Goal: Task Accomplishment & Management: Manage account settings

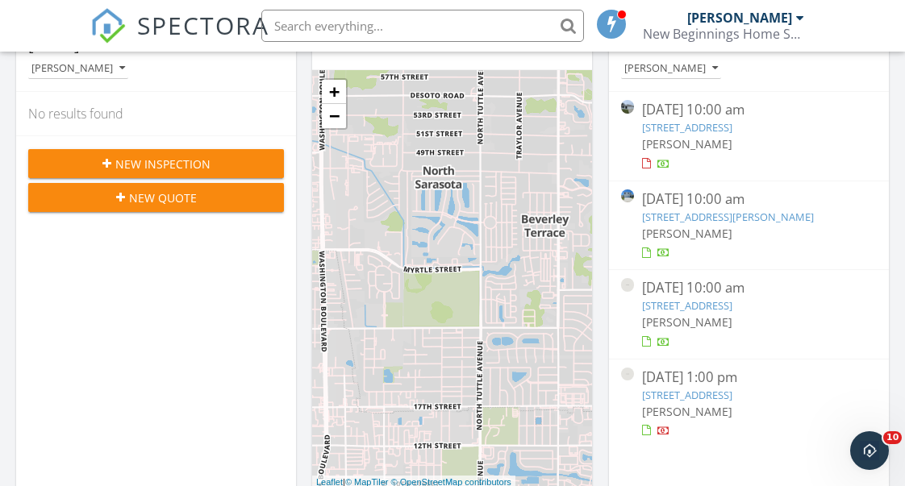
scroll to position [369, 0]
click at [740, 215] on link "[STREET_ADDRESS][PERSON_NAME]" at bounding box center [728, 217] width 172 height 15
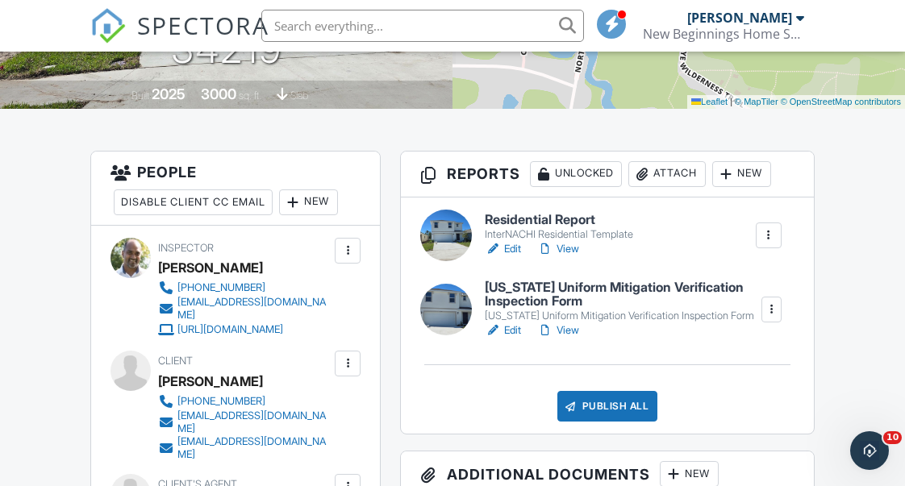
scroll to position [339, 0]
click at [573, 248] on link "View" at bounding box center [558, 249] width 42 height 16
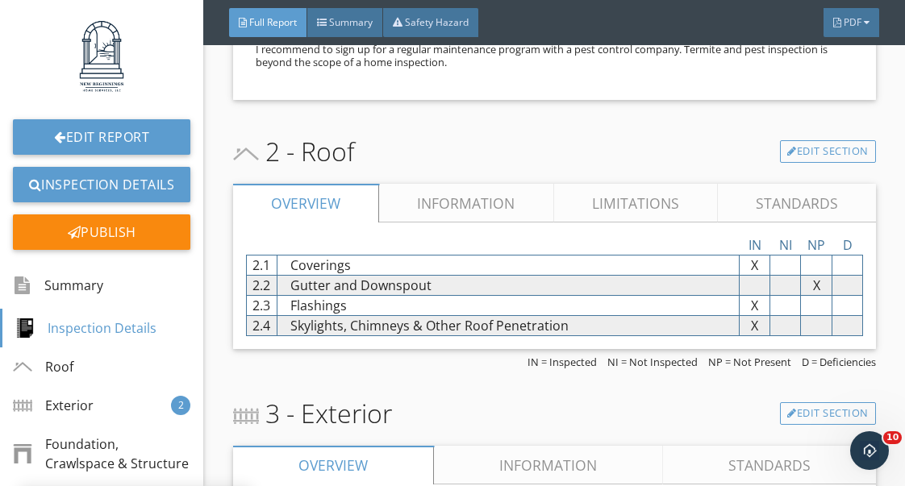
scroll to position [904, 0]
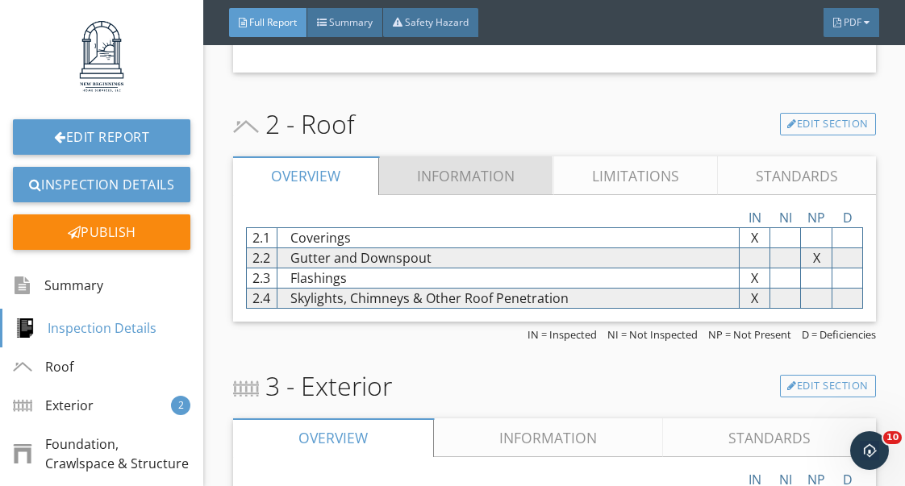
click at [520, 166] on link "Information" at bounding box center [466, 175] width 174 height 39
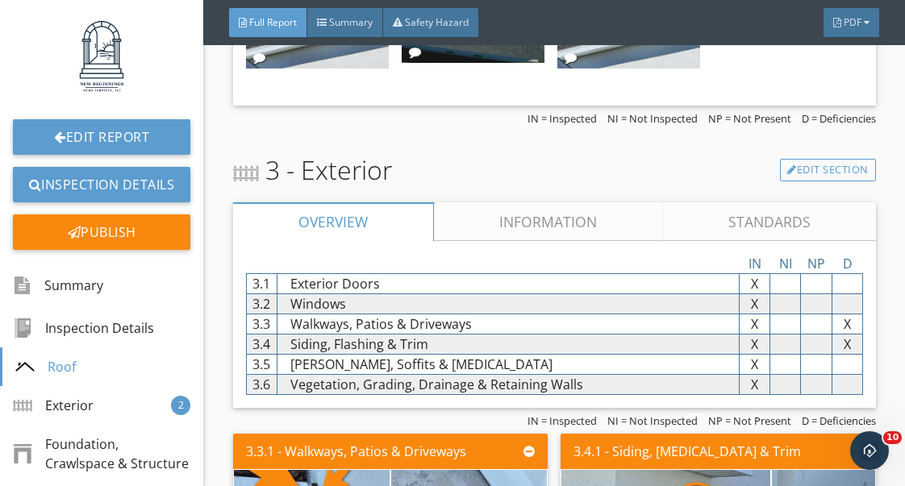
scroll to position [1917, 0]
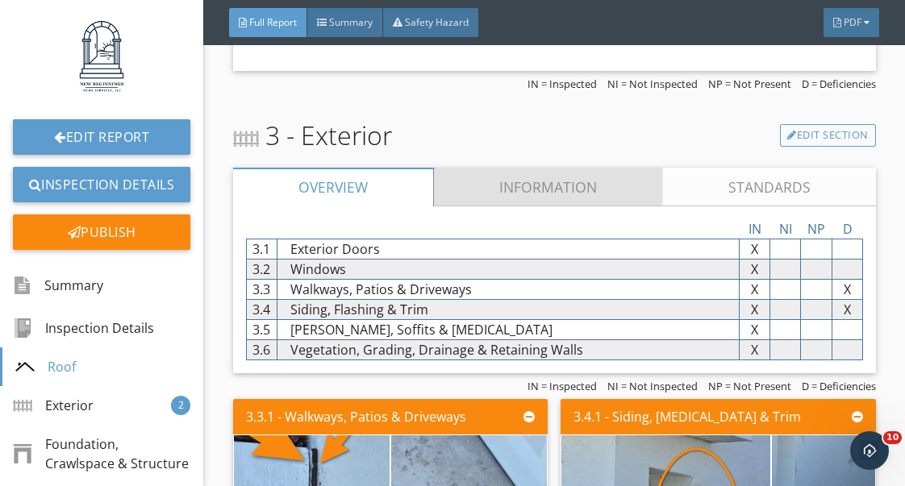
click at [555, 199] on link "Information" at bounding box center [548, 187] width 229 height 39
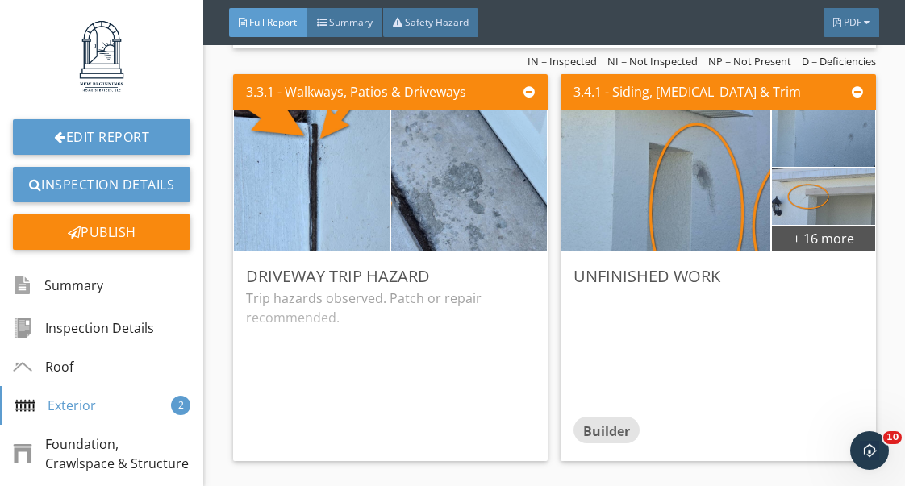
scroll to position [4761, 0]
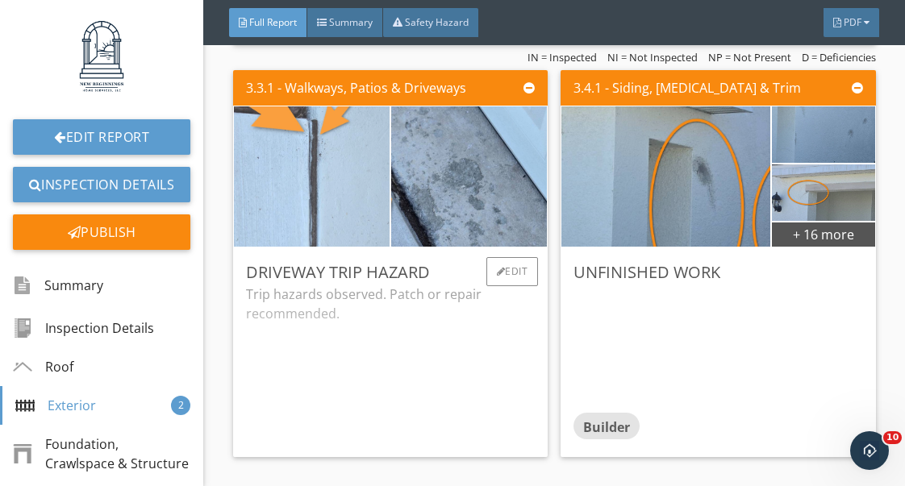
click at [370, 219] on img at bounding box center [311, 177] width 263 height 351
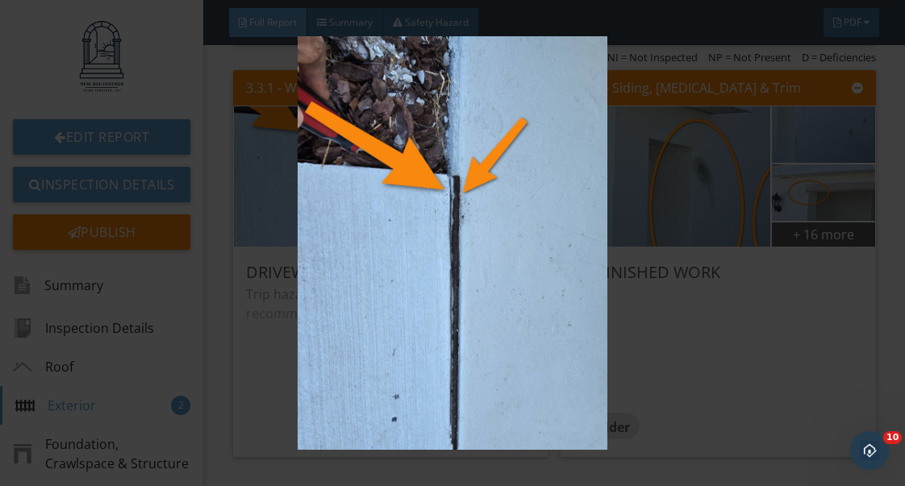
click at [645, 328] on img at bounding box center [452, 242] width 810 height 413
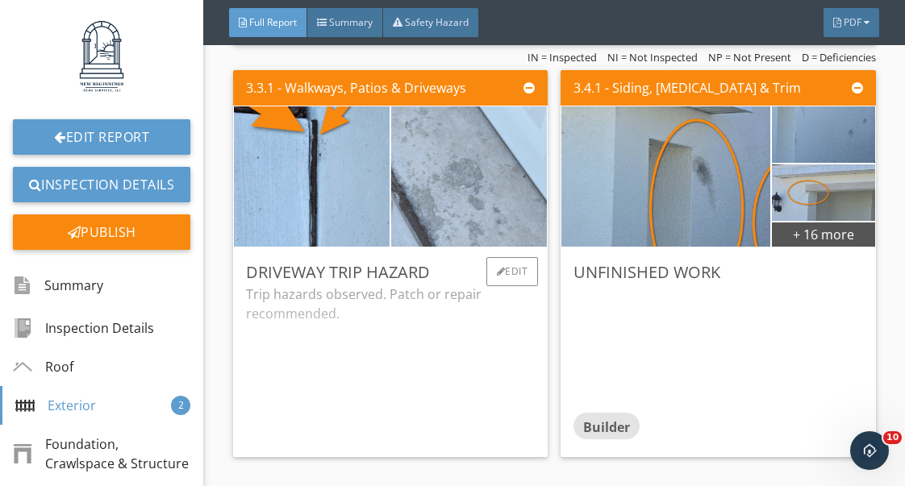
click at [480, 219] on img at bounding box center [468, 177] width 389 height 292
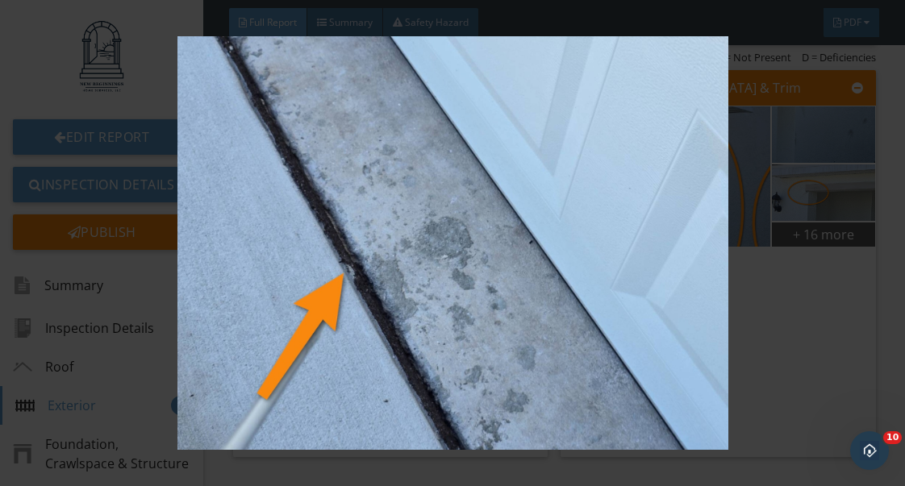
click at [772, 371] on img at bounding box center [452, 242] width 810 height 413
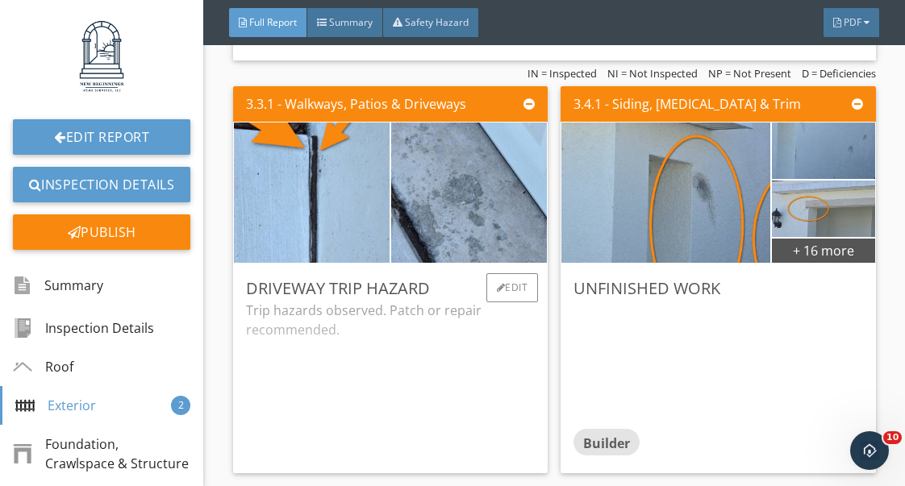
scroll to position [4744, 0]
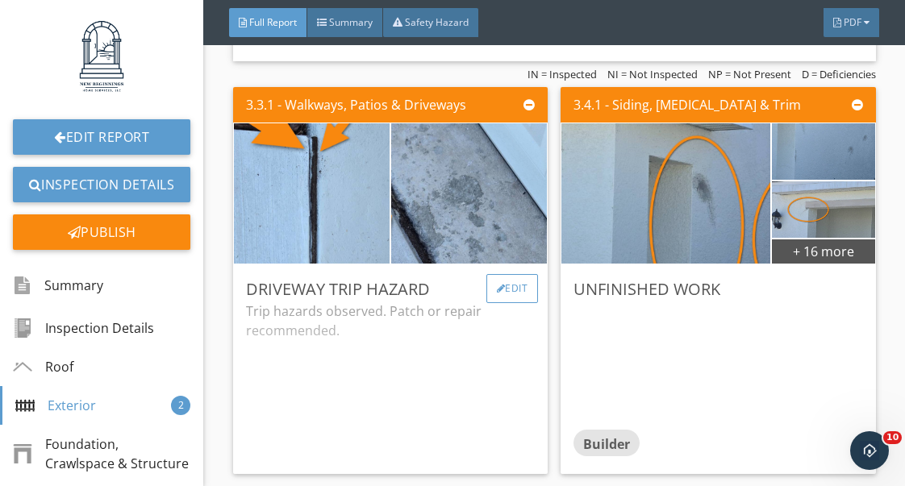
click at [522, 295] on div "Edit" at bounding box center [512, 288] width 52 height 29
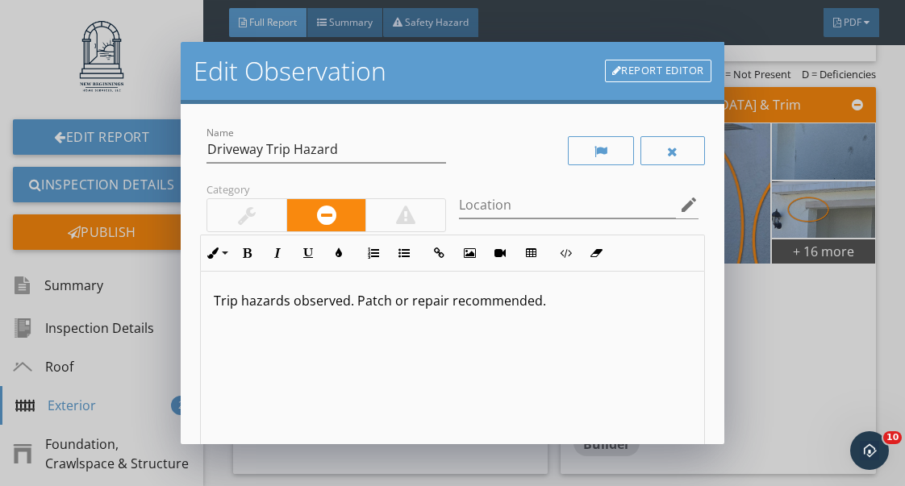
click at [447, 302] on p "Trip hazards observed. Patch or repair recommended." at bounding box center [452, 300] width 477 height 19
click at [449, 302] on p "Trip hazards observed. I recommended." at bounding box center [452, 300] width 477 height 19
click at [285, 304] on p "Trip hazards observed. I recommend correction." at bounding box center [452, 299] width 477 height 19
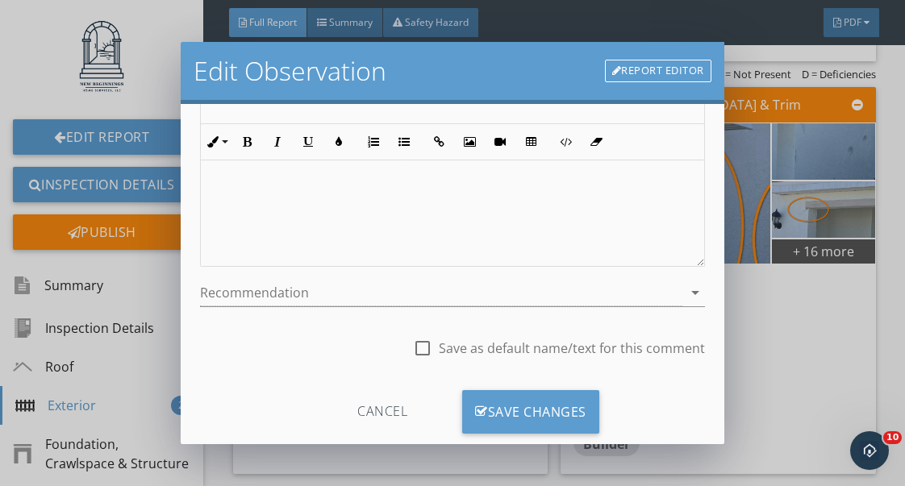
scroll to position [268, 0]
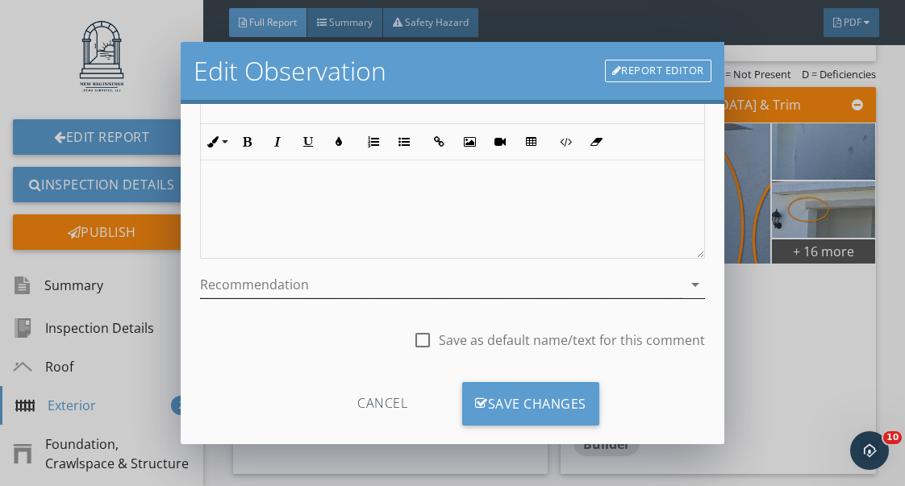
click at [329, 286] on div at bounding box center [440, 285] width 481 height 27
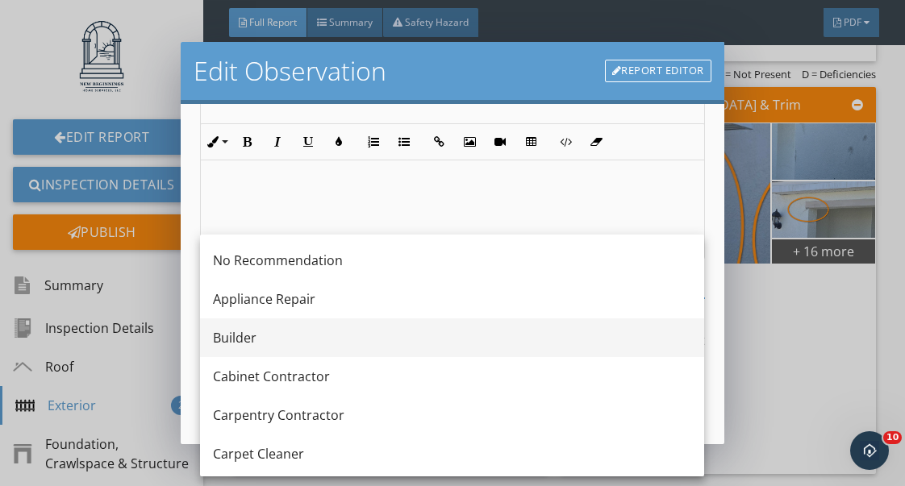
click at [251, 336] on div "Builder" at bounding box center [452, 337] width 478 height 19
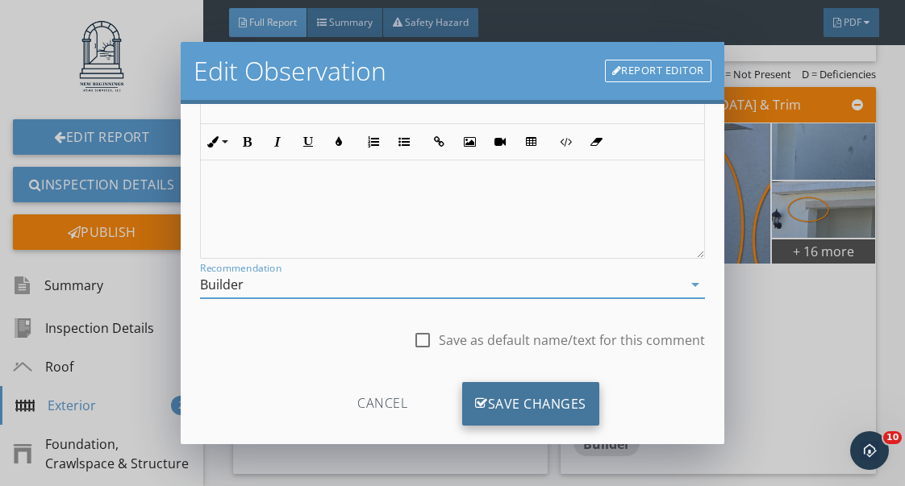
click at [535, 404] on div "Save Changes" at bounding box center [530, 404] width 137 height 44
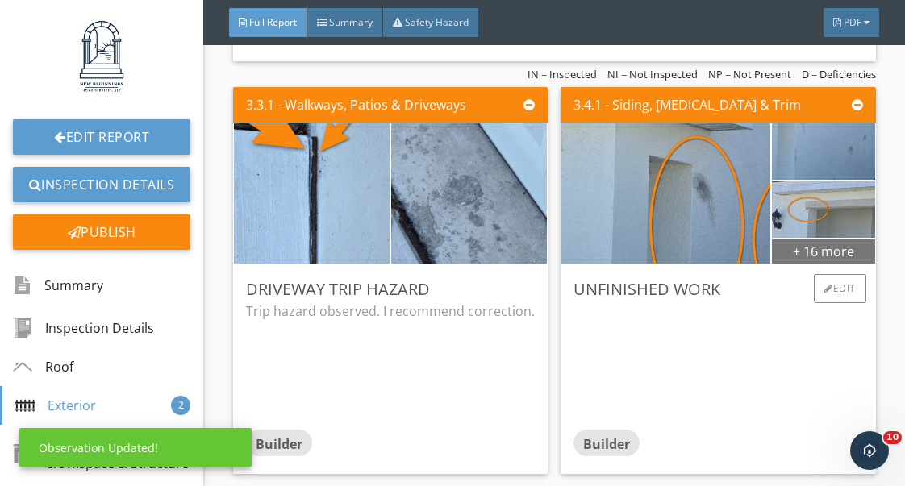
click at [830, 255] on div "+ 16 more" at bounding box center [823, 251] width 103 height 26
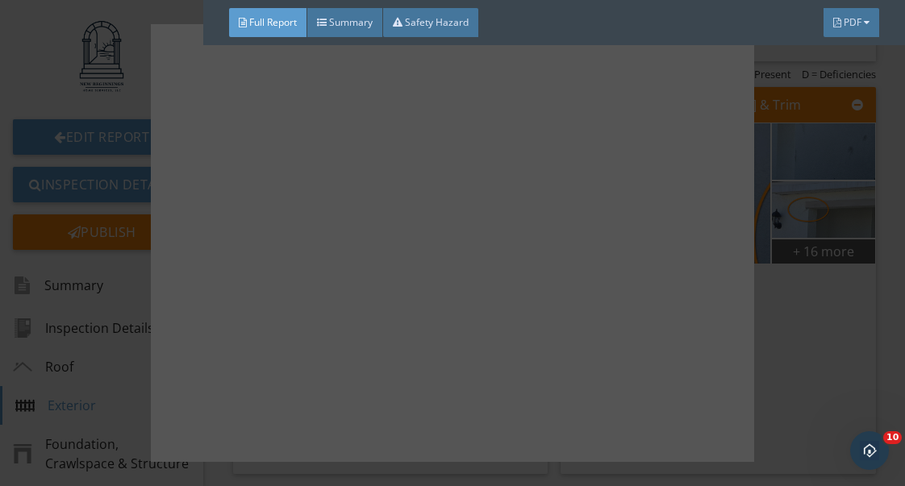
scroll to position [1235, 0]
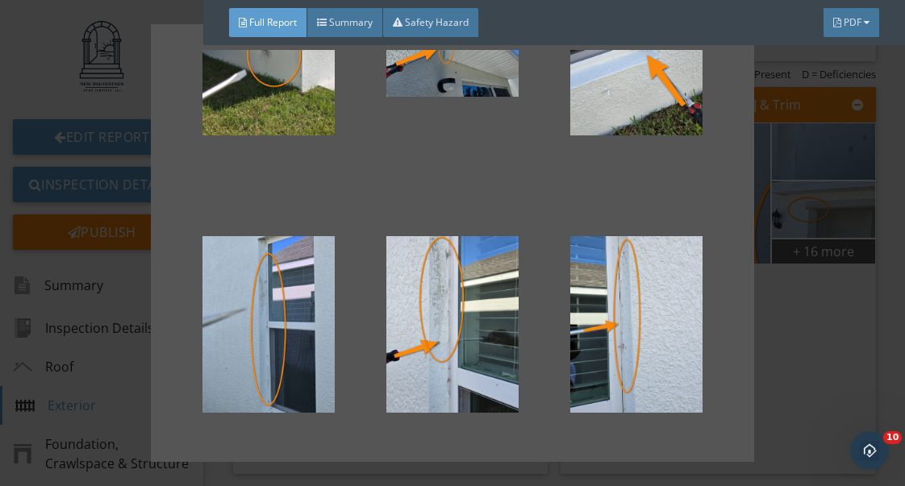
click at [797, 370] on div at bounding box center [452, 243] width 905 height 486
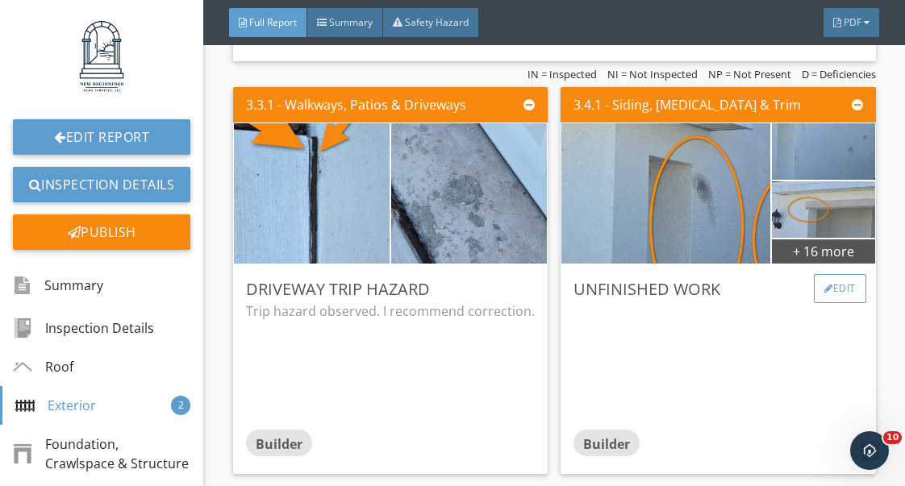
click at [843, 297] on div "Edit" at bounding box center [840, 288] width 52 height 29
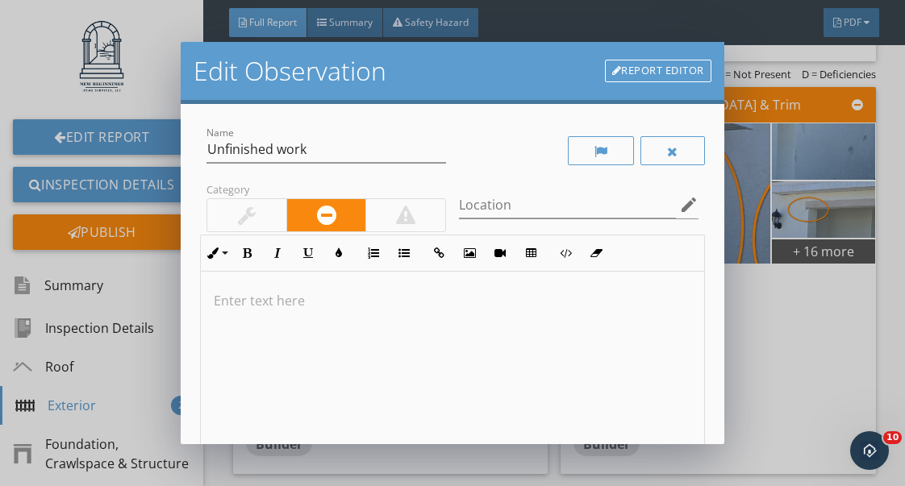
click at [333, 296] on p at bounding box center [452, 300] width 477 height 19
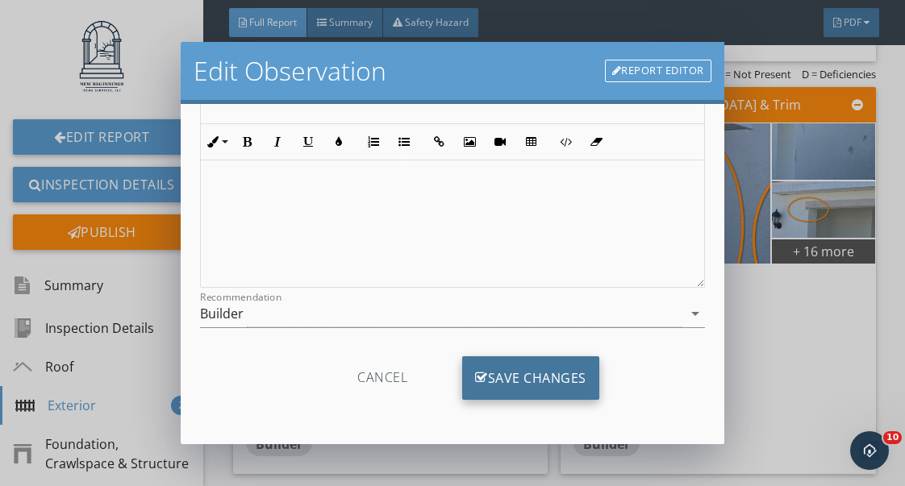
scroll to position [239, 0]
click at [554, 377] on div "Save Changes" at bounding box center [530, 378] width 137 height 44
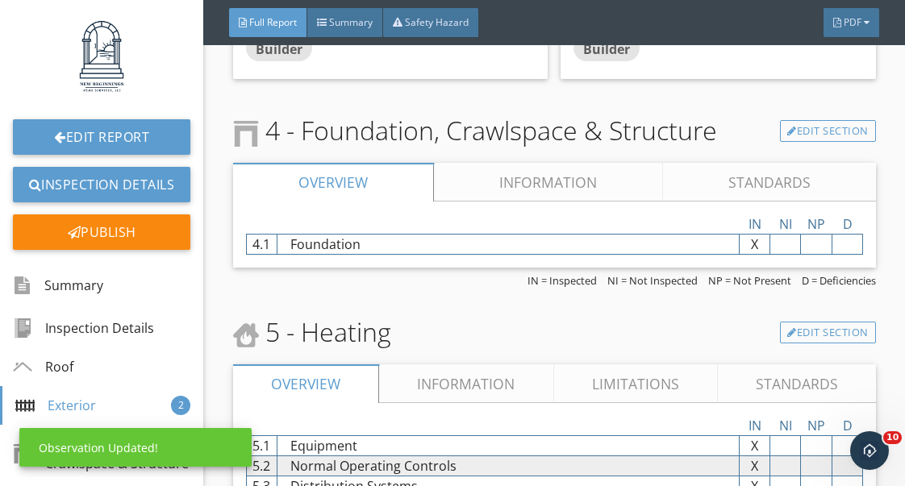
scroll to position [5150, 0]
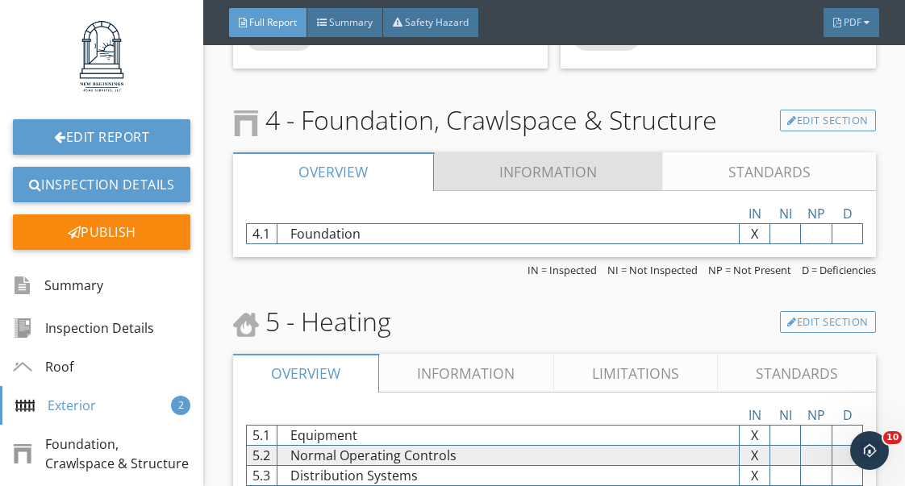
click at [552, 182] on link "Information" at bounding box center [548, 171] width 229 height 39
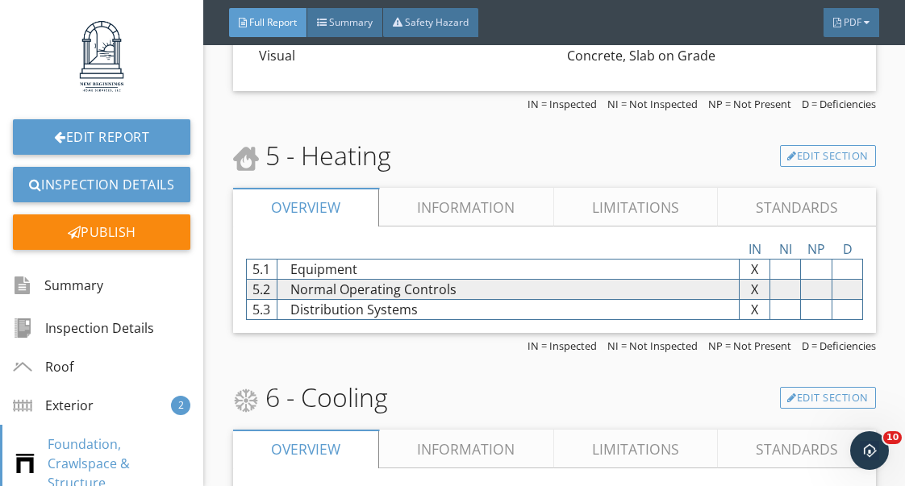
scroll to position [5347, 0]
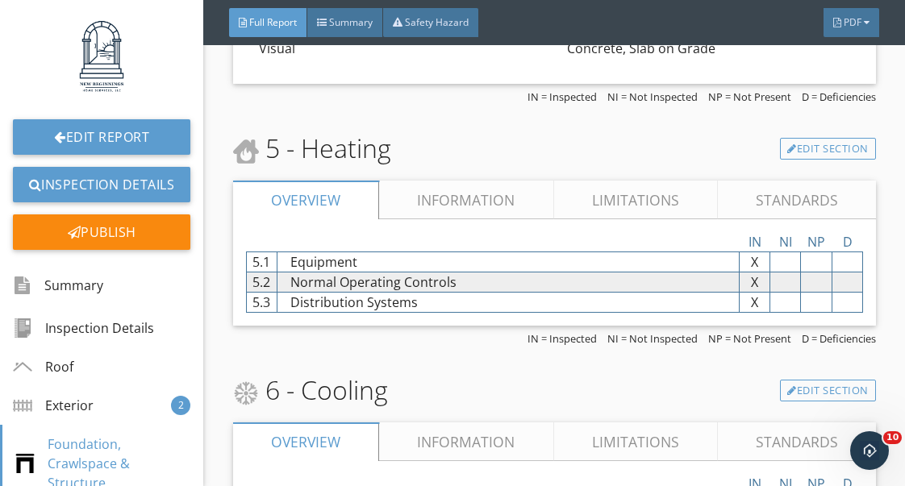
click at [461, 204] on link "Information" at bounding box center [466, 200] width 174 height 39
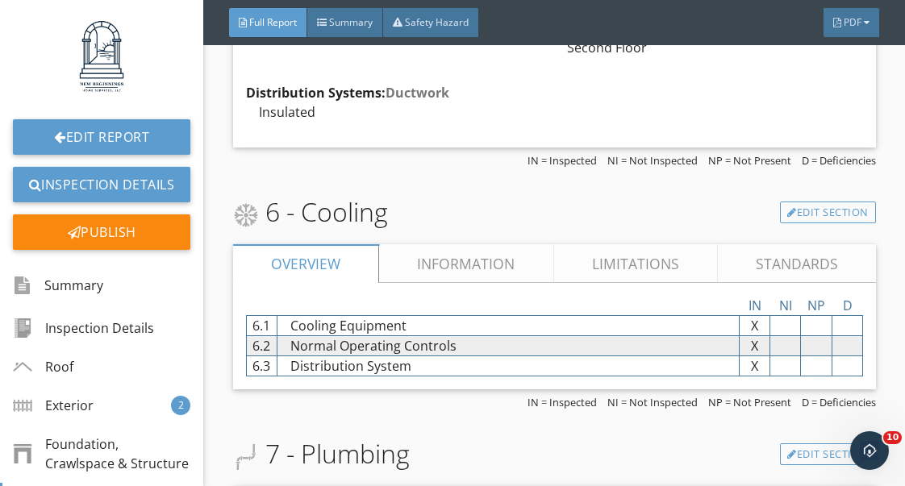
scroll to position [5666, 0]
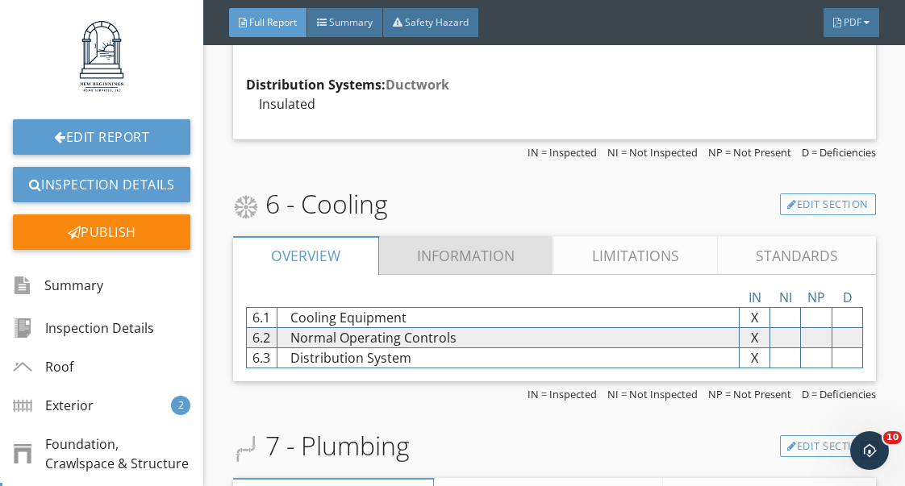
click at [459, 258] on link "Information" at bounding box center [466, 255] width 174 height 39
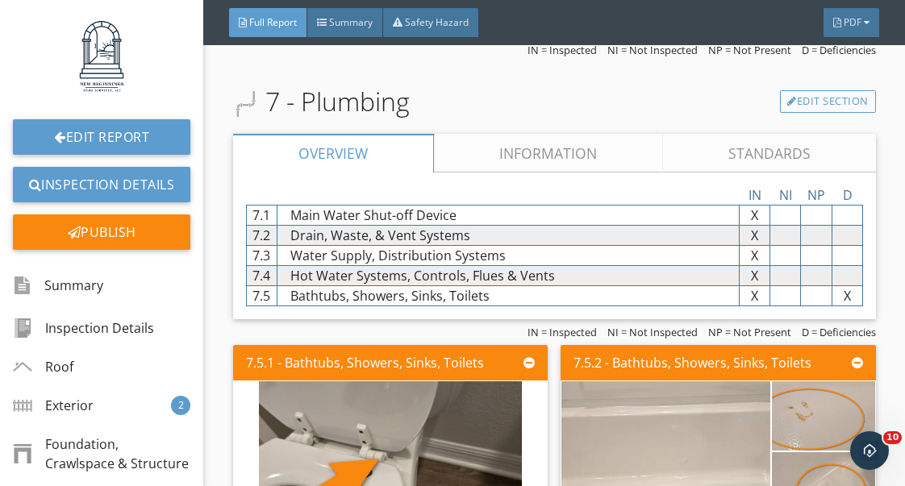
scroll to position [6672, 0]
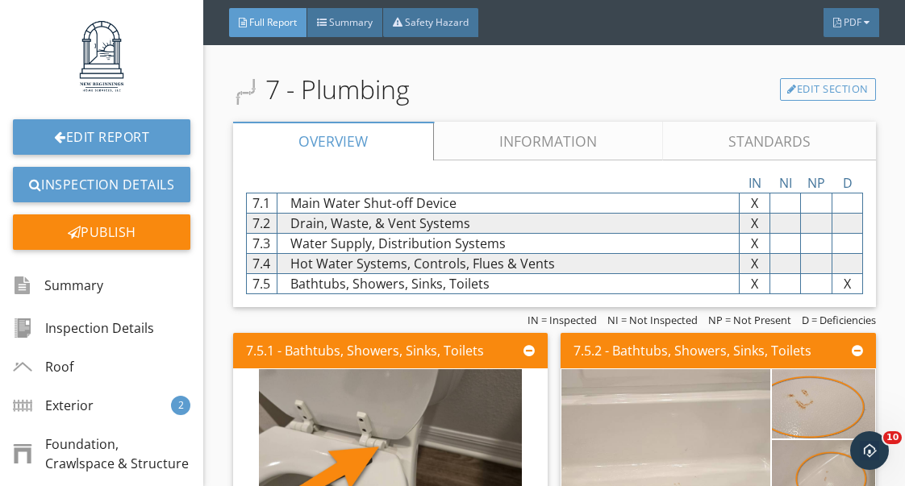
click at [567, 145] on link "Information" at bounding box center [548, 141] width 229 height 39
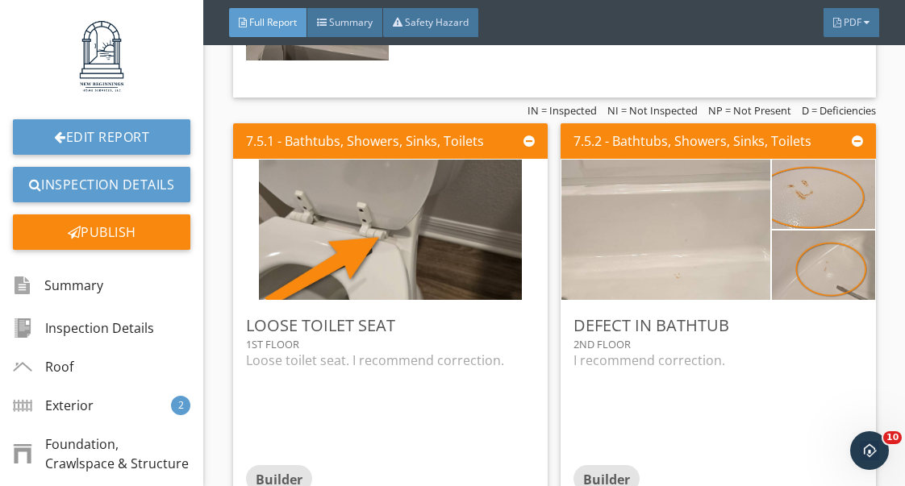
scroll to position [9082, 0]
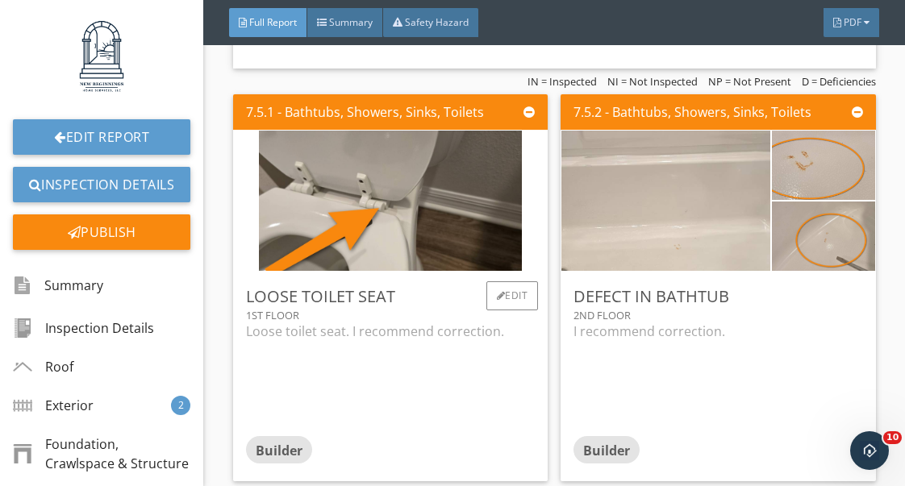
click at [411, 334] on div "Loose toilet seat. I recommend correction." at bounding box center [390, 379] width 289 height 114
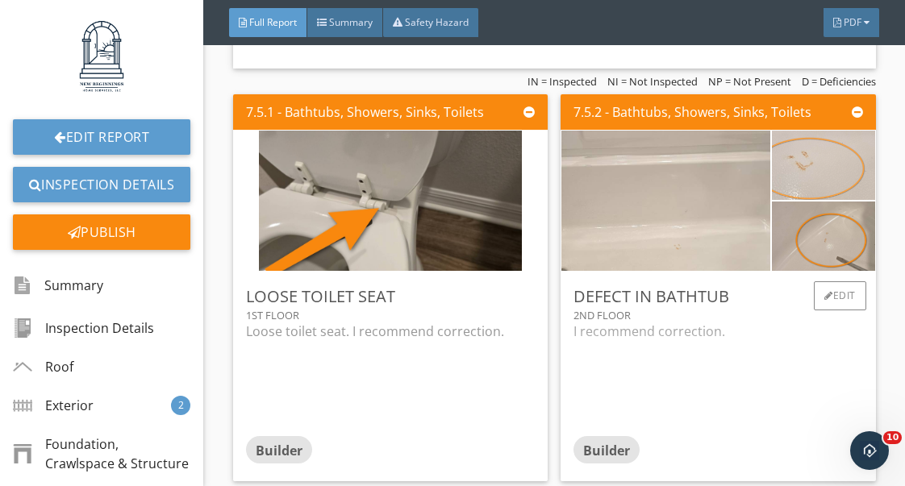
click at [818, 192] on img at bounding box center [823, 164] width 231 height 173
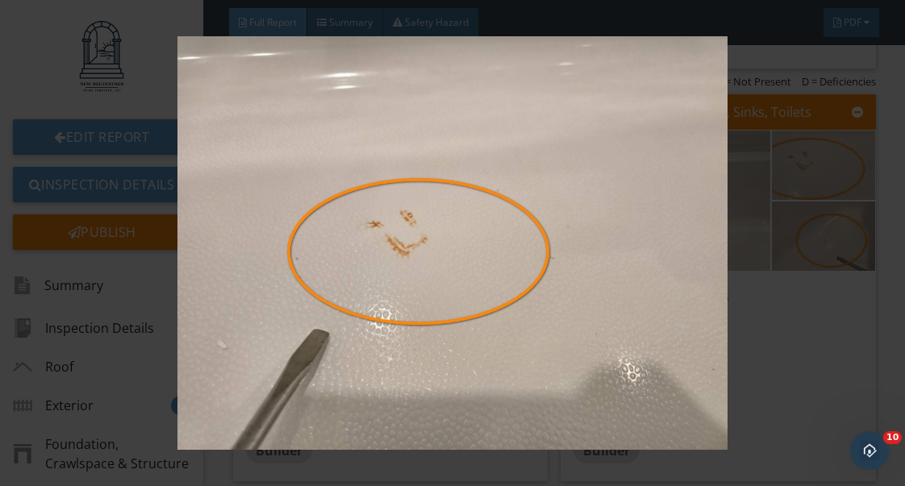
click at [829, 330] on img at bounding box center [452, 242] width 810 height 413
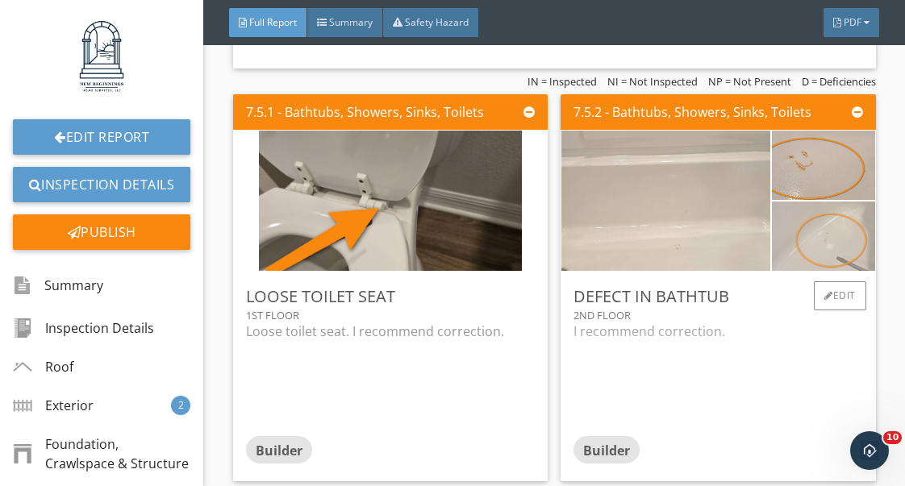
click at [834, 256] on img at bounding box center [823, 235] width 130 height 173
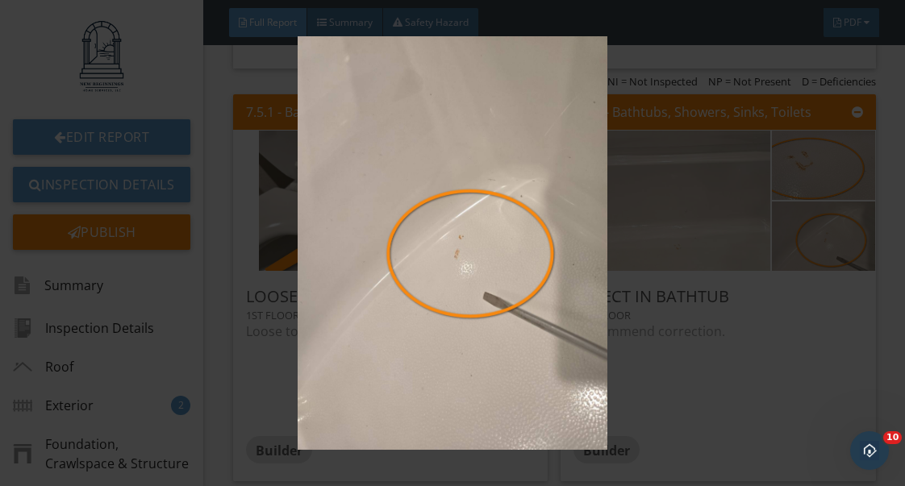
click at [717, 364] on img at bounding box center [452, 242] width 810 height 413
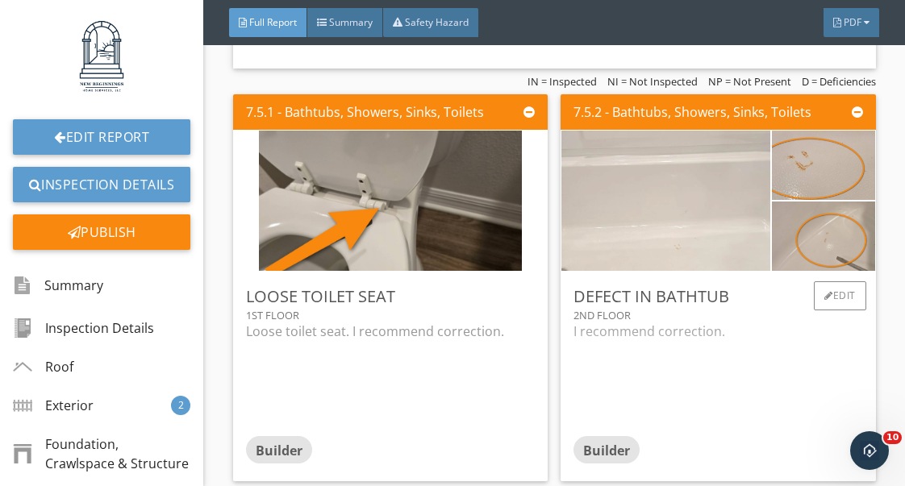
click at [674, 248] on img at bounding box center [666, 200] width 468 height 351
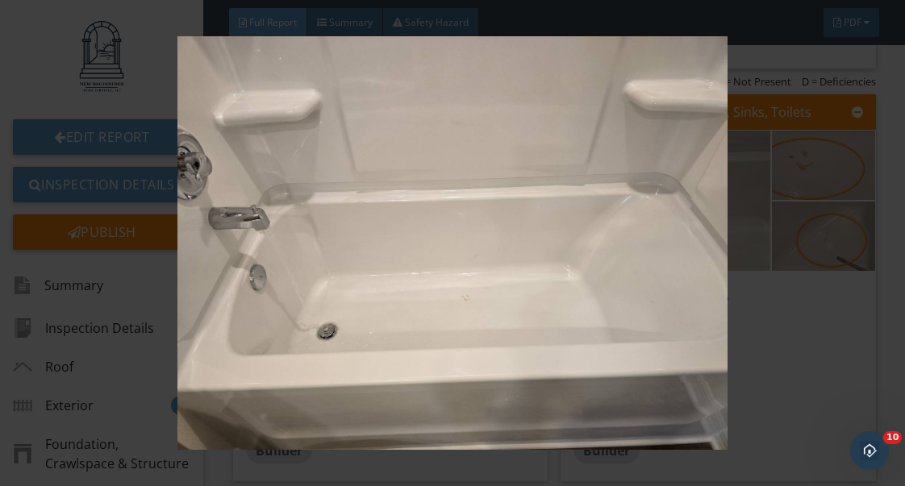
click at [803, 341] on img at bounding box center [452, 242] width 810 height 413
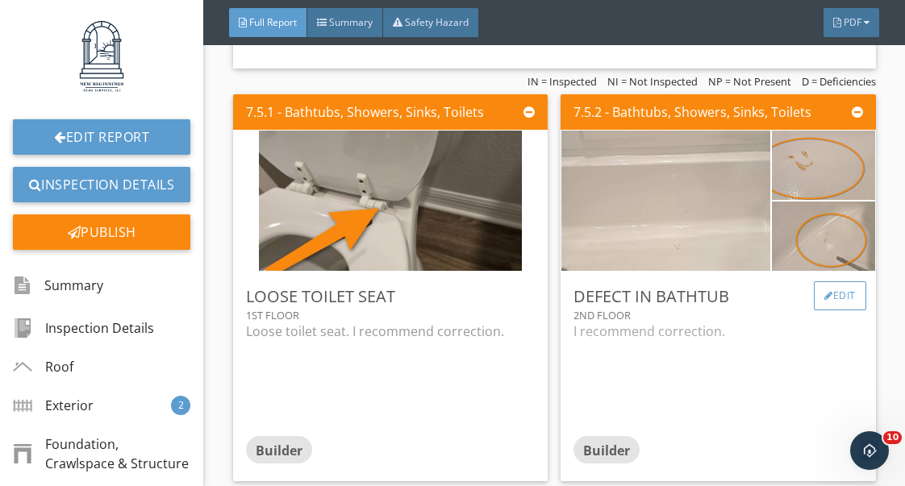
click at [842, 306] on div "Edit" at bounding box center [840, 295] width 52 height 29
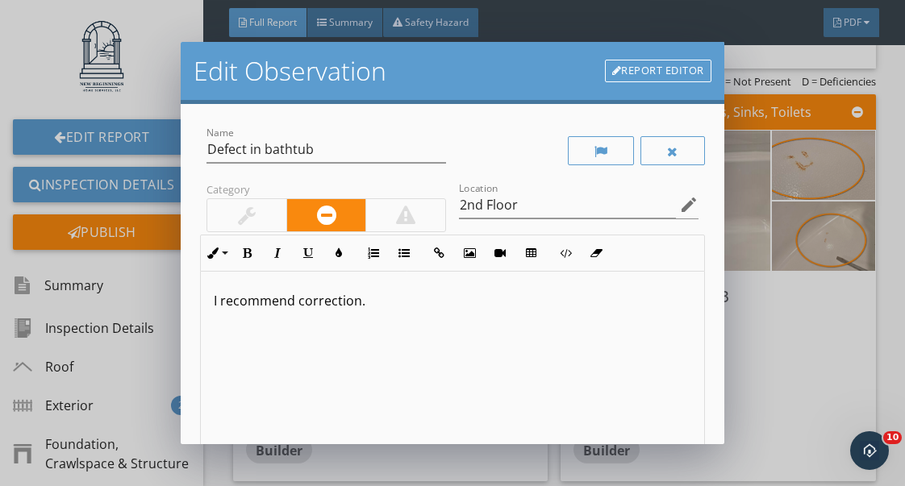
click at [221, 302] on p "I recommend correction." at bounding box center [452, 300] width 477 height 19
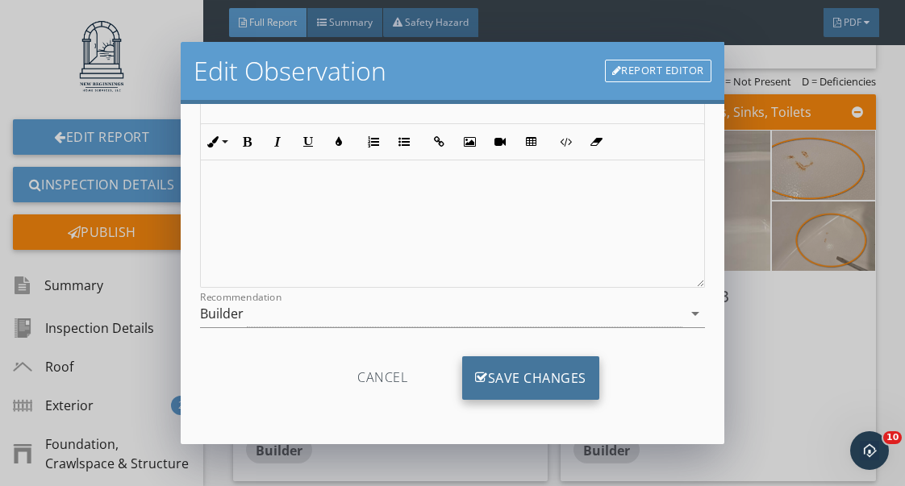
click at [529, 376] on div "Save Changes" at bounding box center [530, 378] width 137 height 44
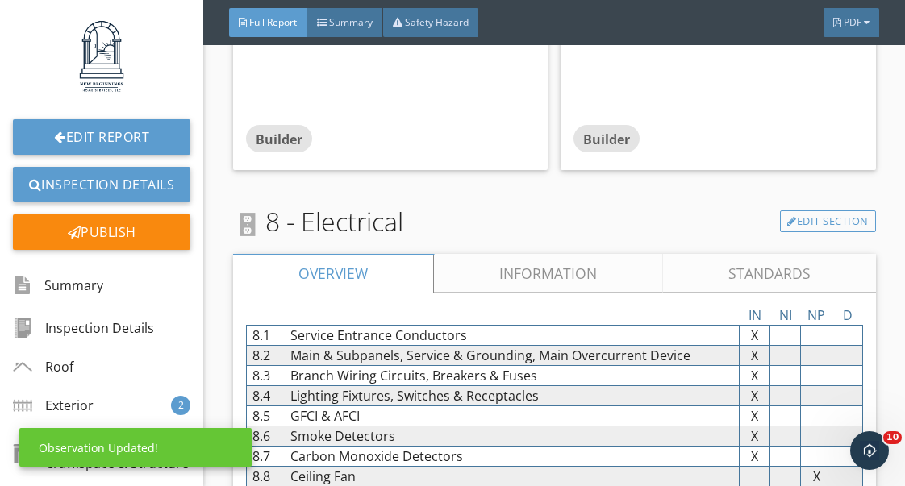
scroll to position [9400, 0]
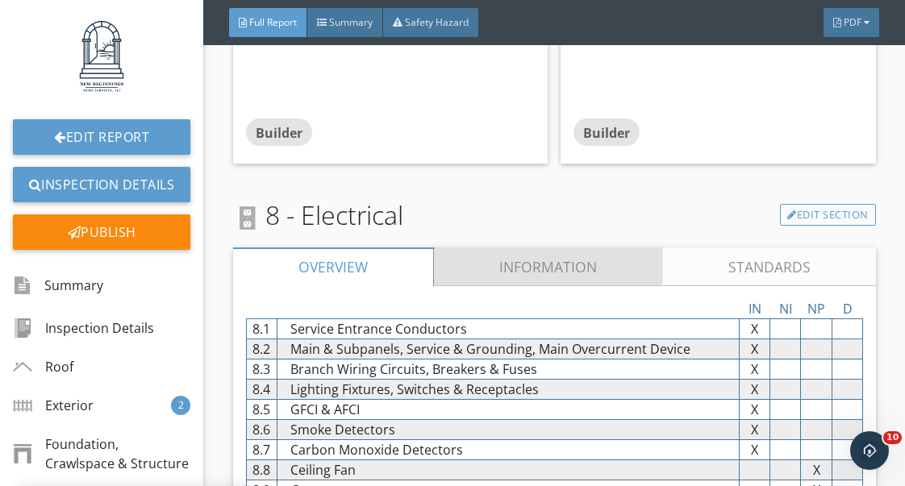
click at [554, 270] on link "Information" at bounding box center [548, 267] width 229 height 39
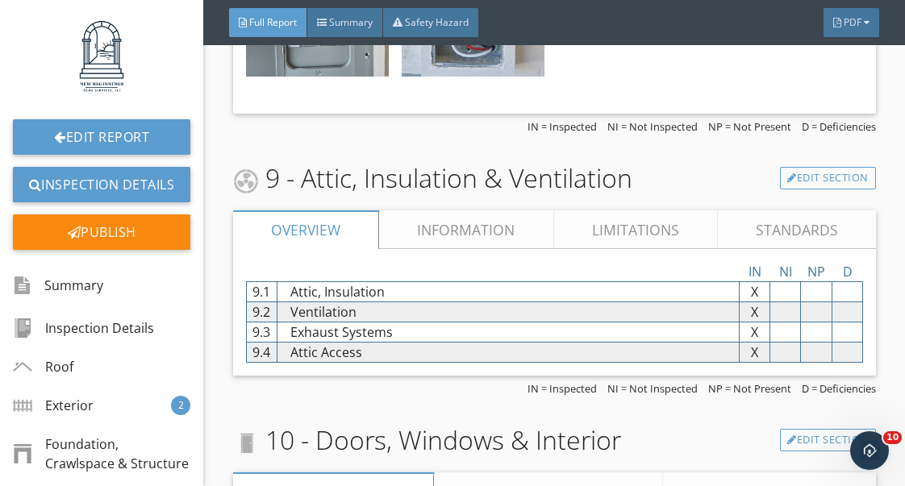
scroll to position [10516, 0]
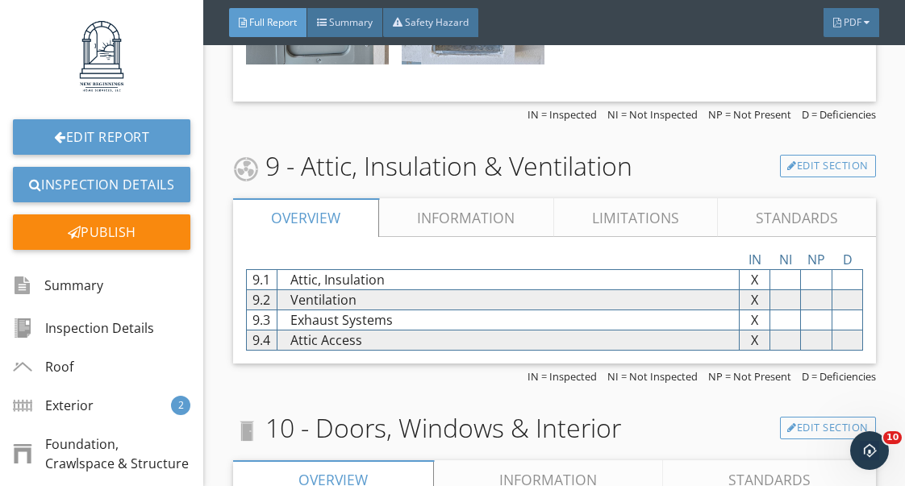
click at [477, 227] on link "Information" at bounding box center [466, 217] width 174 height 39
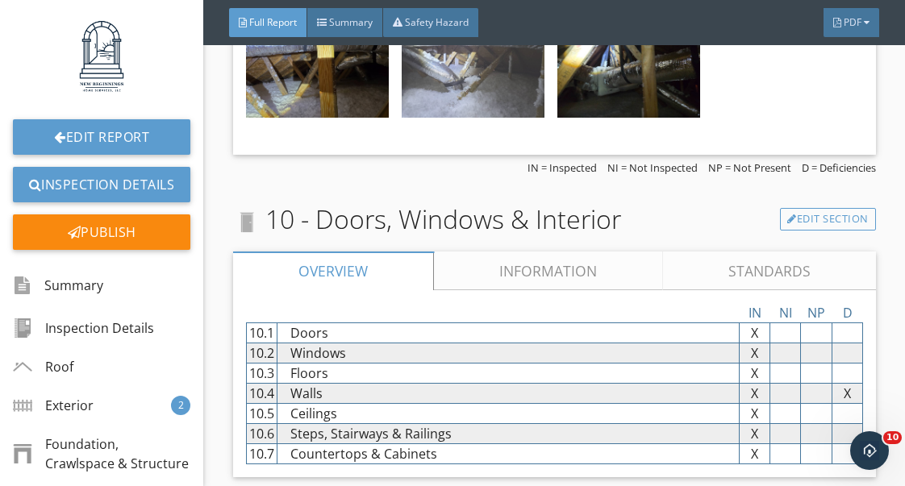
scroll to position [11265, 0]
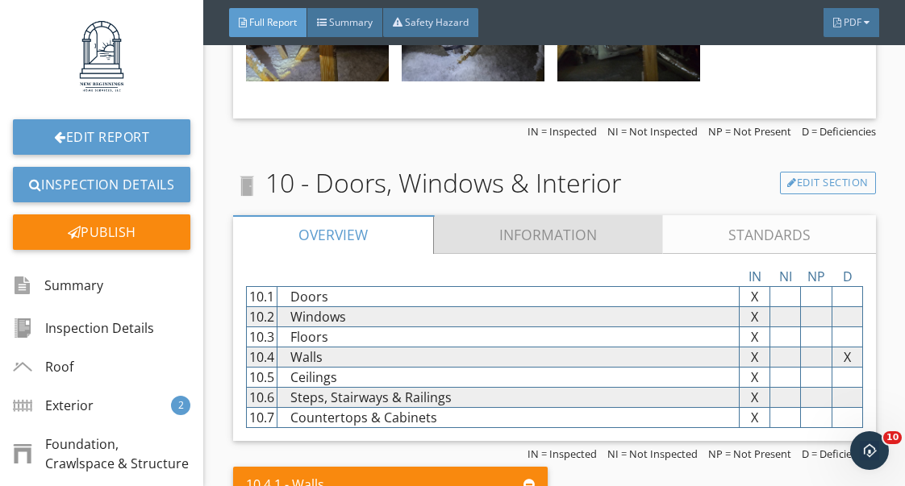
click at [531, 239] on link "Information" at bounding box center [548, 234] width 229 height 39
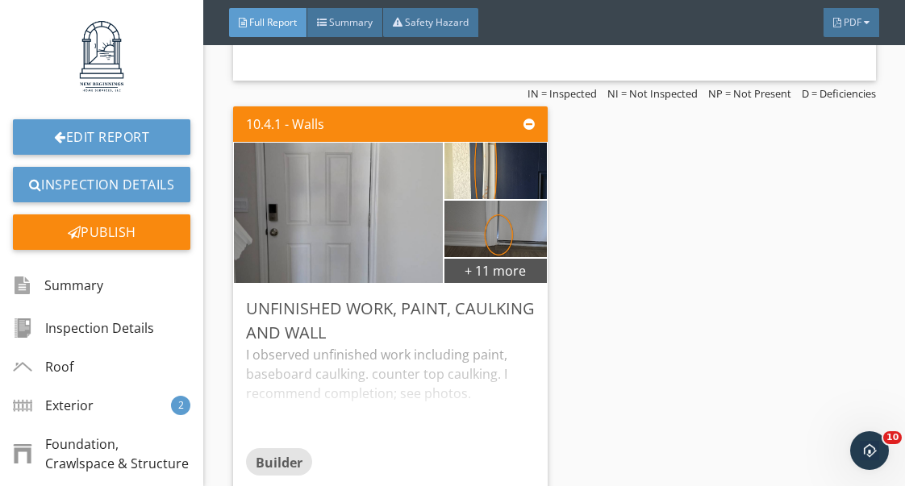
scroll to position [13584, 0]
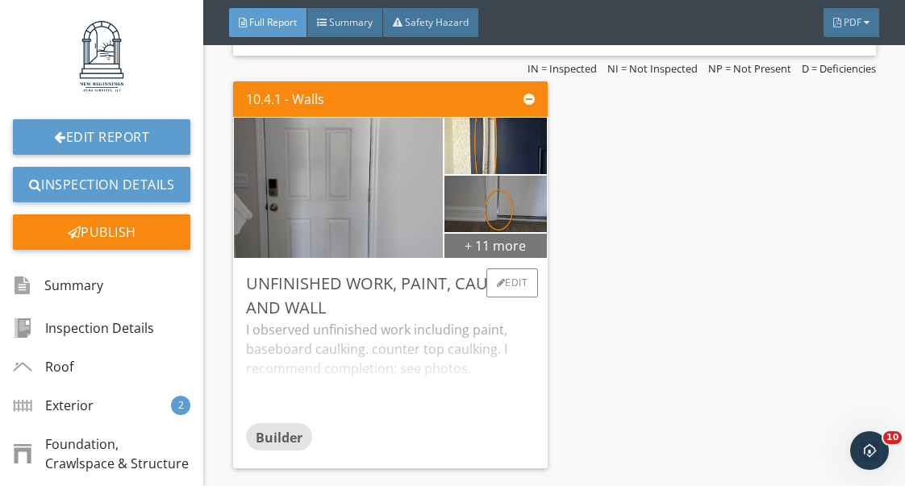
click at [501, 243] on div "+ 11 more" at bounding box center [495, 245] width 103 height 26
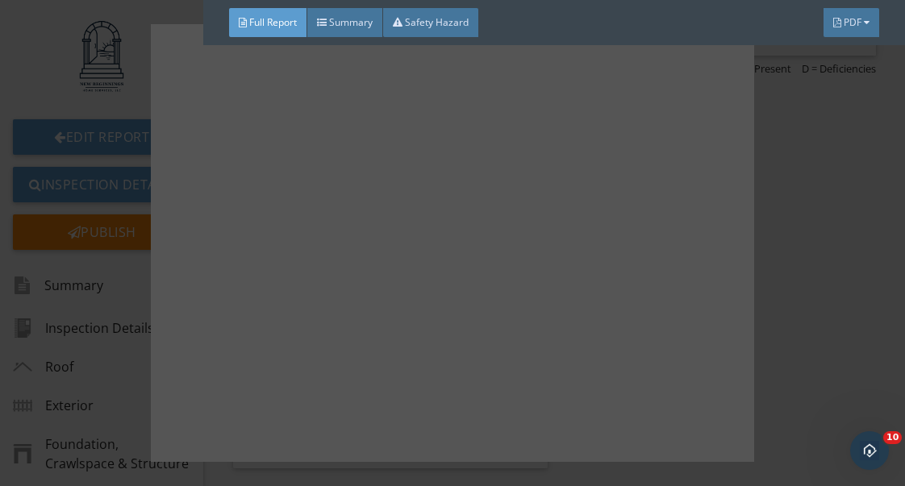
scroll to position [1001, 0]
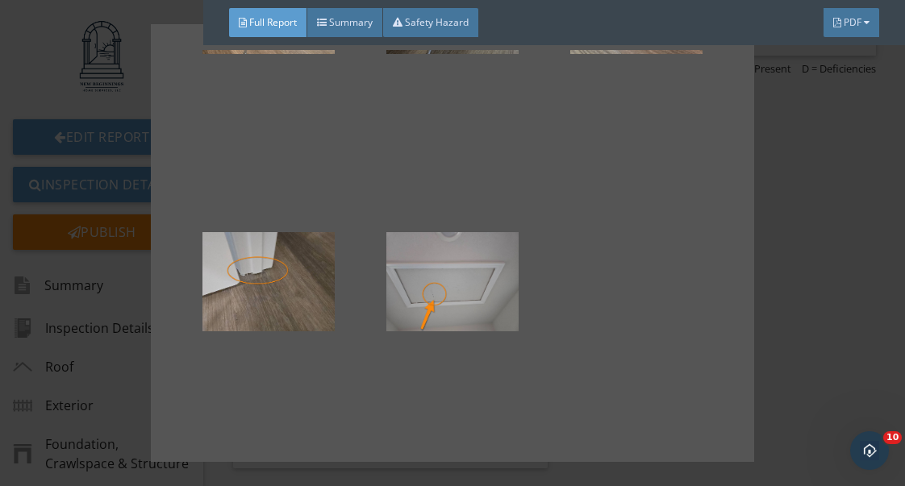
click at [802, 305] on div at bounding box center [452, 243] width 905 height 486
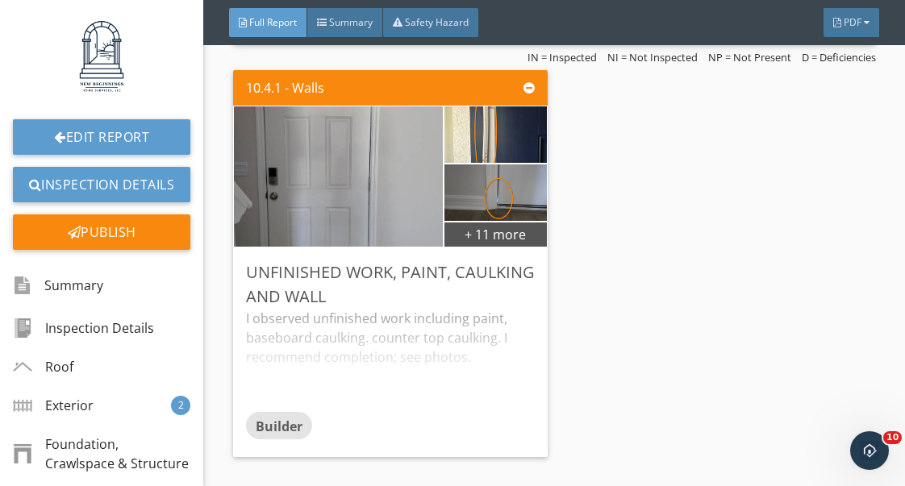
scroll to position [13627, 0]
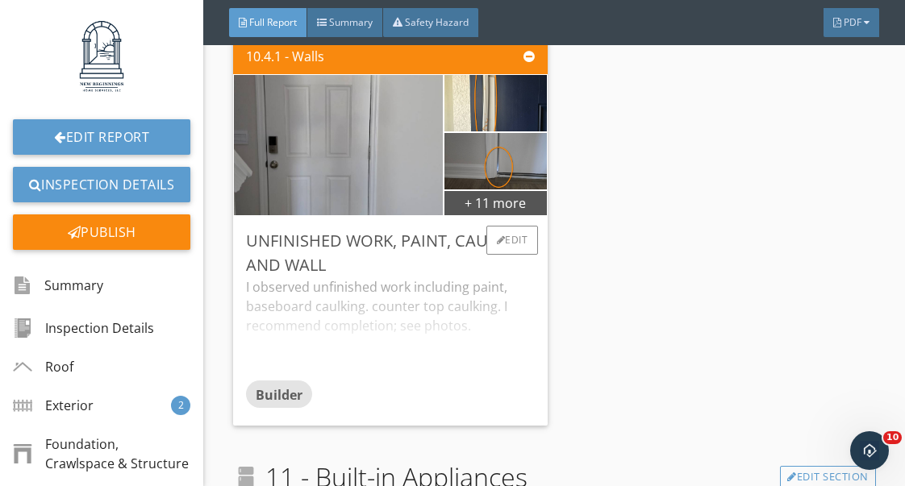
click at [440, 296] on div "I observed unfinished work including paint, baseboard caulking. counter top cau…" at bounding box center [390, 328] width 289 height 103
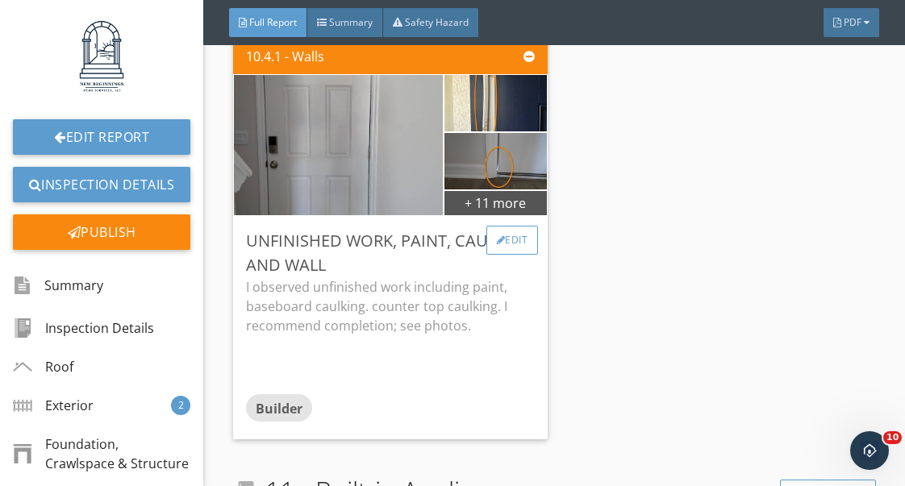
click at [521, 239] on div "Edit" at bounding box center [512, 240] width 52 height 29
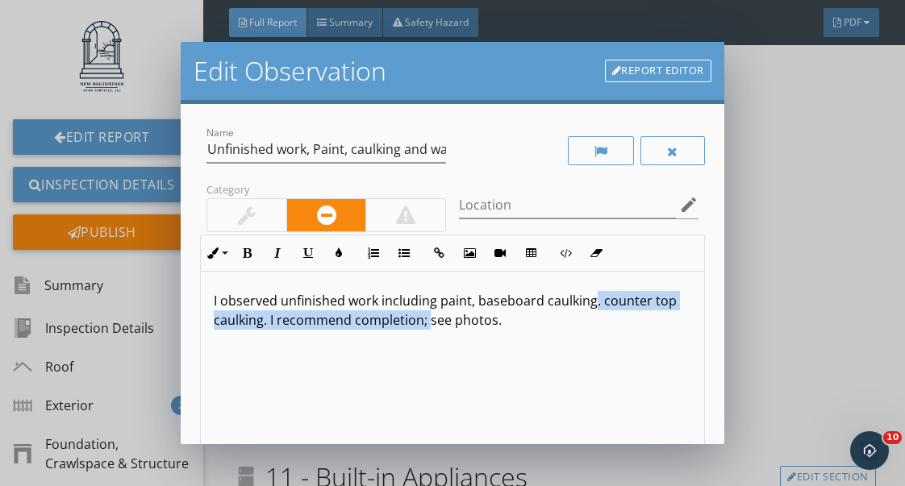
drag, startPoint x: 427, startPoint y: 323, endPoint x: 591, endPoint y: 304, distance: 164.7
click at [591, 304] on p "I observed unfinished work including paint, baseboard caulking. counter top cau…" at bounding box center [452, 310] width 477 height 39
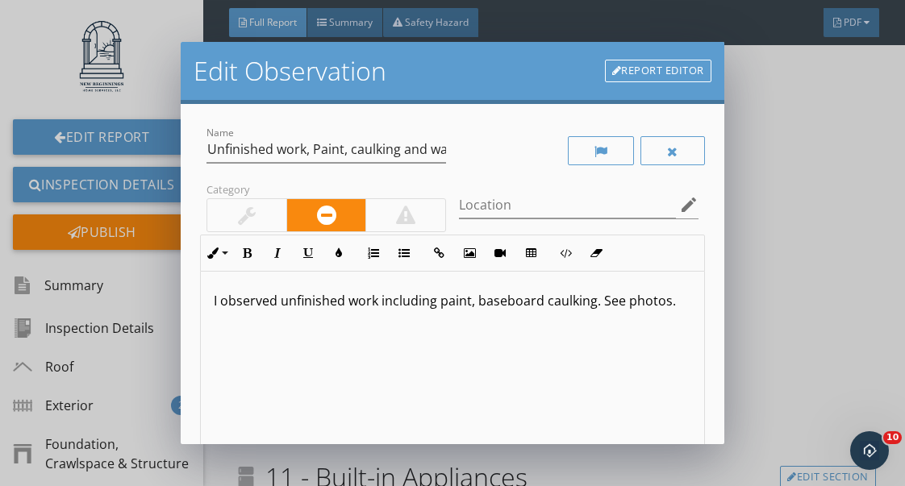
click at [593, 306] on p "I observed unfinished work including paint, baseboard caulking. See photos." at bounding box center [452, 300] width 477 height 19
click at [441, 152] on input "Unfinished work, Paint, caulking and wall" at bounding box center [325, 149] width 239 height 27
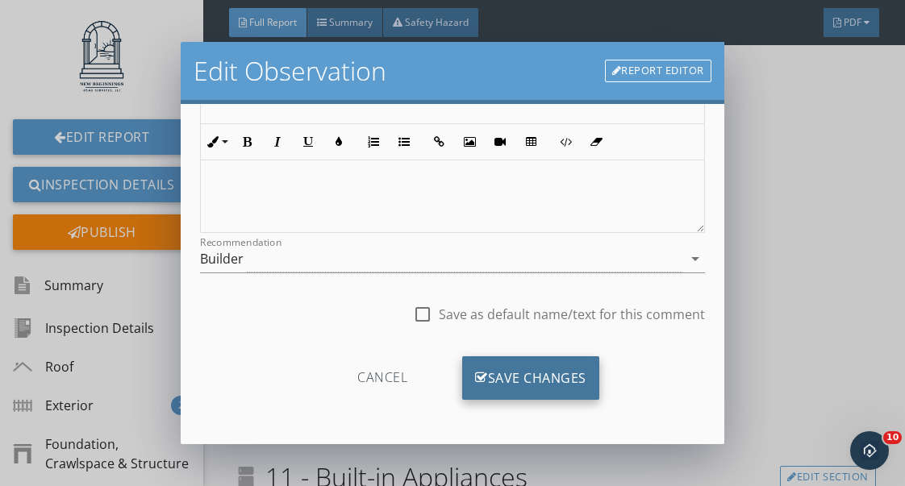
type input "Unfinished work"
click at [523, 377] on div "Save Changes" at bounding box center [530, 378] width 137 height 44
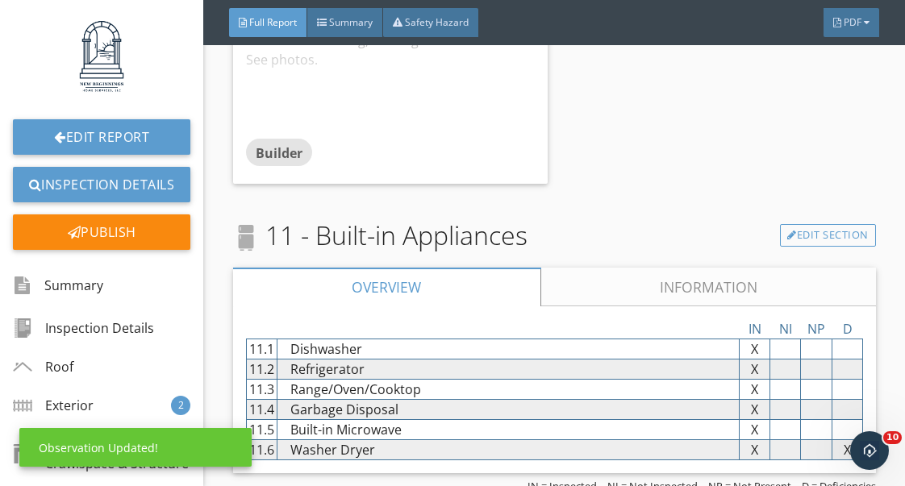
scroll to position [13876, 0]
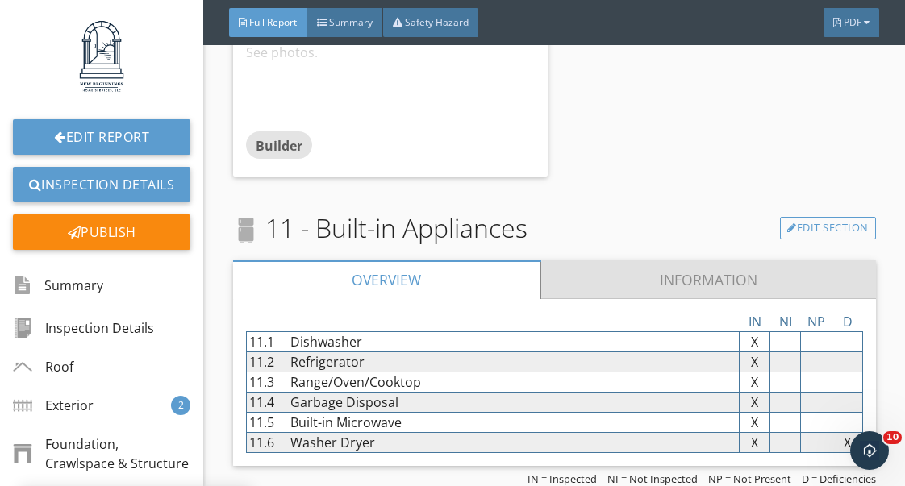
click at [623, 282] on link "Information" at bounding box center [707, 279] width 335 height 39
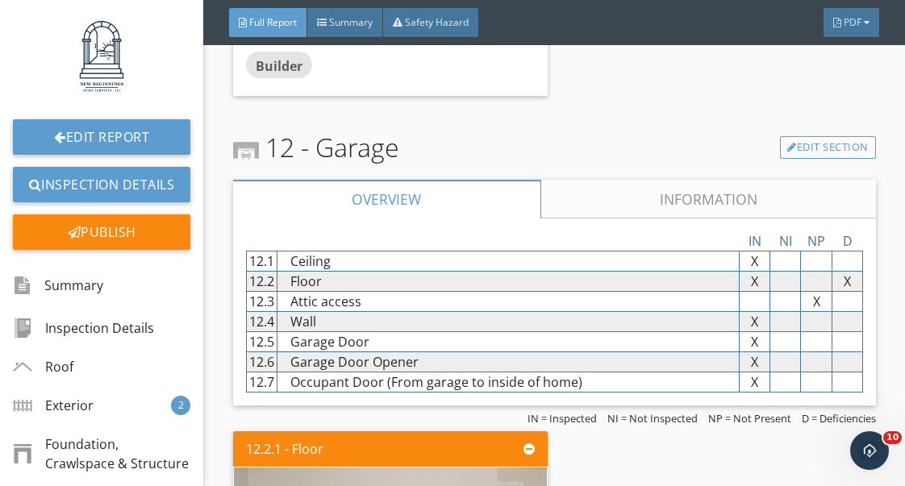
scroll to position [15202, 0]
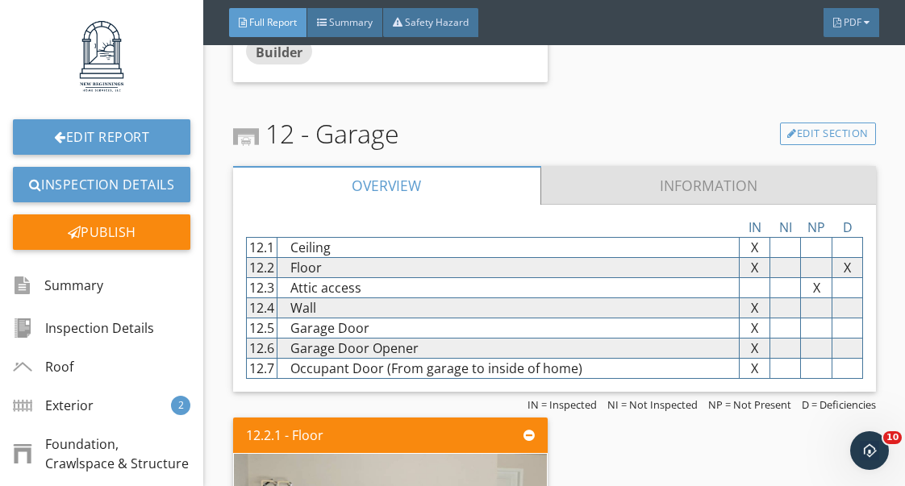
click at [639, 184] on link "Information" at bounding box center [707, 185] width 335 height 39
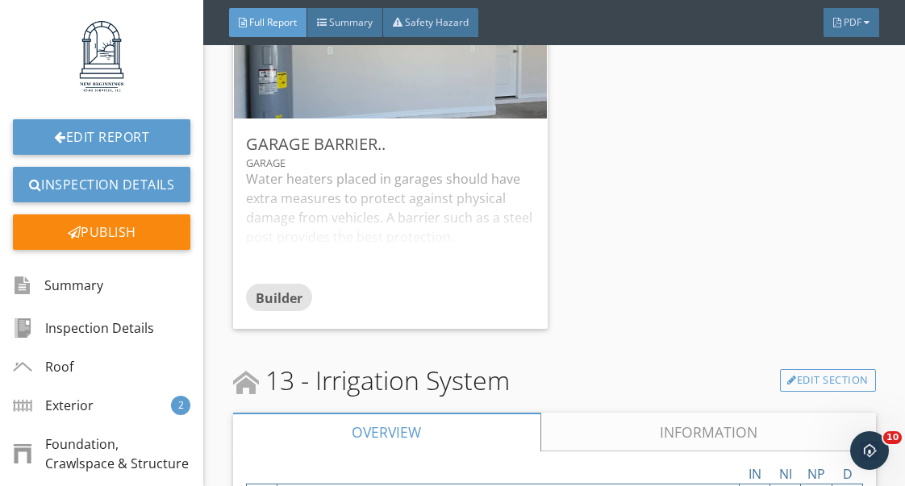
scroll to position [16170, 0]
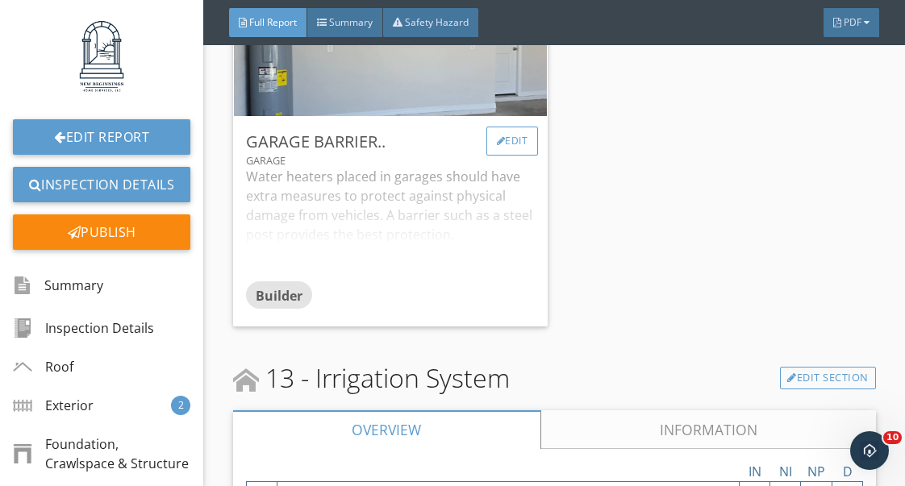
click at [512, 132] on div "Edit" at bounding box center [512, 141] width 52 height 29
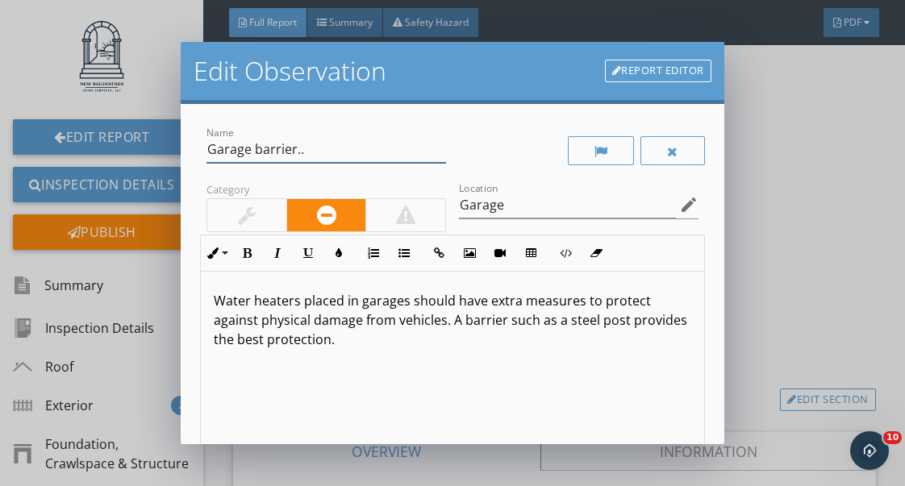
click at [306, 155] on input "Garage barrier.." at bounding box center [325, 149] width 239 height 27
click at [250, 150] on input "Garage barrier" at bounding box center [325, 149] width 239 height 27
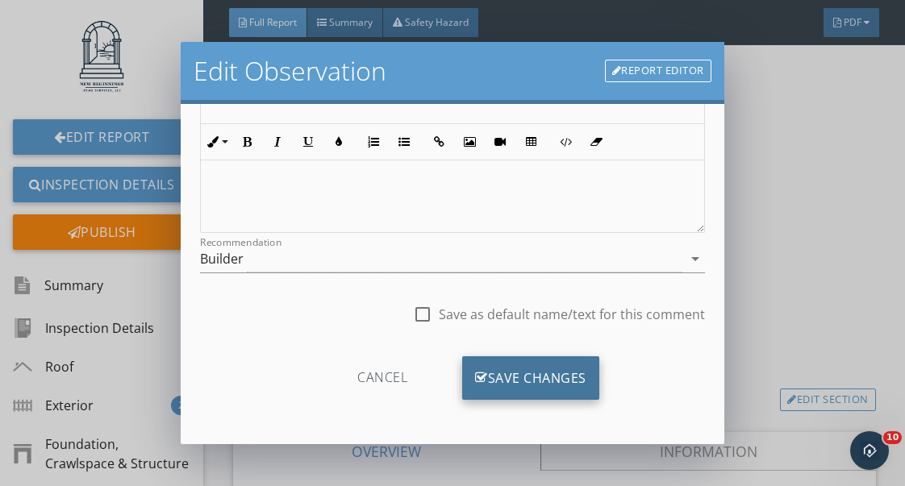
type input "No barrier"
click at [551, 385] on div "Save Changes" at bounding box center [530, 378] width 137 height 44
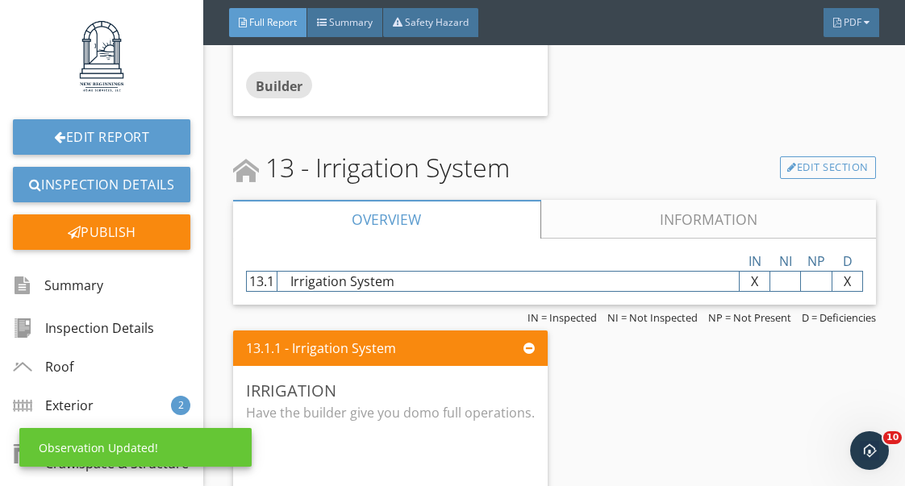
scroll to position [16406, 0]
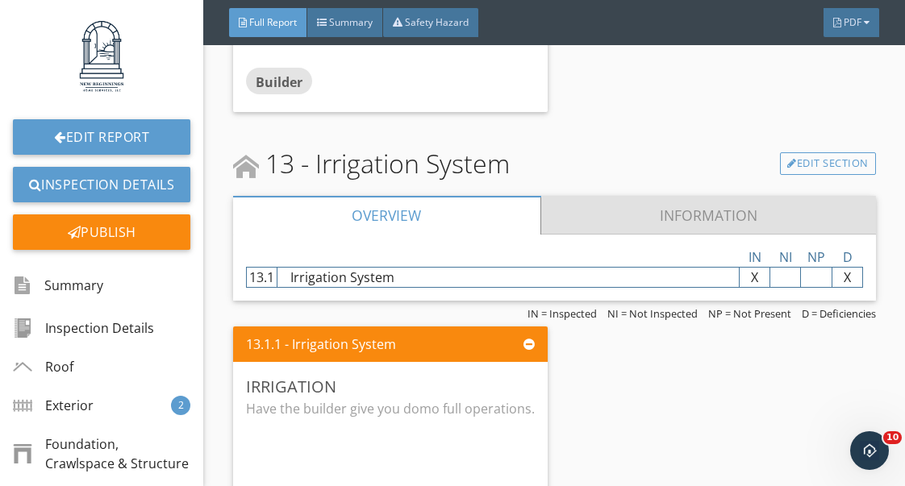
click at [661, 210] on link "Information" at bounding box center [707, 215] width 335 height 39
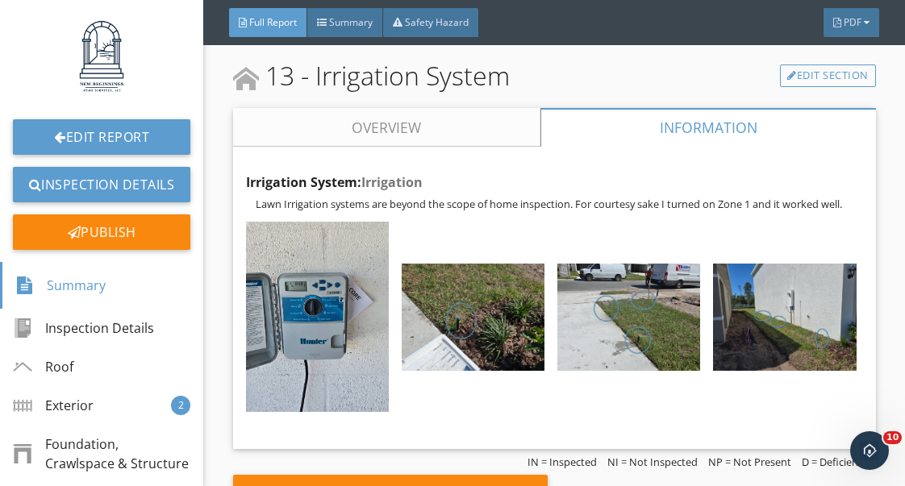
scroll to position [16334, 0]
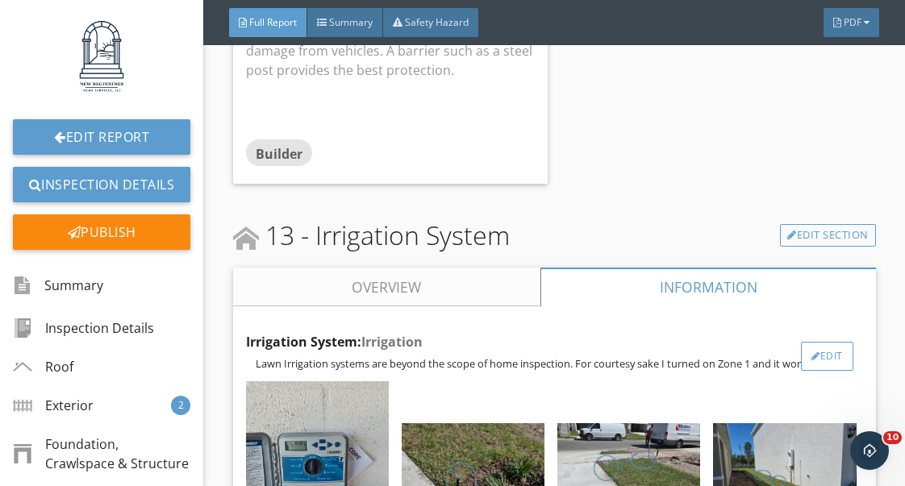
click at [838, 360] on div "Edit" at bounding box center [827, 356] width 52 height 29
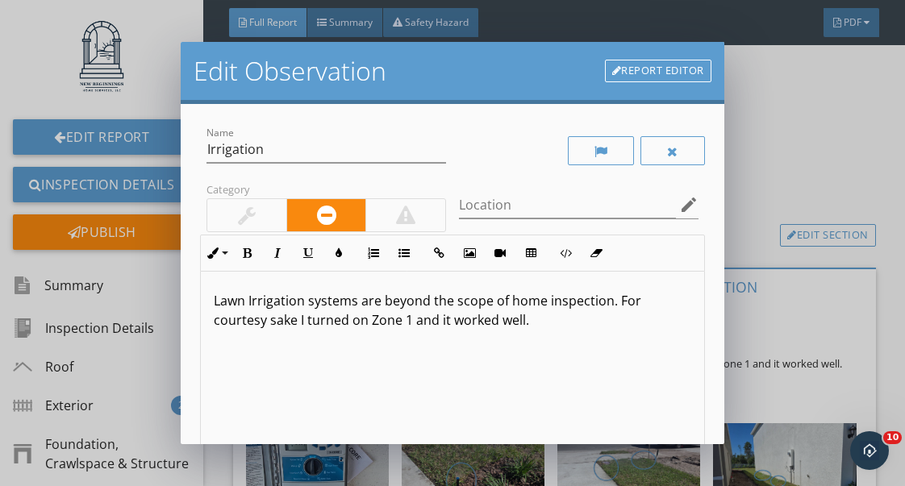
click at [469, 323] on p "Lawn Irrigation systems are beyond the scope of home inspection. For courtesy s…" at bounding box center [452, 310] width 477 height 39
click at [635, 325] on p "Lawn Irrigation systems are beyond the scope of home inspection. For courtesy s…" at bounding box center [452, 320] width 477 height 58
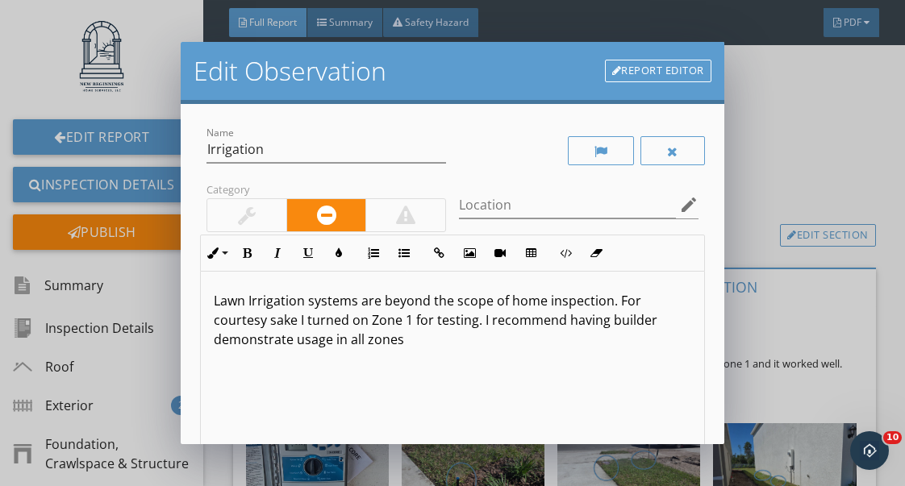
click at [315, 342] on p "Lawn Irrigation systems are beyond the scope of home inspection. For courtesy s…" at bounding box center [452, 320] width 477 height 58
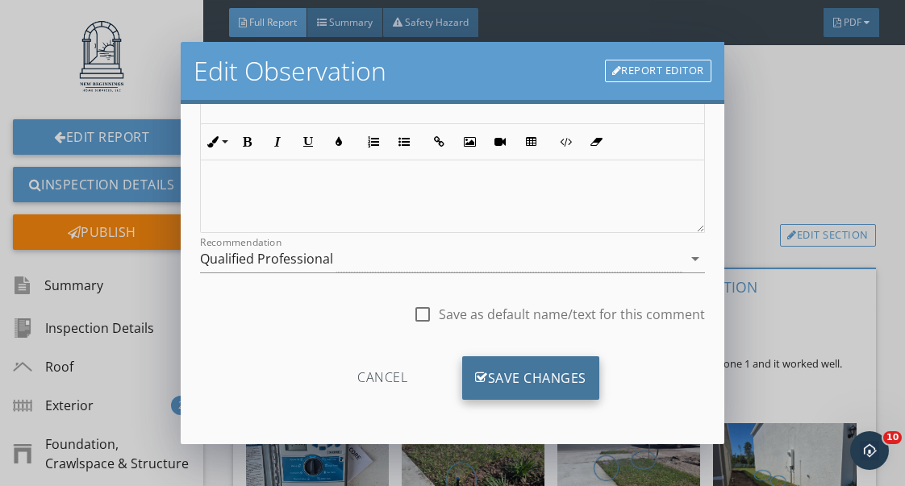
click at [541, 377] on div "Save Changes" at bounding box center [530, 378] width 137 height 44
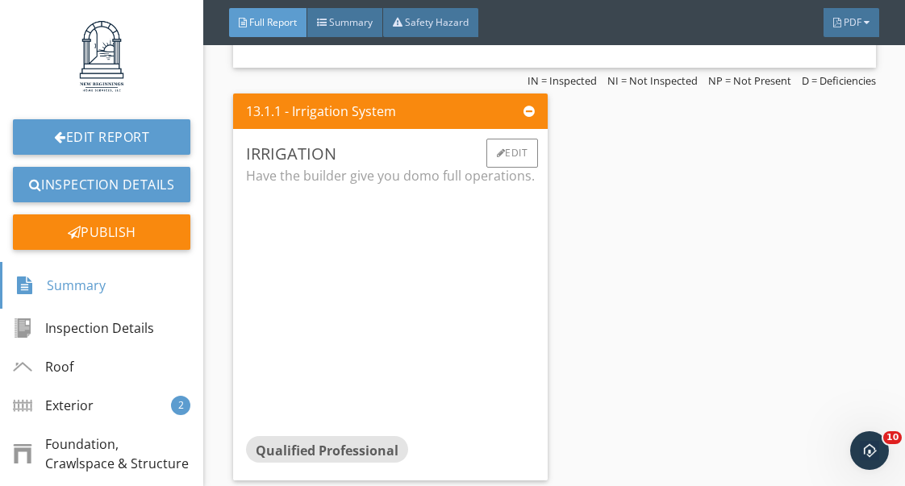
scroll to position [16888, 0]
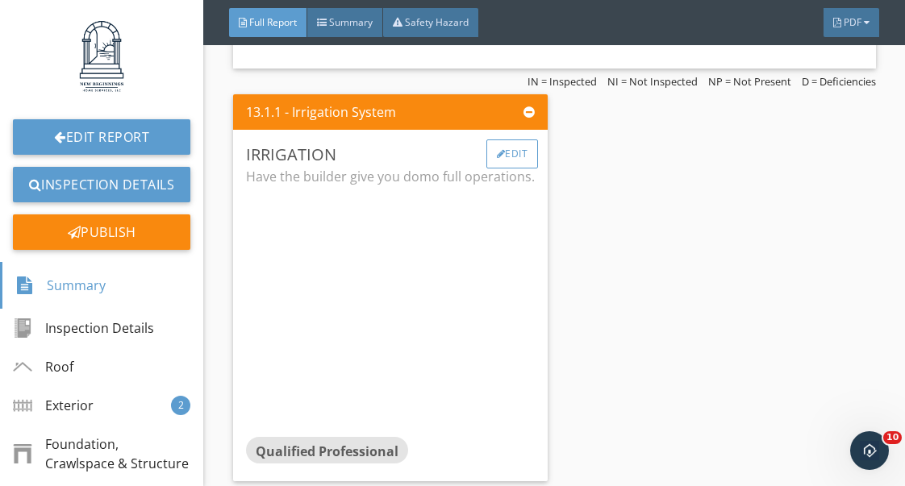
click at [518, 153] on div "Edit" at bounding box center [512, 153] width 52 height 29
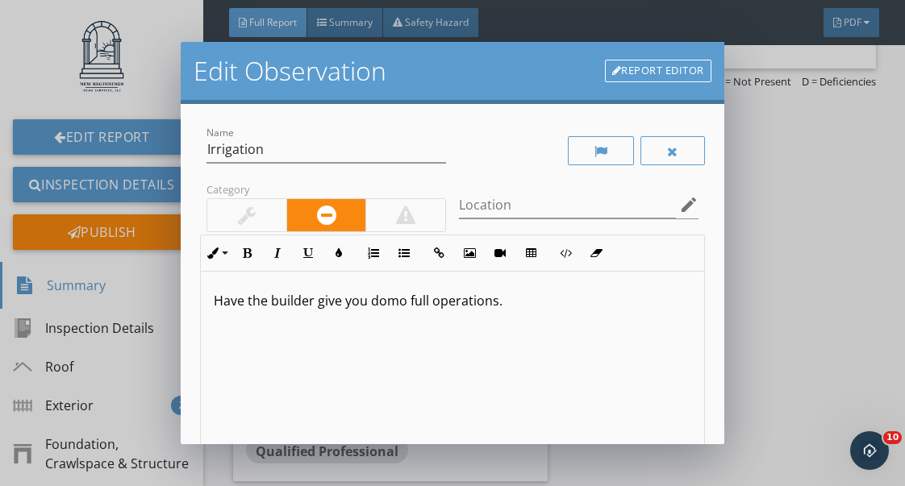
click at [648, 72] on link "Report Editor" at bounding box center [658, 71] width 106 height 23
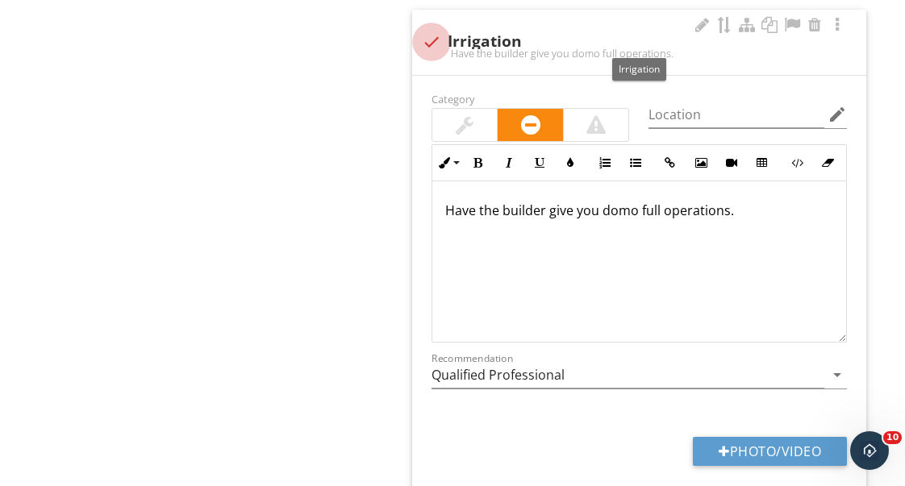
click at [431, 39] on div at bounding box center [431, 41] width 27 height 27
checkbox input "true"
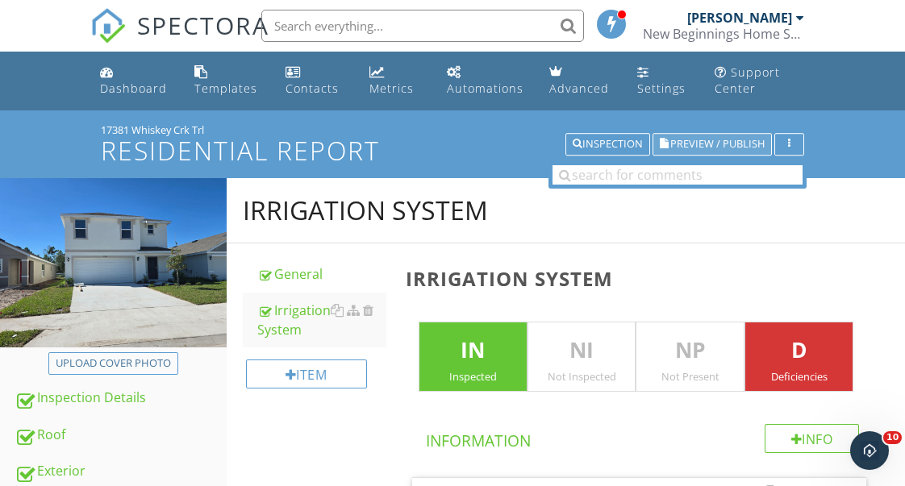
click at [693, 143] on span "Preview / Publish" at bounding box center [717, 144] width 94 height 10
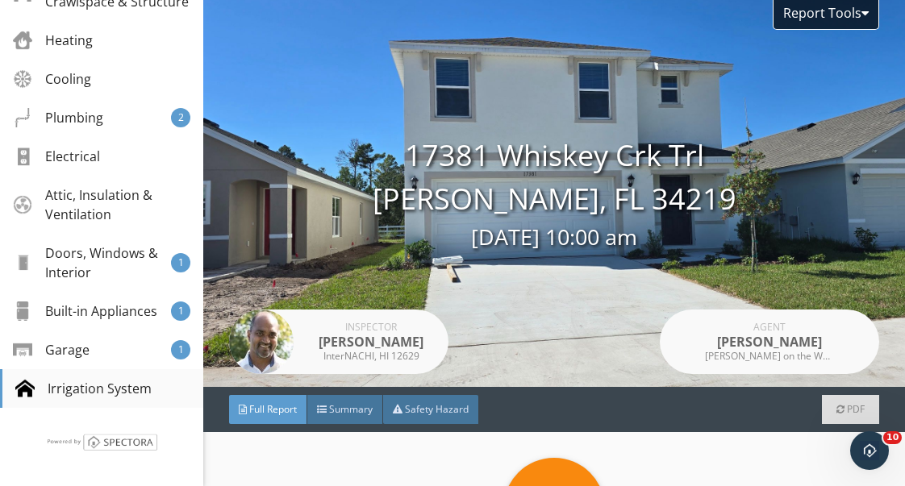
scroll to position [461, 0]
click at [84, 383] on div "Irrigation System" at bounding box center [83, 389] width 136 height 19
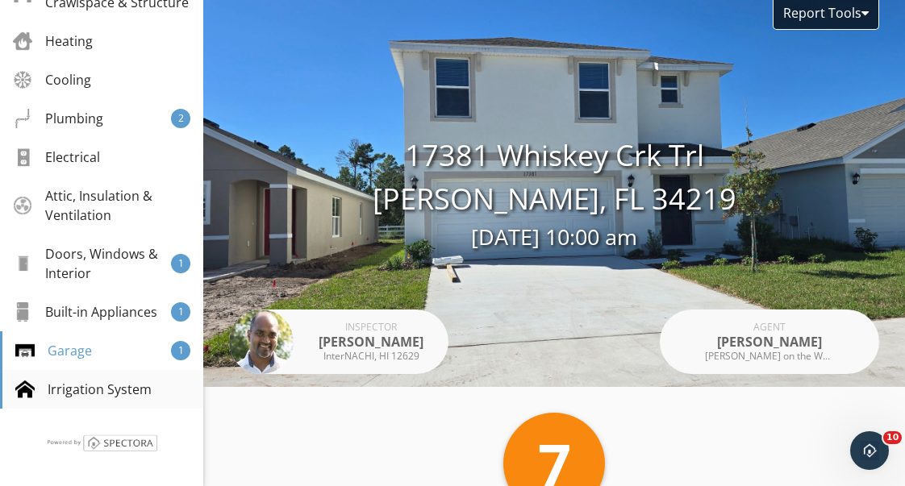
scroll to position [5796, 0]
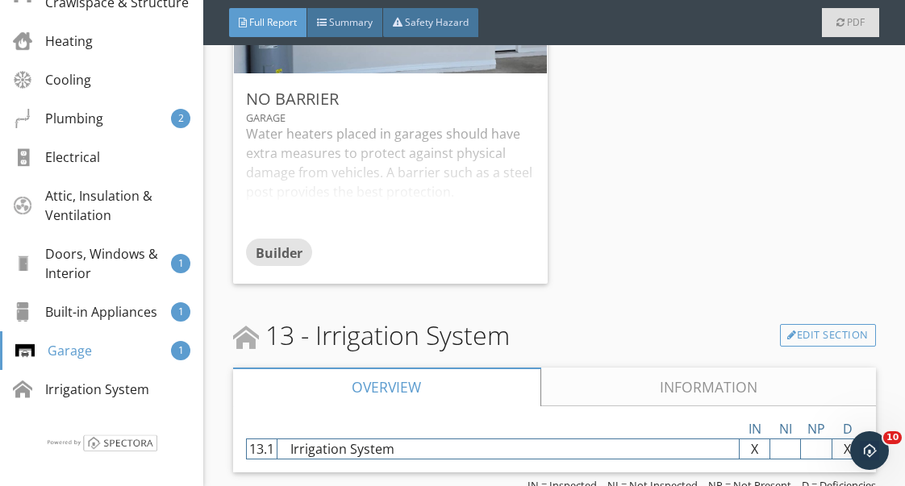
click at [676, 379] on link "Information" at bounding box center [707, 387] width 335 height 39
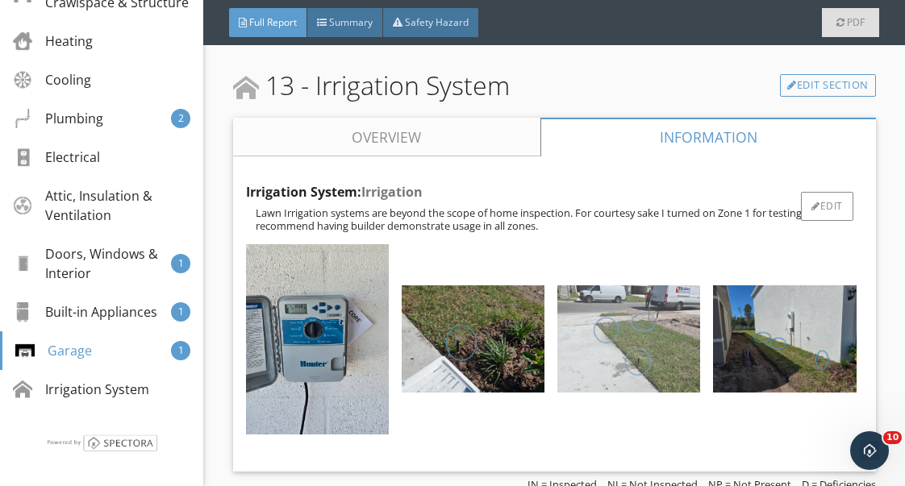
scroll to position [6046, 0]
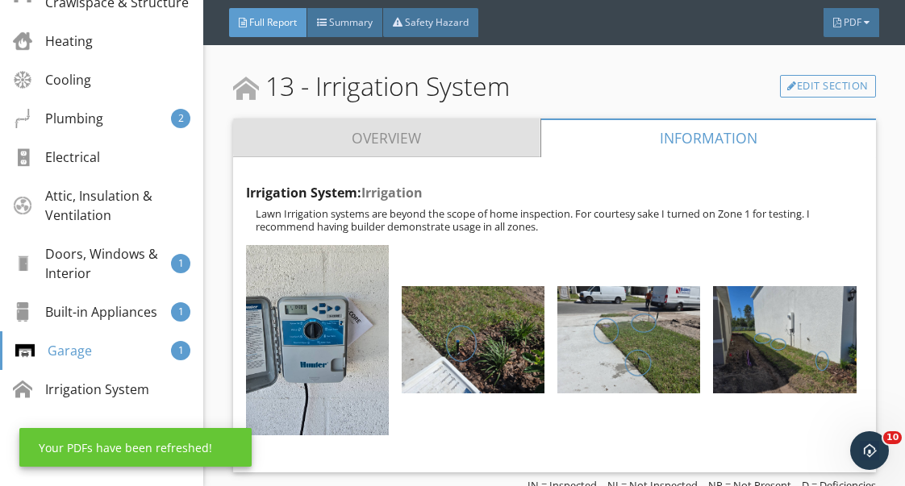
click at [475, 131] on link "Overview" at bounding box center [386, 138] width 307 height 39
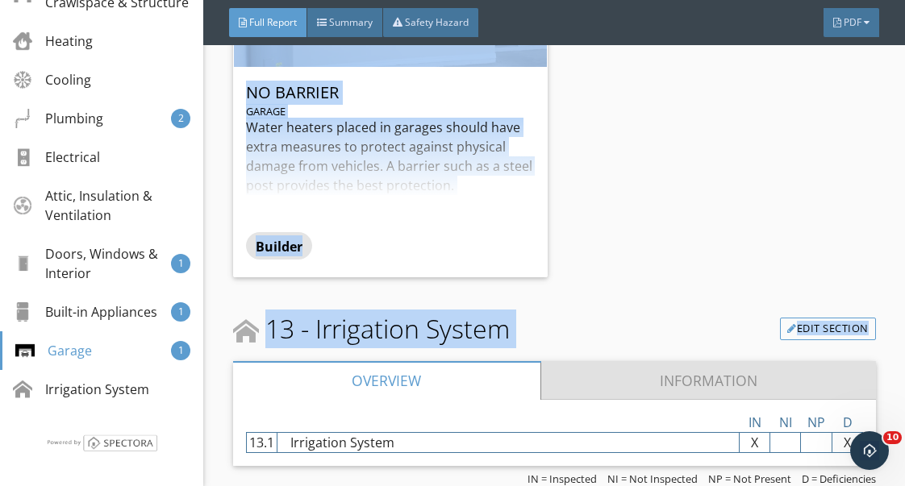
scroll to position [5796, 0]
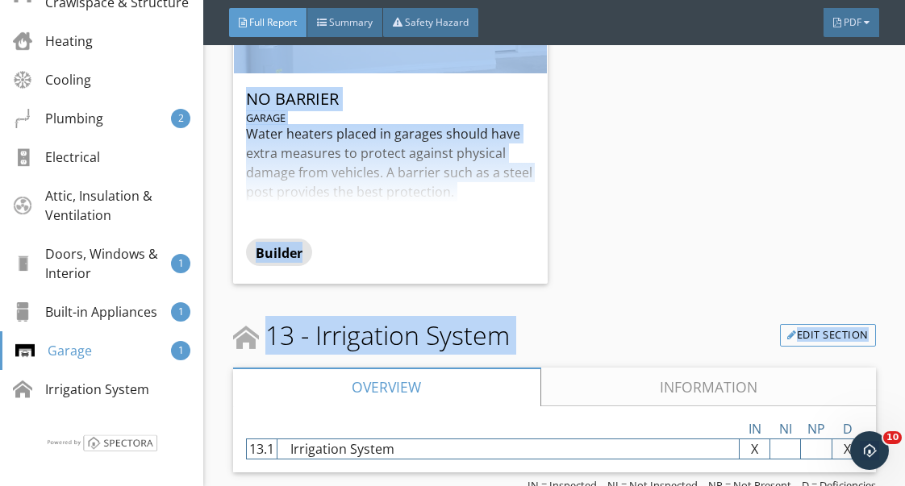
click at [702, 191] on div "12.2.1 - Floor No barrier Garage Water heaters placed in garages should have ex…" at bounding box center [554, 90] width 643 height 400
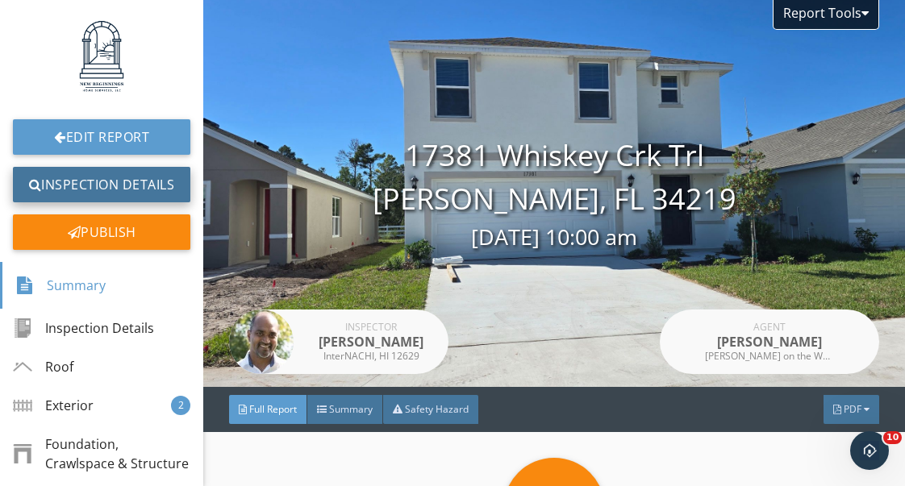
scroll to position [0, 0]
click at [114, 176] on link "Inspection Details" at bounding box center [101, 184] width 177 height 35
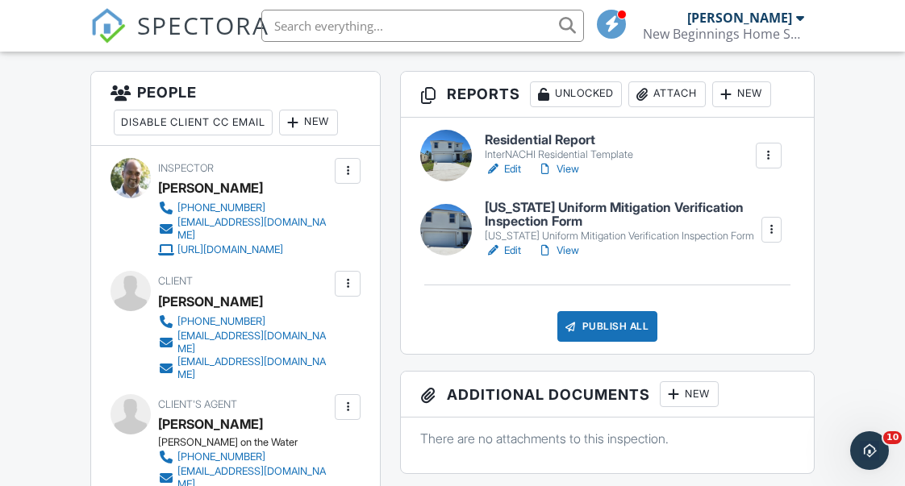
scroll to position [423, 0]
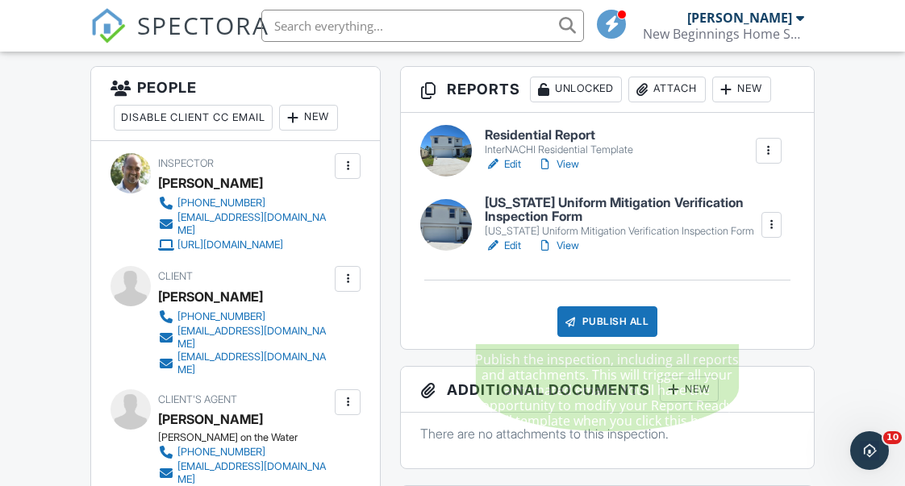
click at [640, 316] on div "Publish All" at bounding box center [607, 321] width 101 height 31
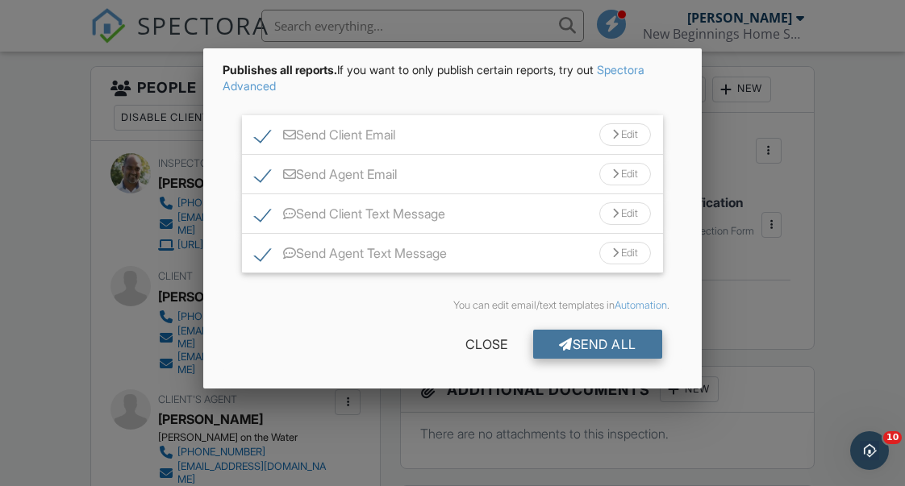
scroll to position [68, 0]
click at [593, 343] on div "Send All" at bounding box center [597, 344] width 129 height 29
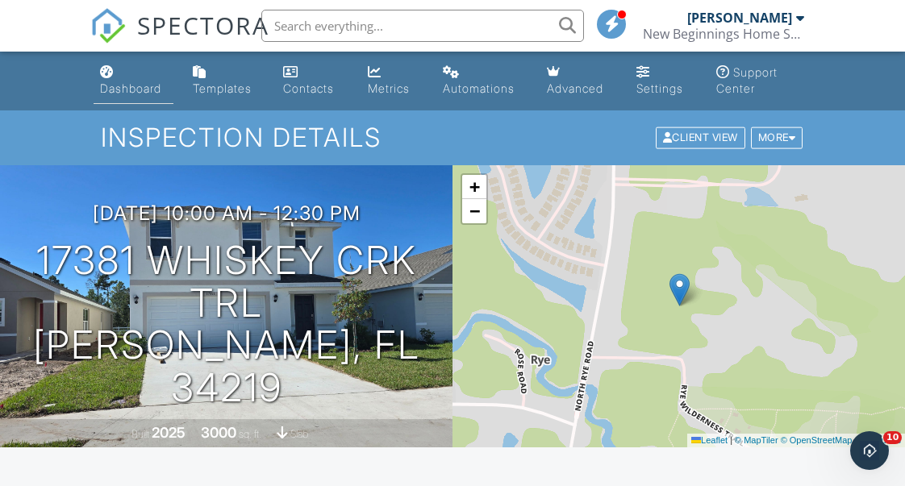
click at [137, 89] on div "Dashboard" at bounding box center [130, 88] width 61 height 14
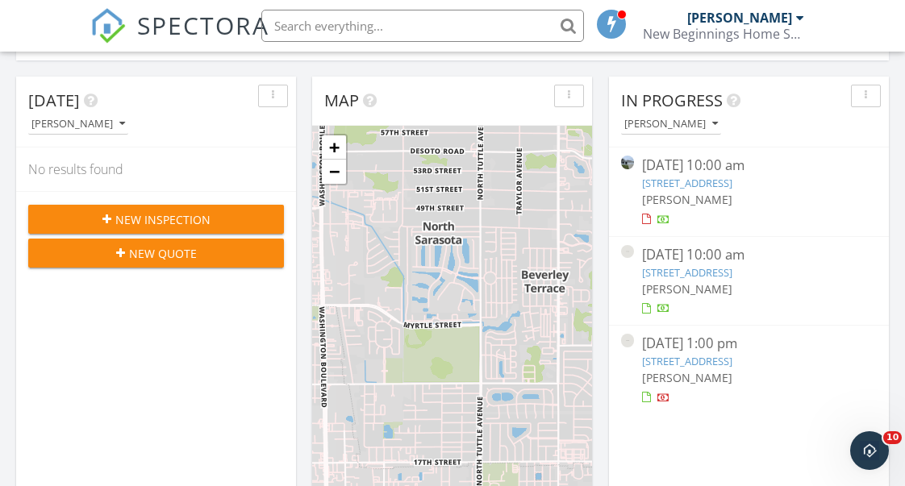
scroll to position [315, 0]
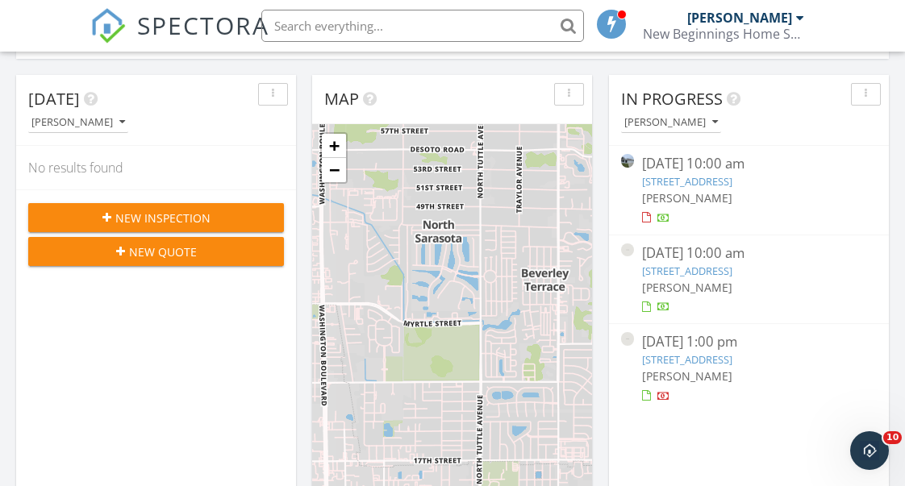
click at [723, 180] on link "[STREET_ADDRESS]" at bounding box center [687, 181] width 90 height 15
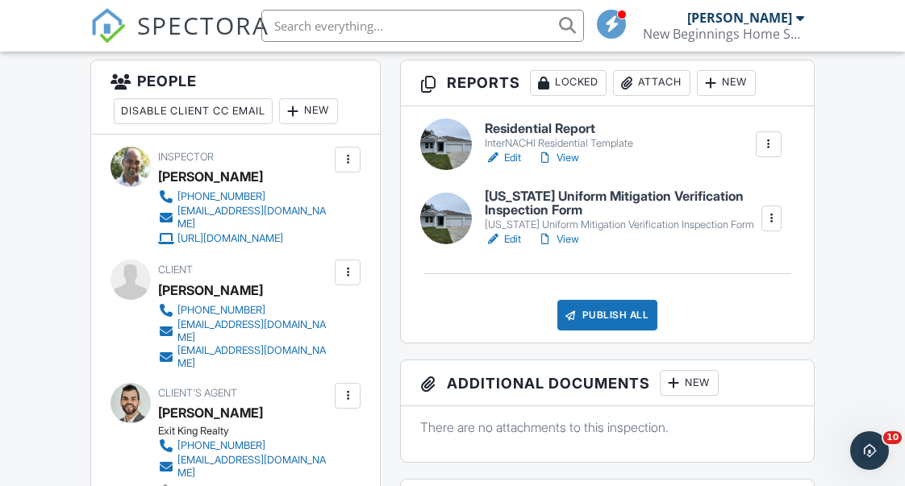
scroll to position [425, 0]
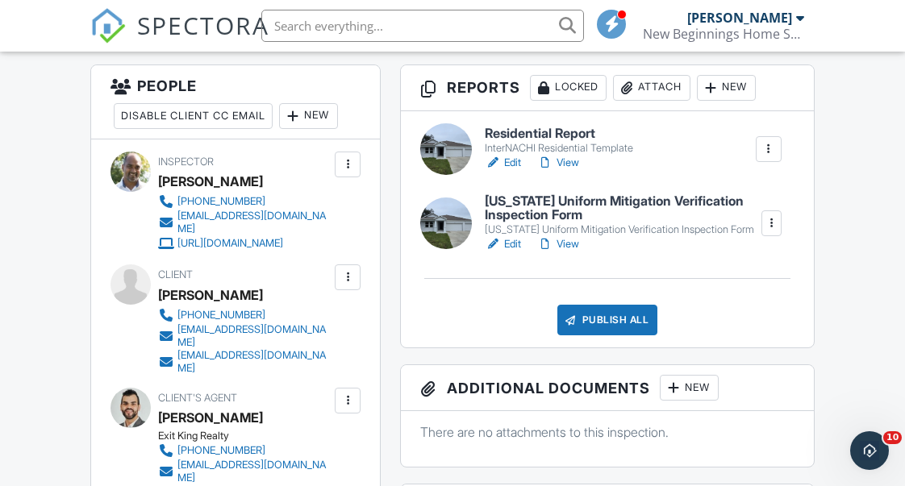
click at [572, 162] on link "View" at bounding box center [558, 163] width 42 height 16
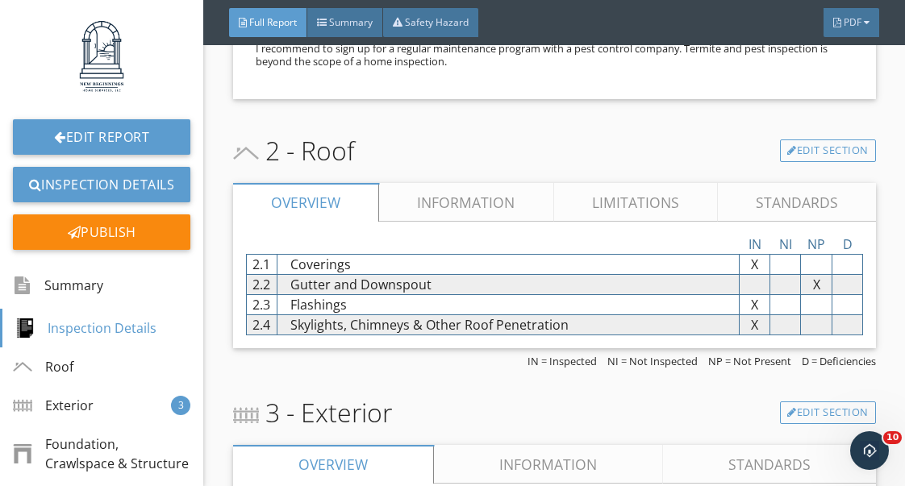
scroll to position [914, 0]
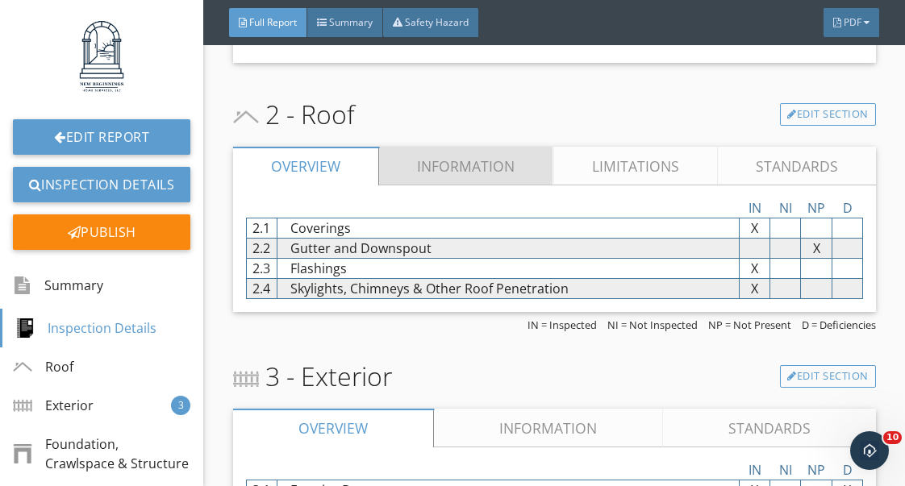
click at [482, 151] on link "Information" at bounding box center [466, 166] width 174 height 39
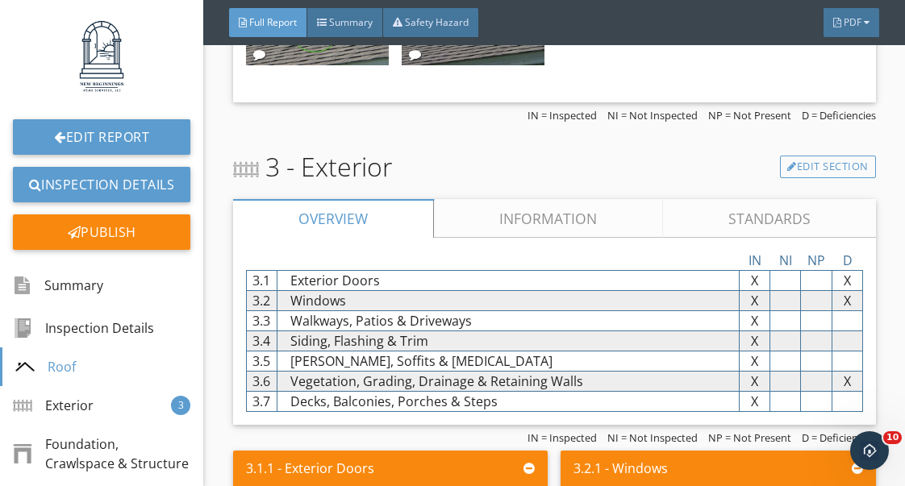
scroll to position [2154, 0]
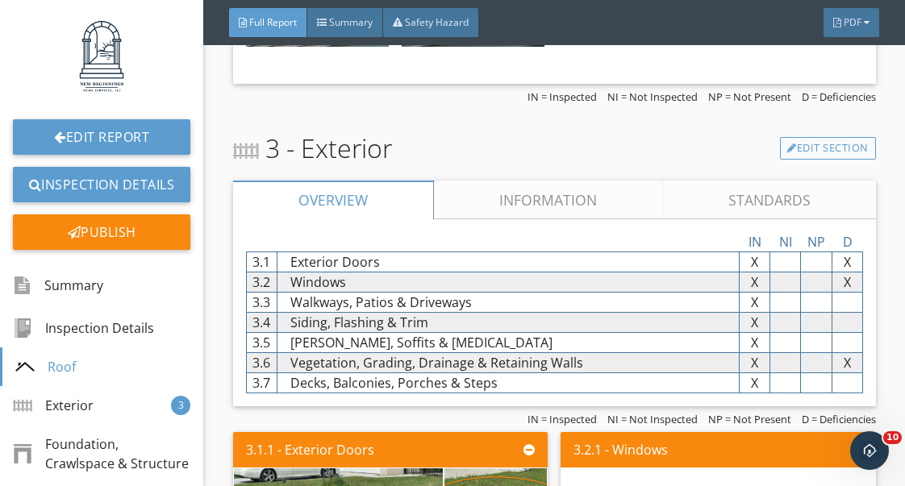
click at [543, 202] on link "Information" at bounding box center [548, 200] width 229 height 39
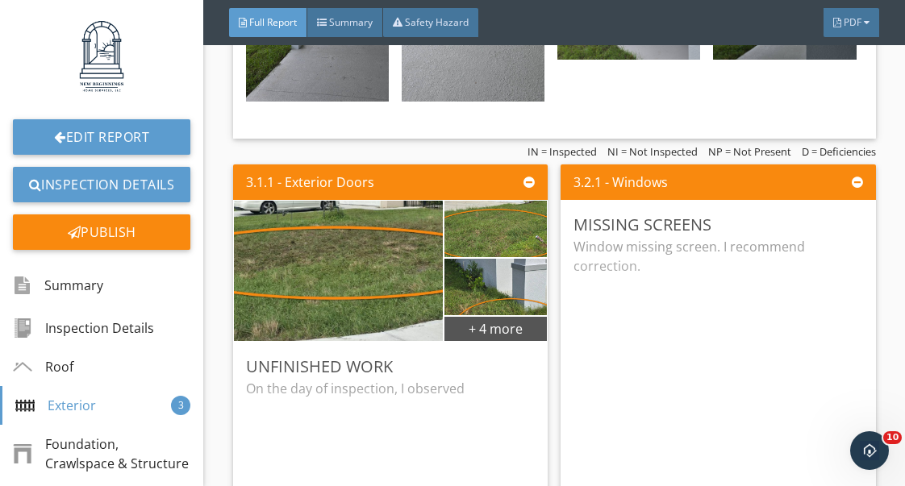
scroll to position [5138, 0]
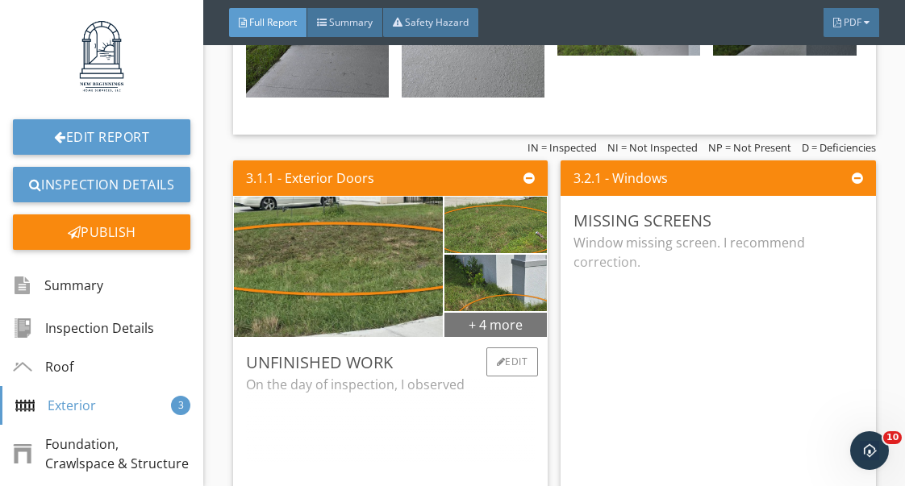
click at [501, 329] on div "+ 4 more" at bounding box center [495, 324] width 103 height 26
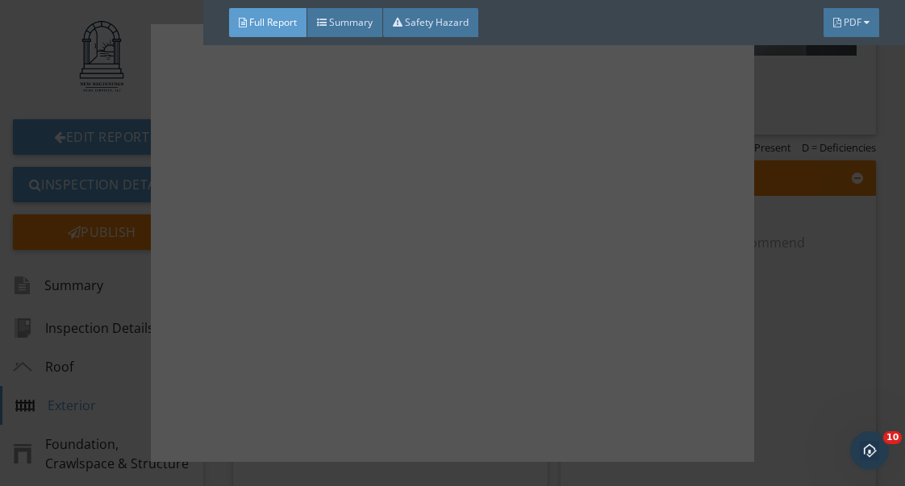
scroll to position [446, 0]
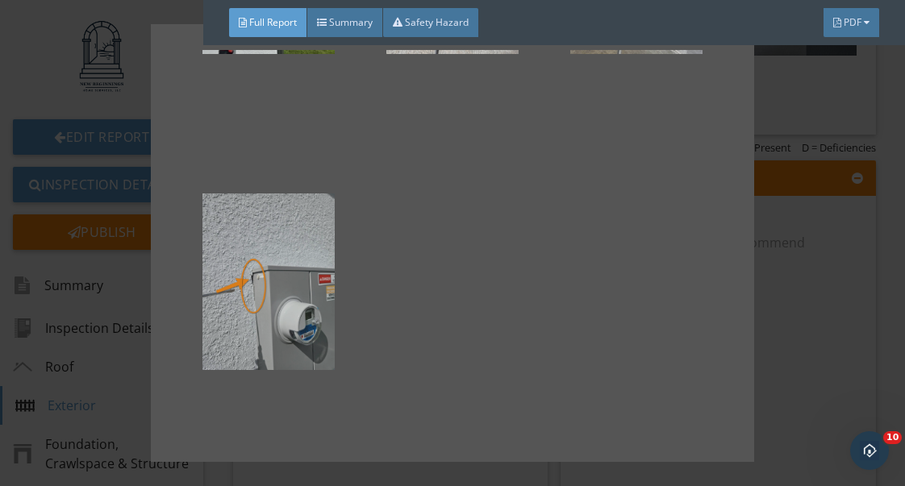
click at [303, 323] on div at bounding box center [268, 282] width 132 height 194
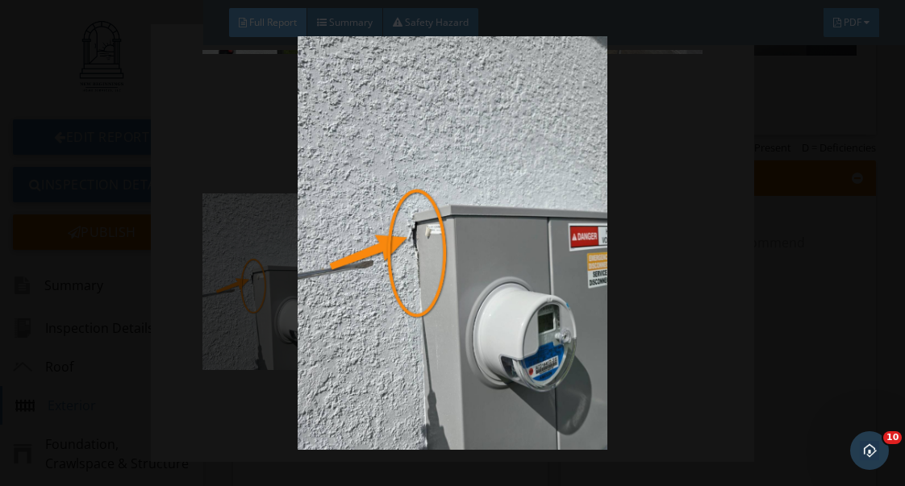
click at [784, 258] on img at bounding box center [452, 242] width 810 height 413
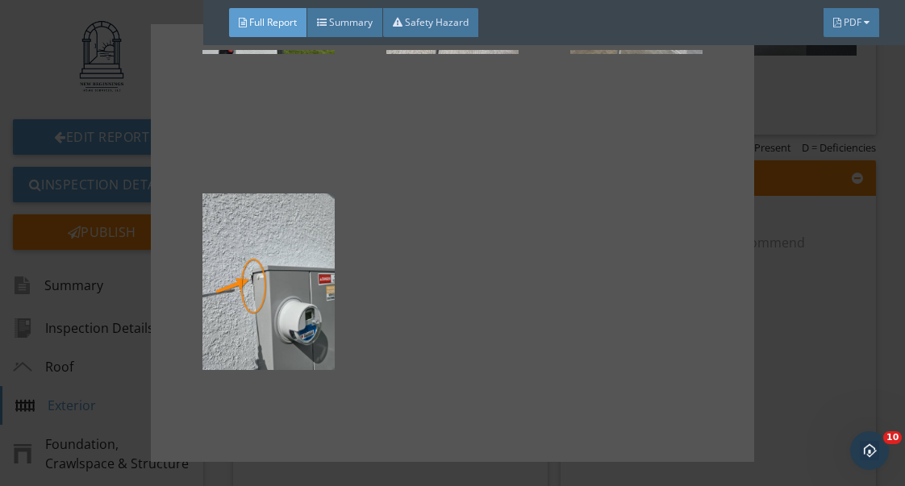
click at [803, 264] on div at bounding box center [452, 243] width 905 height 486
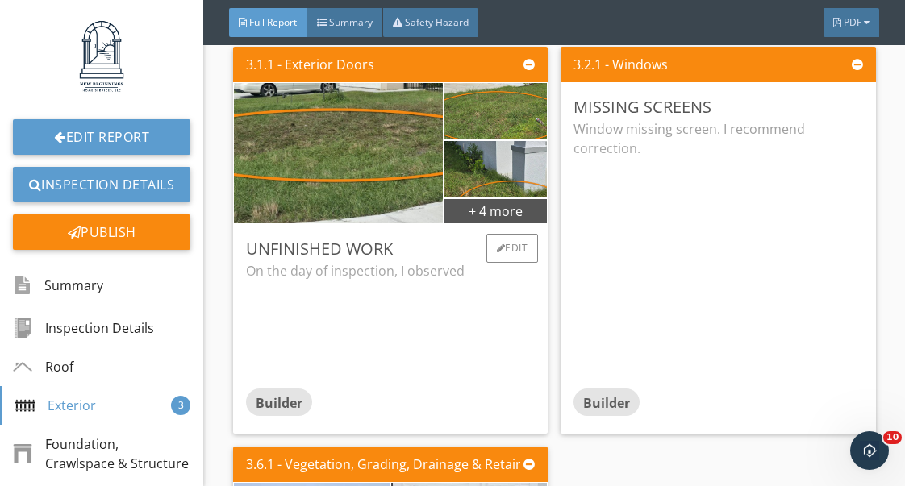
scroll to position [5255, 0]
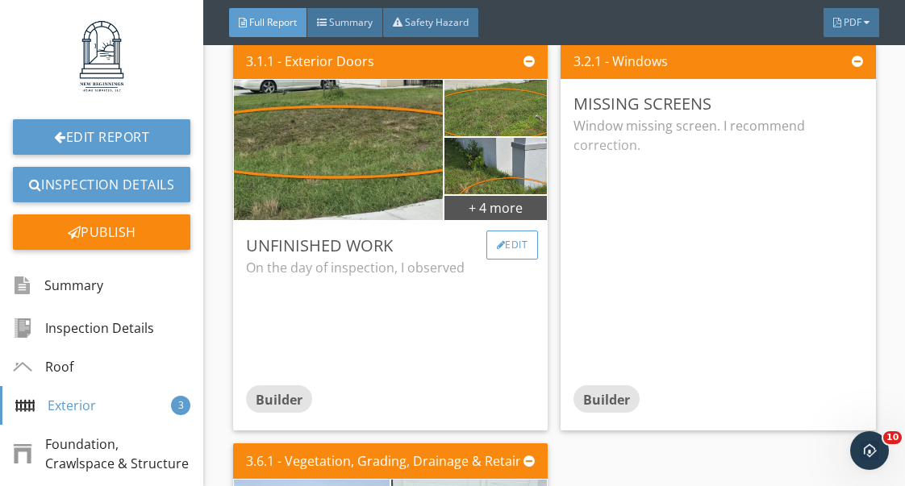
click at [518, 249] on div "Edit" at bounding box center [512, 245] width 52 height 29
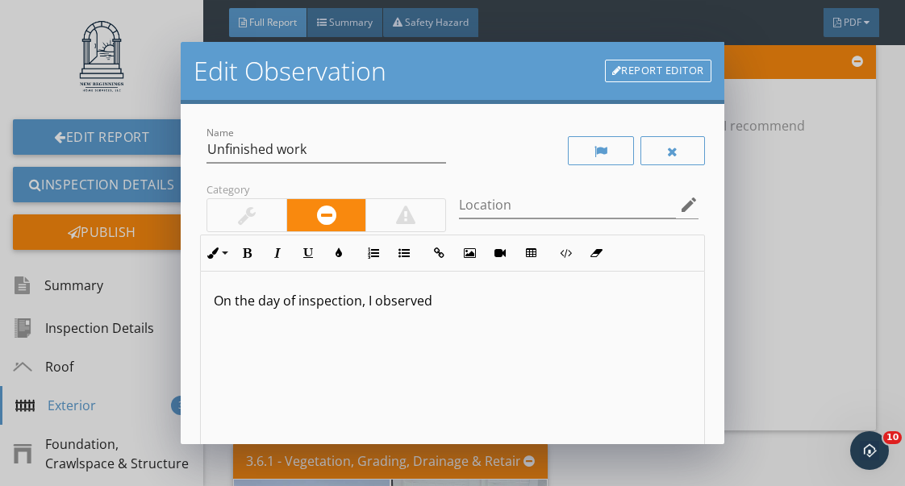
click at [437, 307] on p "On the day of inspection, I observed" at bounding box center [452, 300] width 477 height 19
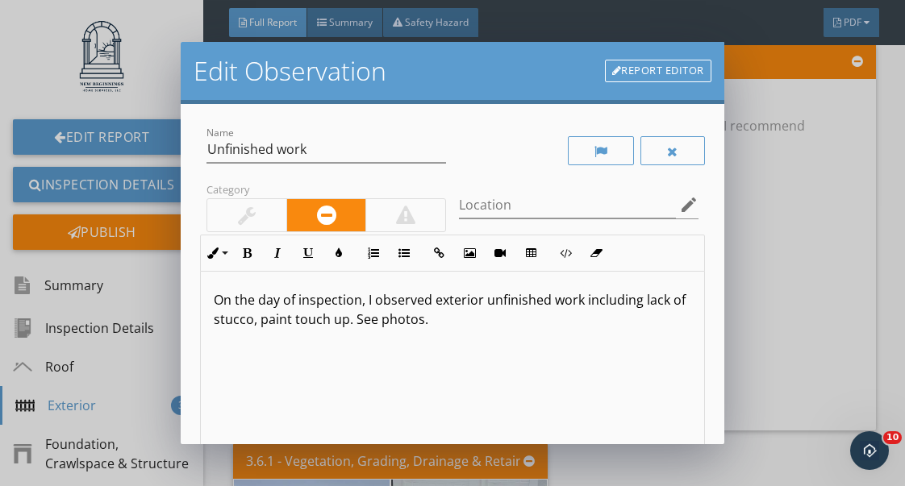
scroll to position [1, 0]
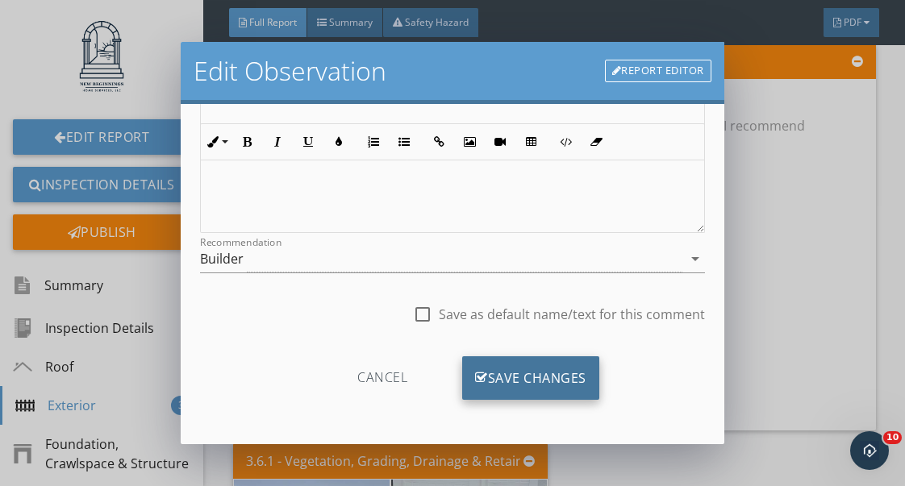
click at [537, 378] on div "Save Changes" at bounding box center [530, 378] width 137 height 44
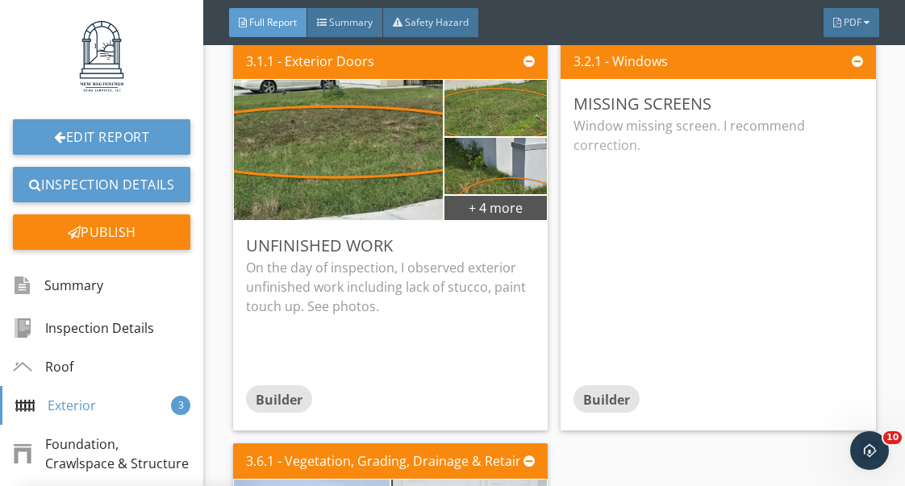
scroll to position [103, 0]
click at [843, 101] on div "Edit" at bounding box center [840, 103] width 52 height 29
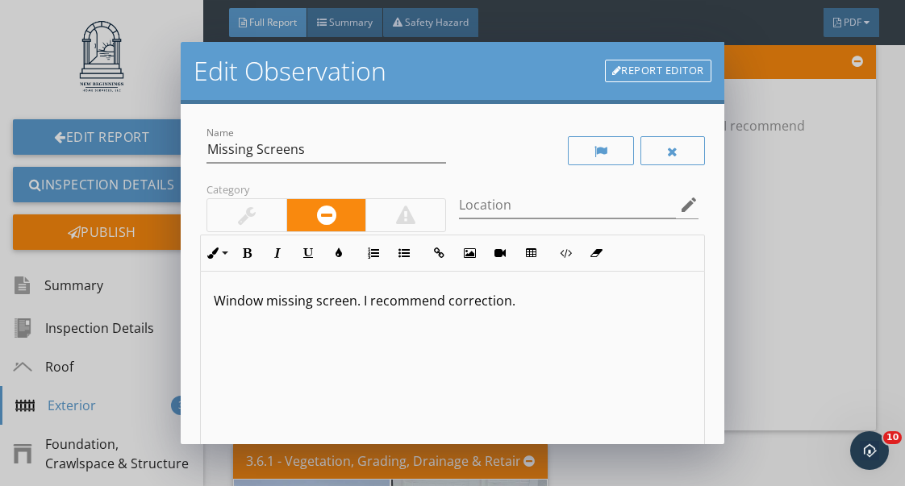
click at [262, 304] on p "Window missing screen. I recommend correction." at bounding box center [452, 300] width 477 height 19
click at [393, 303] on p "Windows were missing screen. I recommend correction." at bounding box center [452, 300] width 477 height 19
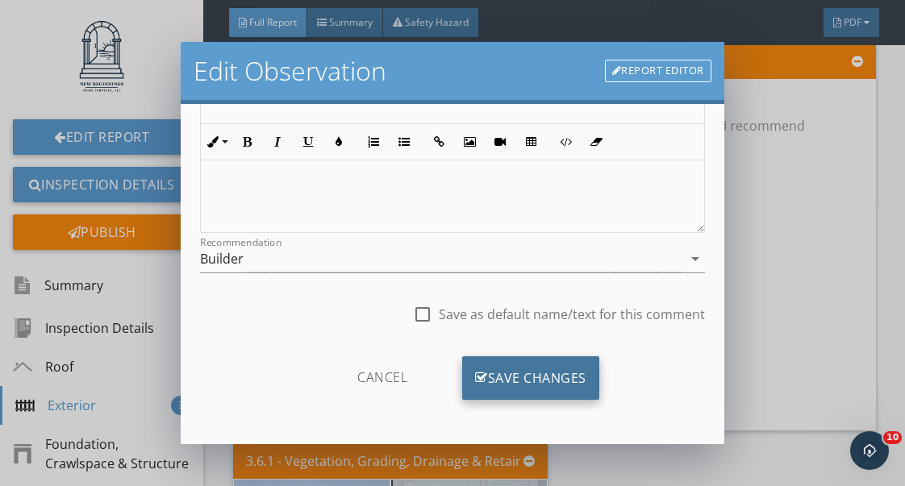
click at [534, 377] on div "Save Changes" at bounding box center [530, 378] width 137 height 44
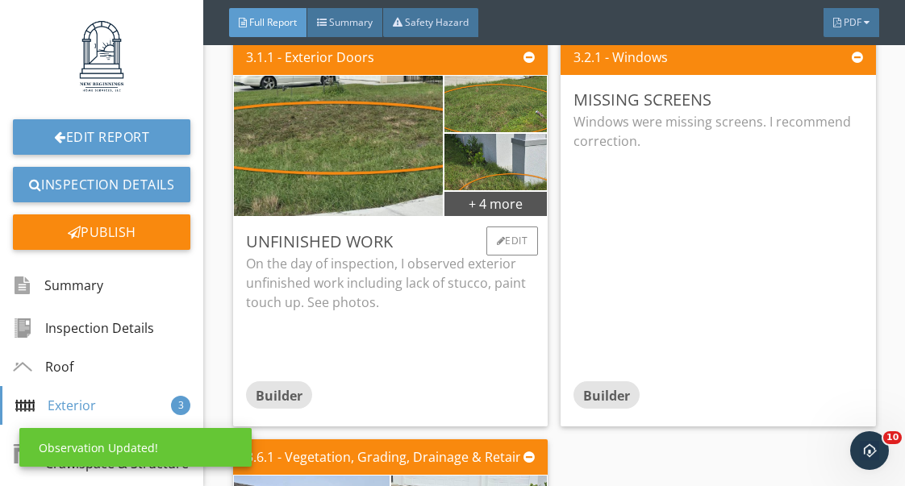
scroll to position [5243, 0]
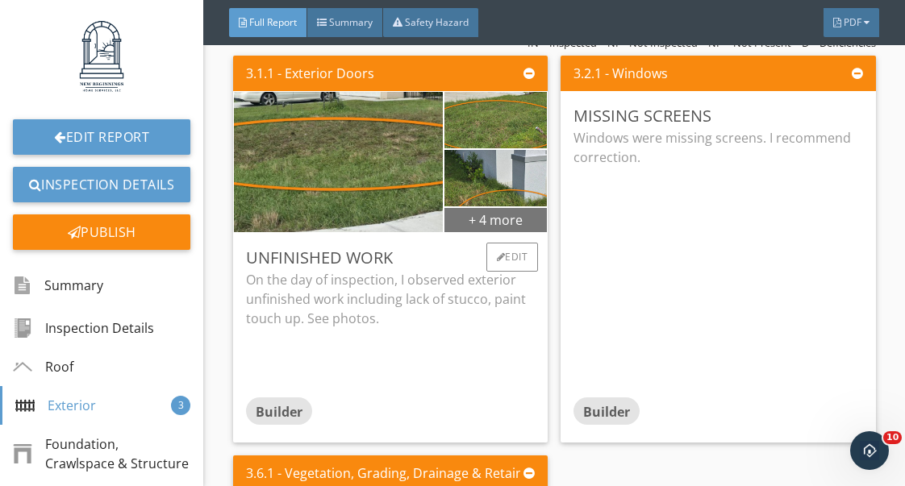
click at [498, 227] on div "+ 4 more" at bounding box center [495, 219] width 103 height 26
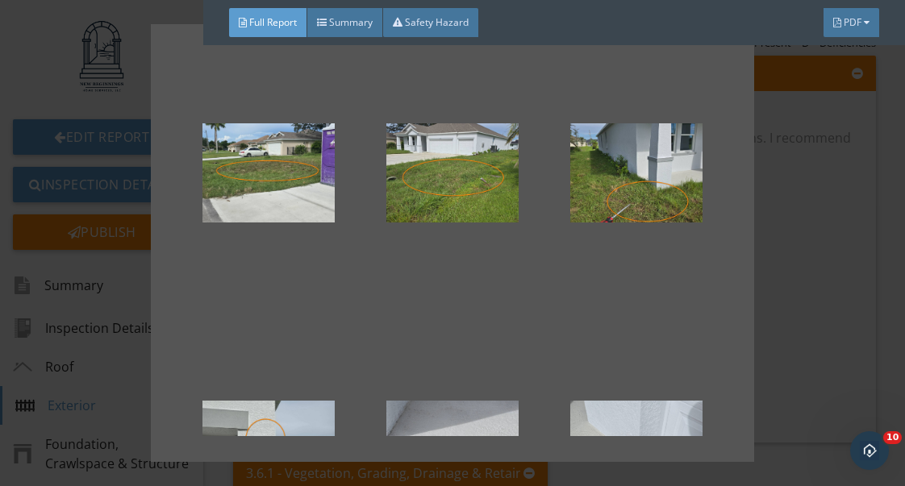
scroll to position [0, 0]
click at [798, 252] on div at bounding box center [452, 243] width 905 height 486
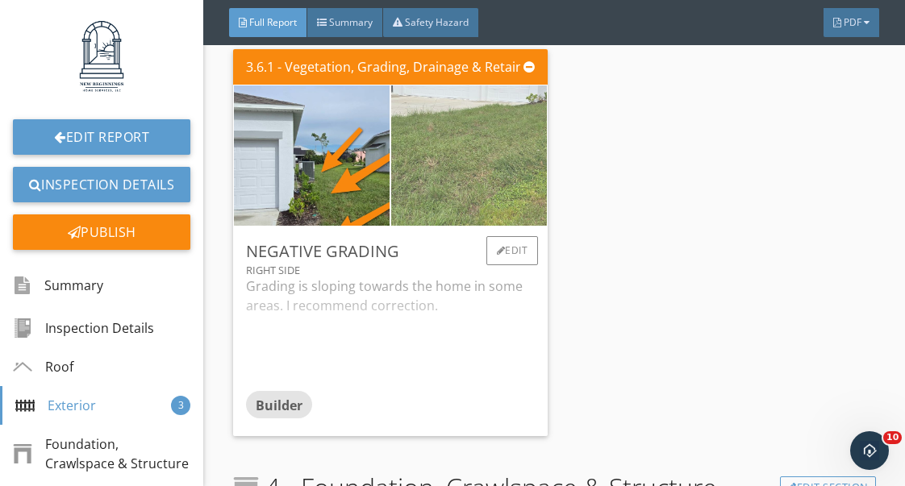
scroll to position [5650, 0]
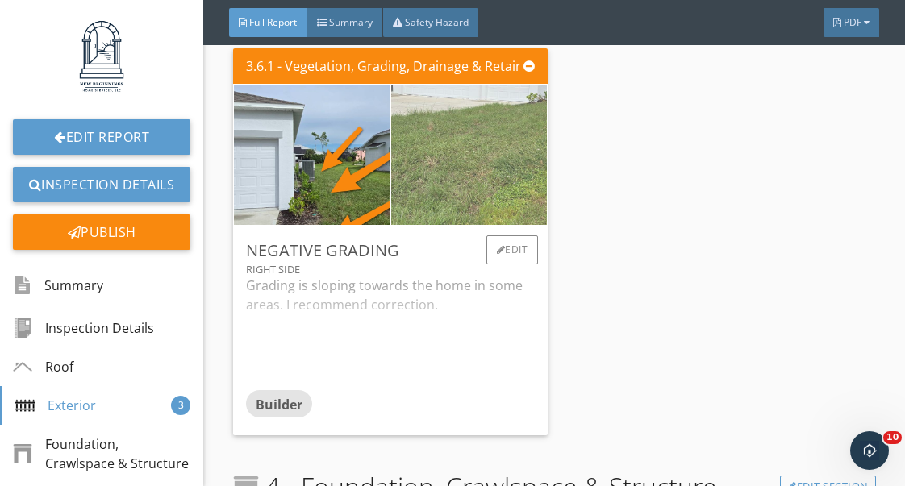
click at [482, 202] on img at bounding box center [468, 155] width 389 height 292
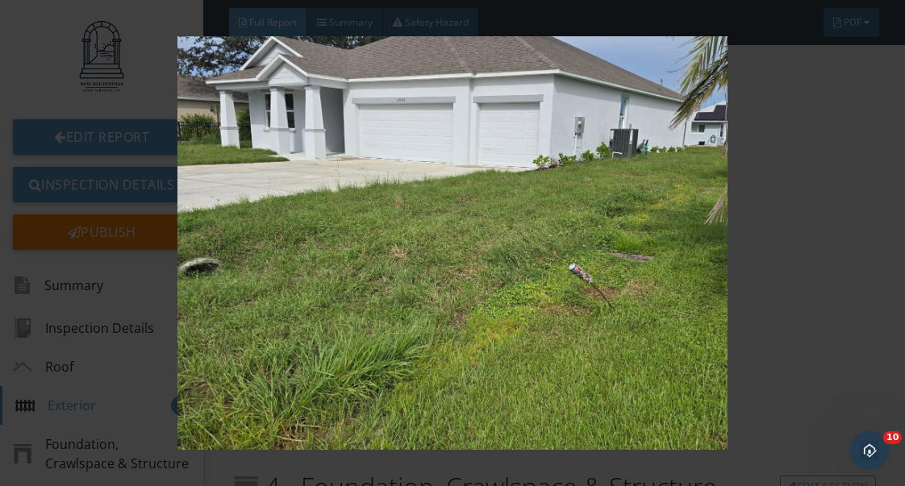
click at [780, 327] on img at bounding box center [452, 242] width 810 height 413
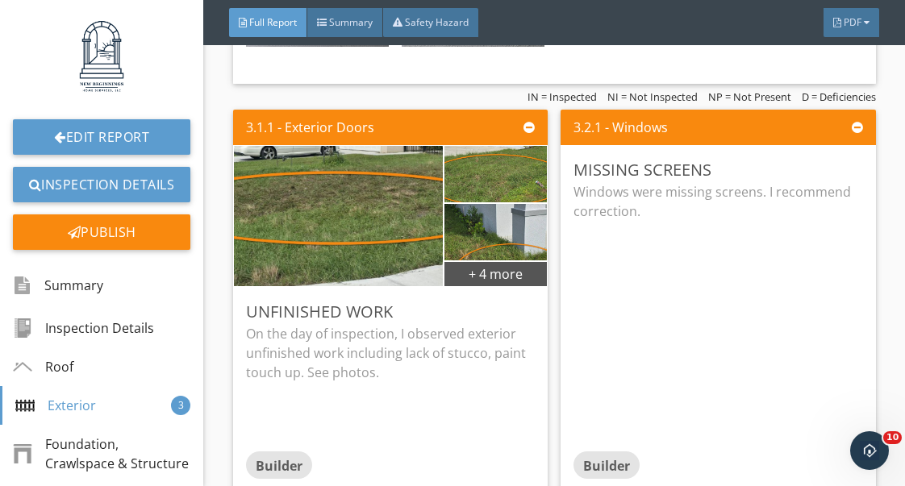
scroll to position [5175, 0]
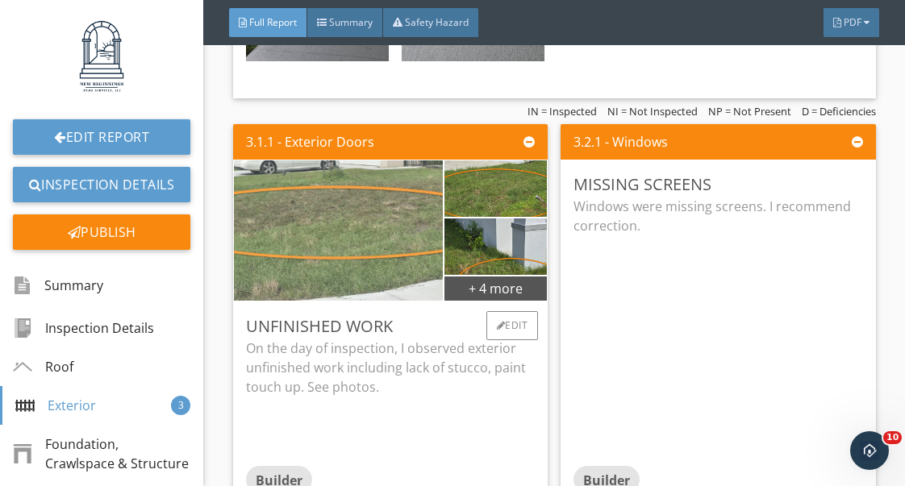
click at [360, 240] on img at bounding box center [338, 230] width 468 height 351
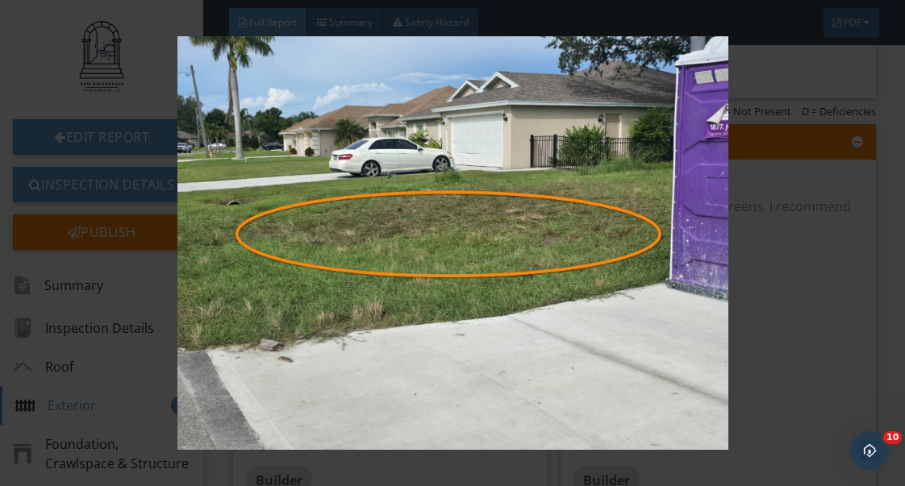
click at [805, 324] on img at bounding box center [452, 242] width 810 height 413
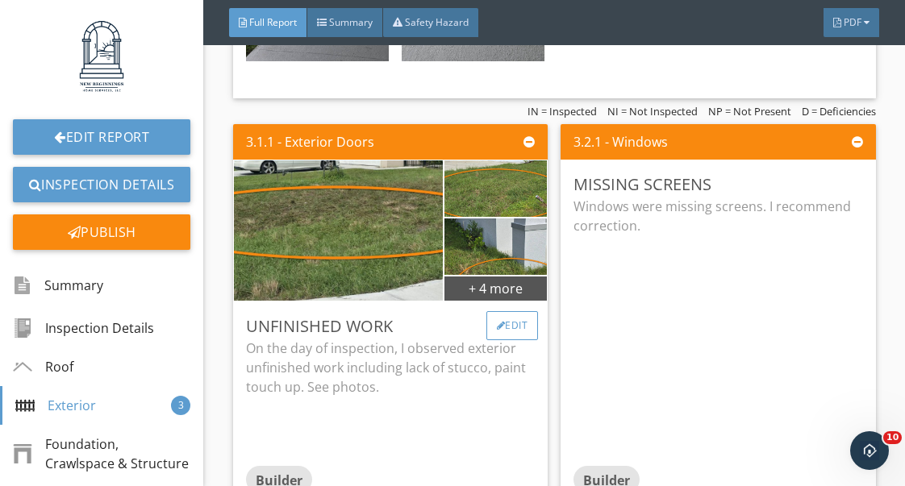
click at [527, 324] on div "Edit" at bounding box center [512, 325] width 52 height 29
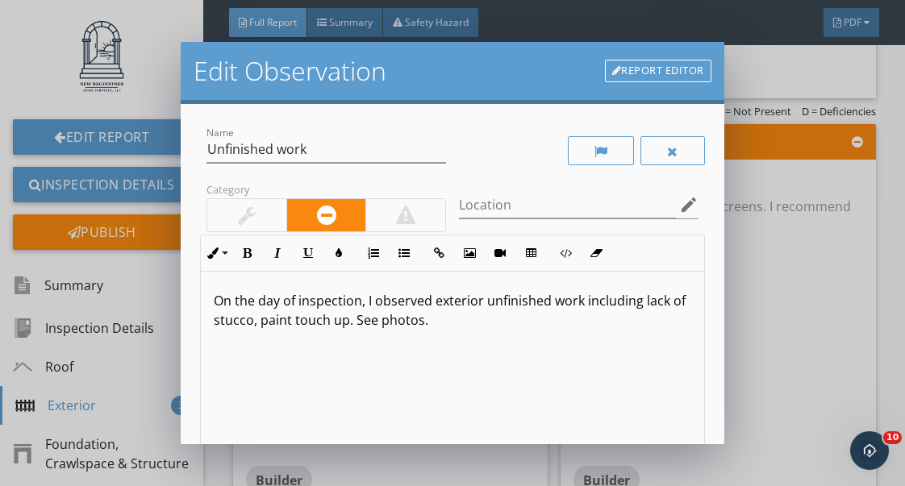
click at [750, 329] on div "Edit Observation Report Editor Name Unfinished work Category Location edit Inli…" at bounding box center [452, 243] width 905 height 486
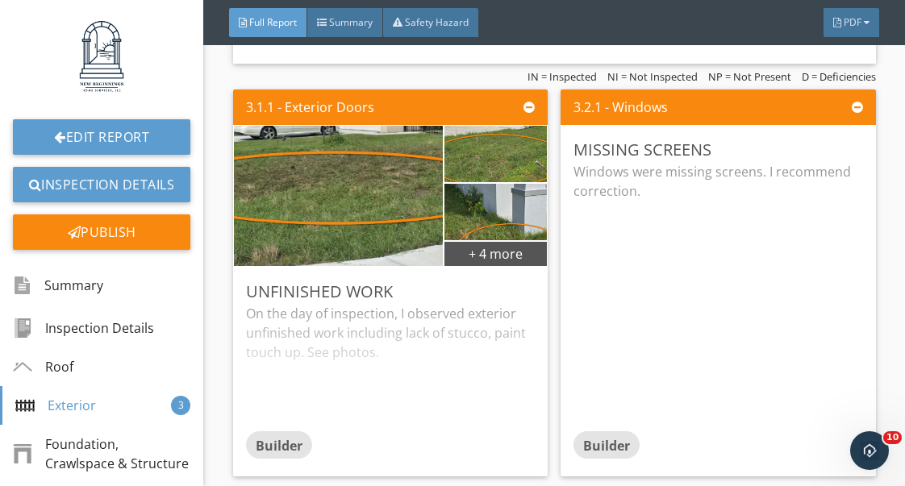
scroll to position [5192, 0]
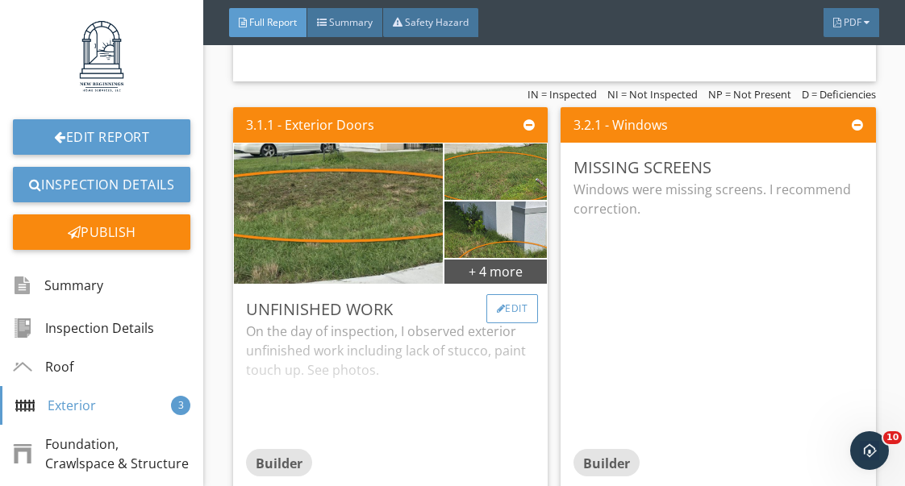
click at [518, 314] on div "Edit" at bounding box center [512, 308] width 52 height 29
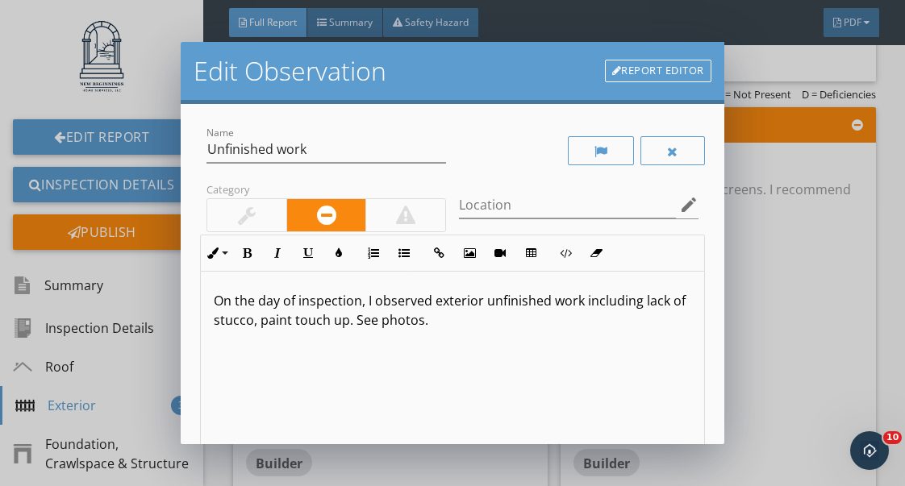
click at [347, 323] on p "On the day of inspection, I observed exterior unfinished work including lack of…" at bounding box center [452, 310] width 477 height 39
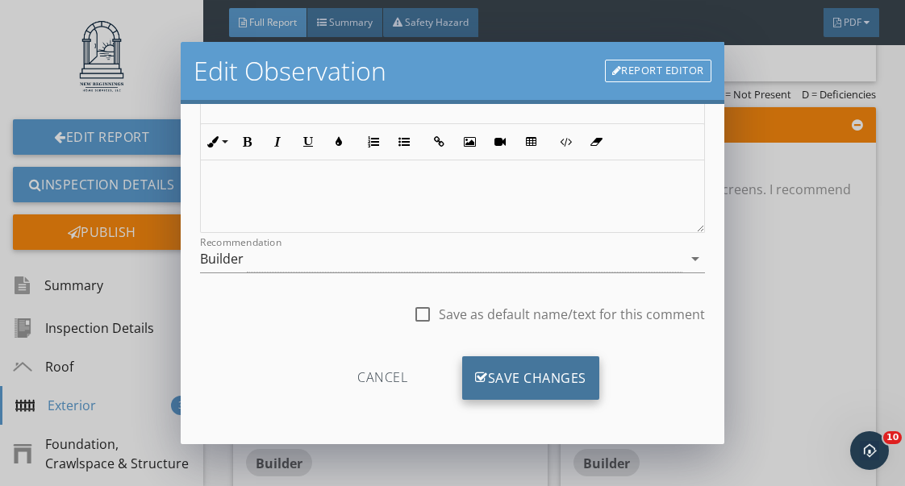
click at [538, 385] on div "Save Changes" at bounding box center [530, 378] width 137 height 44
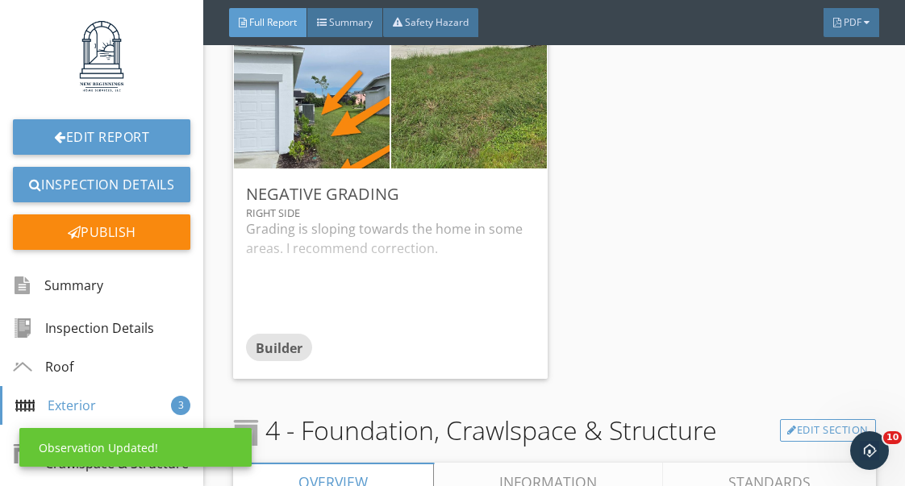
scroll to position [5708, 0]
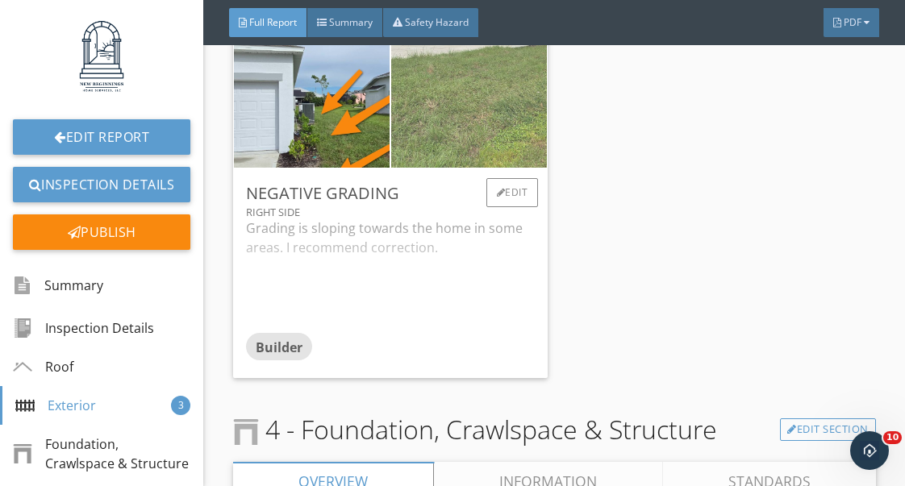
click at [455, 148] on img at bounding box center [468, 98] width 389 height 292
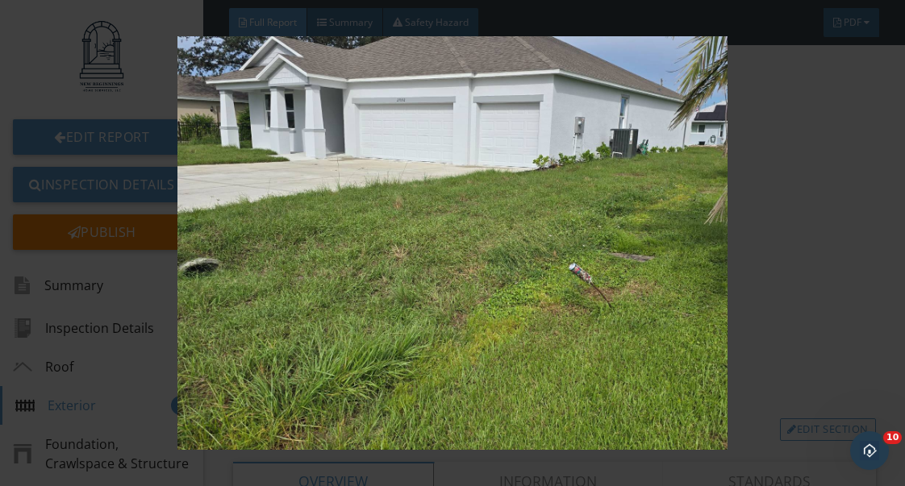
click at [772, 281] on img at bounding box center [452, 242] width 810 height 413
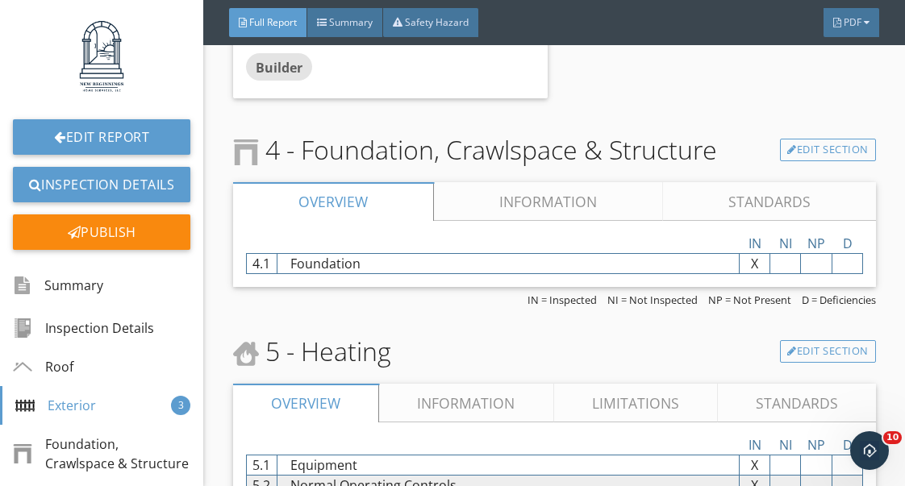
scroll to position [6008, 0]
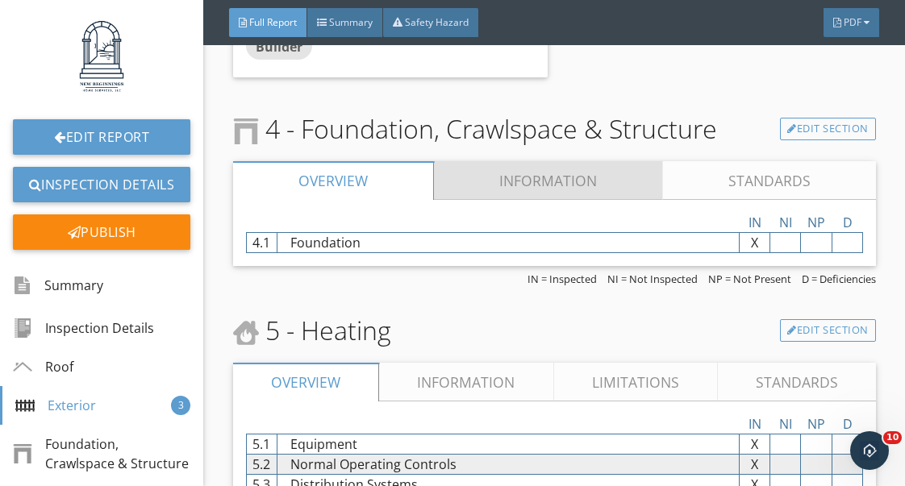
click at [554, 189] on link "Information" at bounding box center [548, 180] width 229 height 39
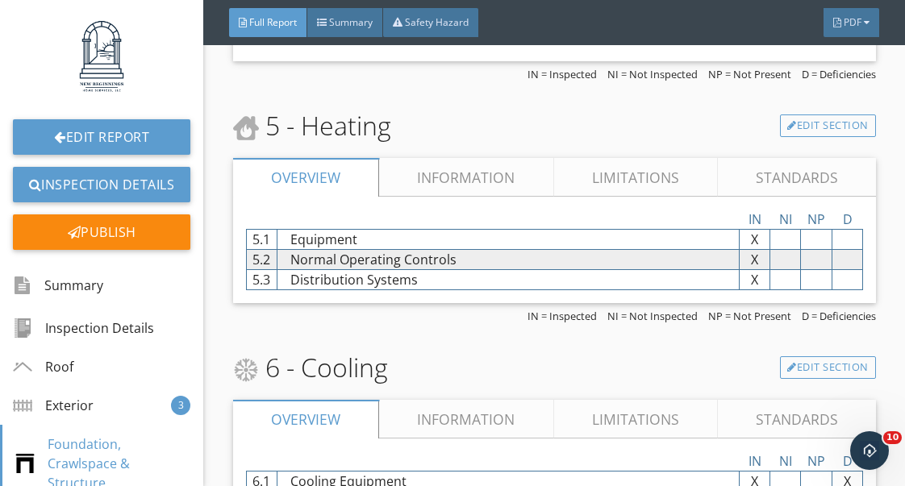
scroll to position [6252, 0]
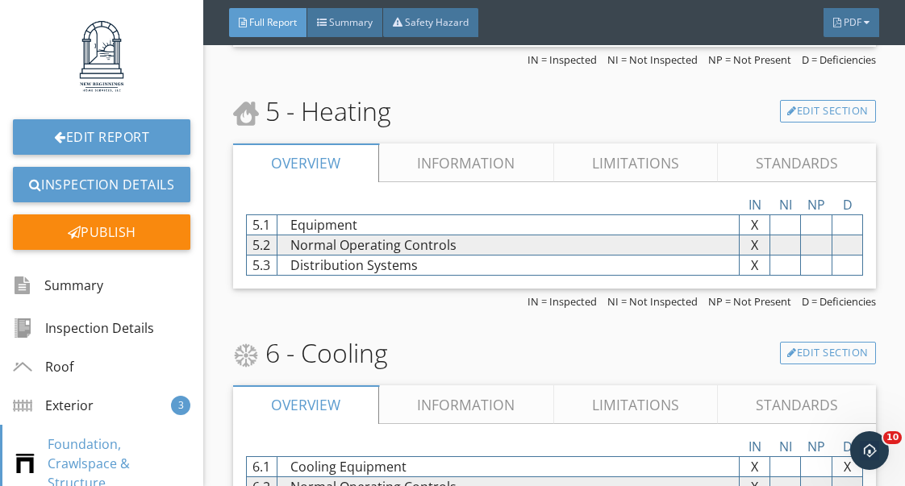
click at [467, 155] on link "Information" at bounding box center [466, 163] width 174 height 39
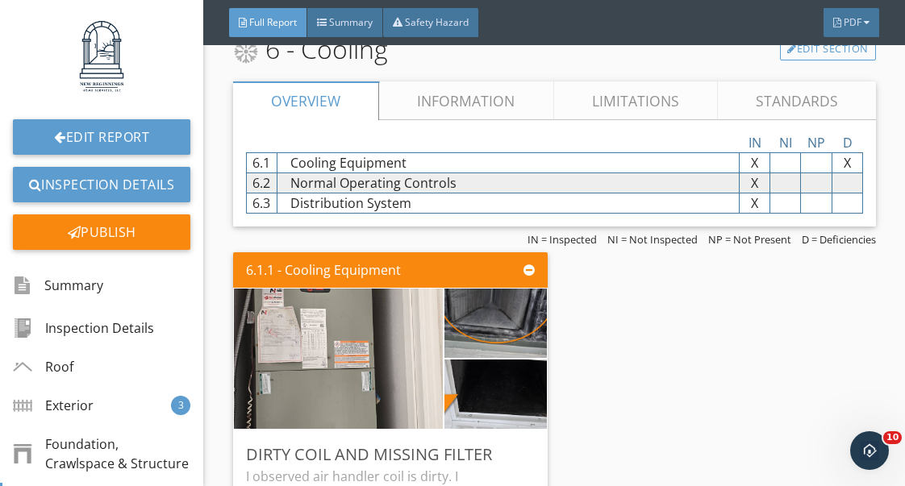
scroll to position [6711, 0]
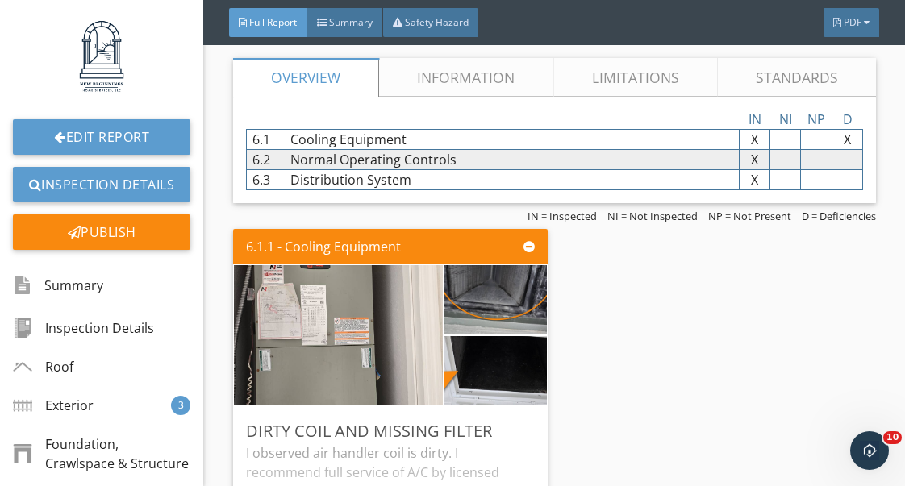
click at [470, 94] on link "Information" at bounding box center [466, 77] width 174 height 39
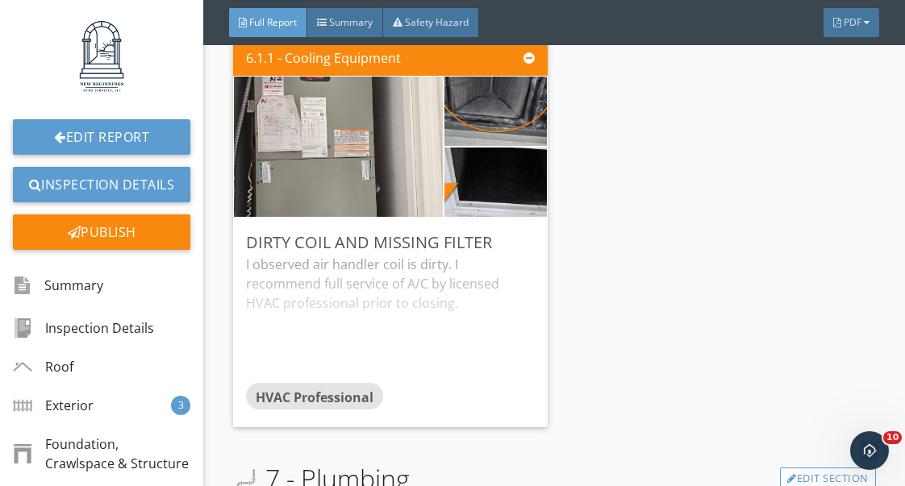
scroll to position [7569, 0]
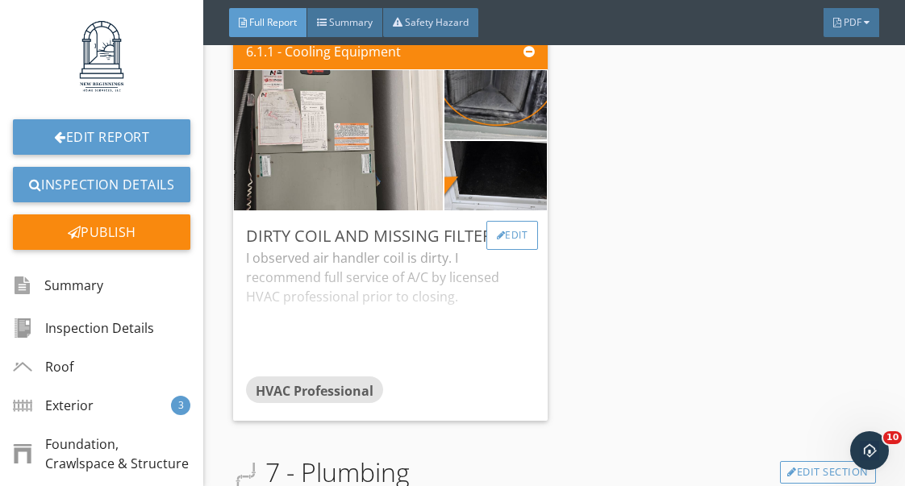
click at [522, 233] on div "Edit" at bounding box center [512, 235] width 52 height 29
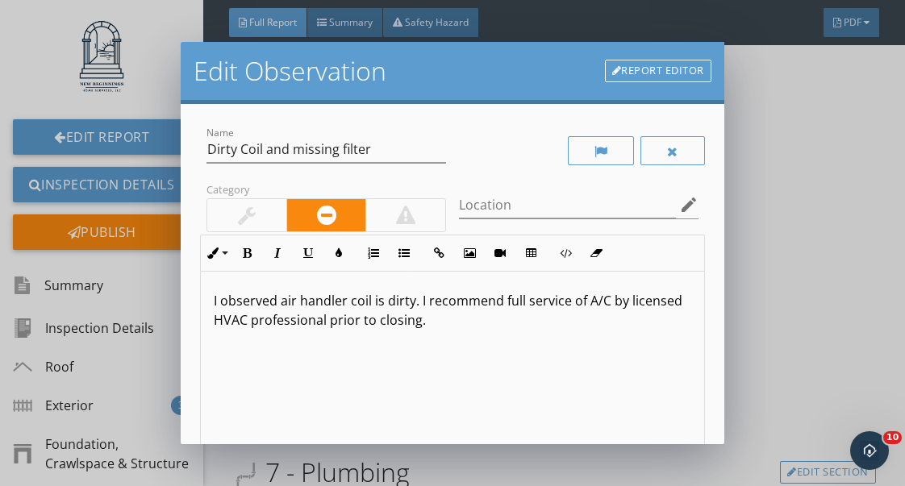
click at [217, 301] on p "I observed air handler coil is dirty. I recommend full service of A/C by licens…" at bounding box center [452, 310] width 477 height 39
click at [377, 300] on p "I observed air handler coil is dirty. I recommend full service of A/C by licens…" at bounding box center [452, 310] width 477 height 39
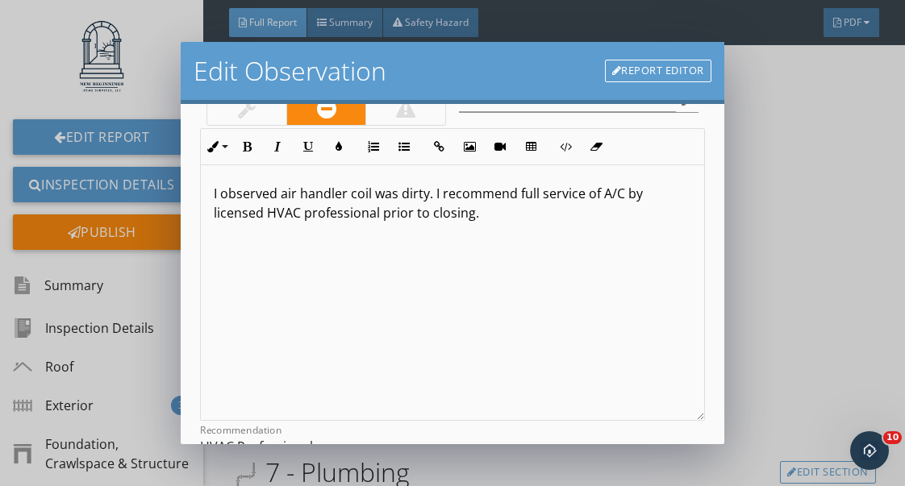
scroll to position [1, 0]
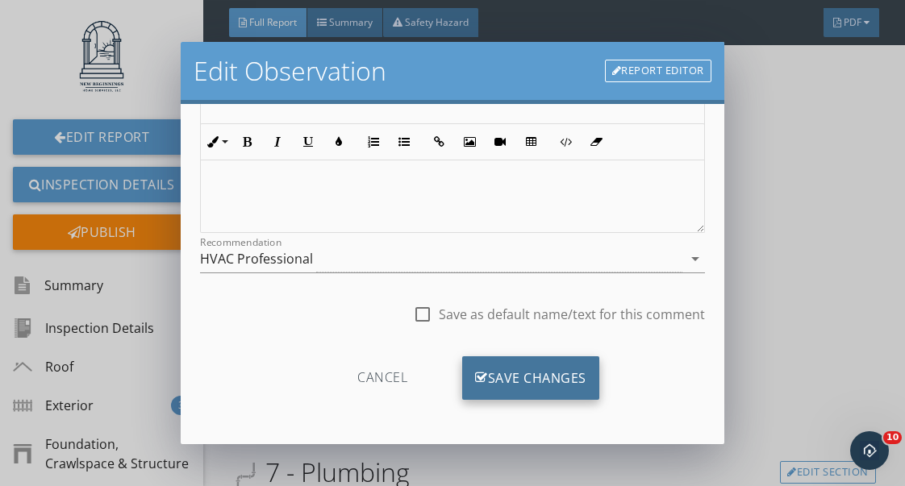
click at [557, 368] on div "Save Changes" at bounding box center [530, 378] width 137 height 44
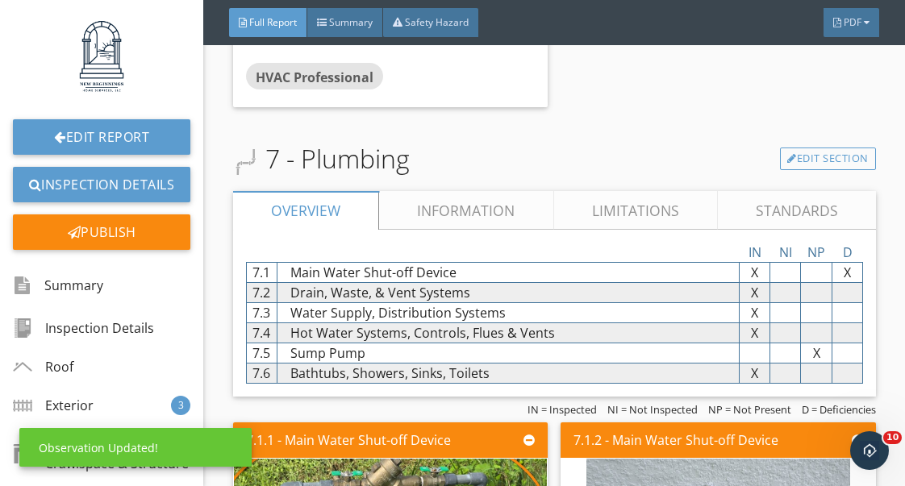
scroll to position [7895, 0]
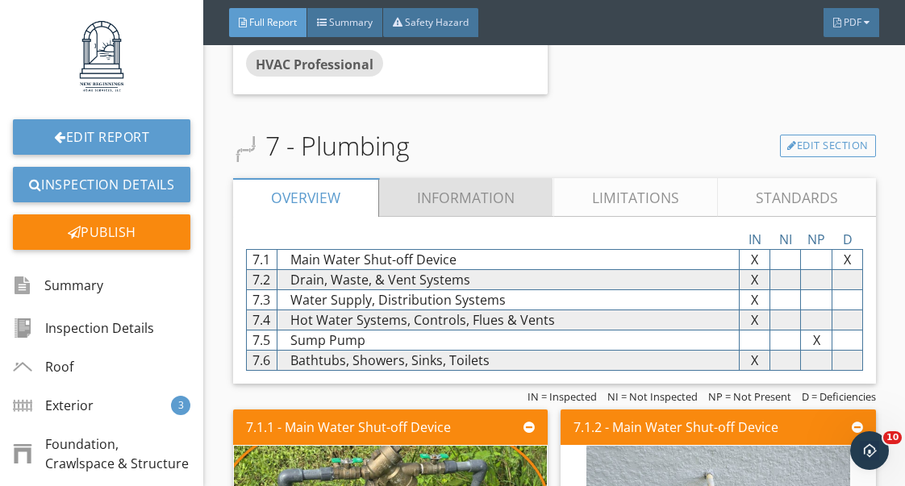
click at [496, 206] on link "Information" at bounding box center [466, 197] width 174 height 39
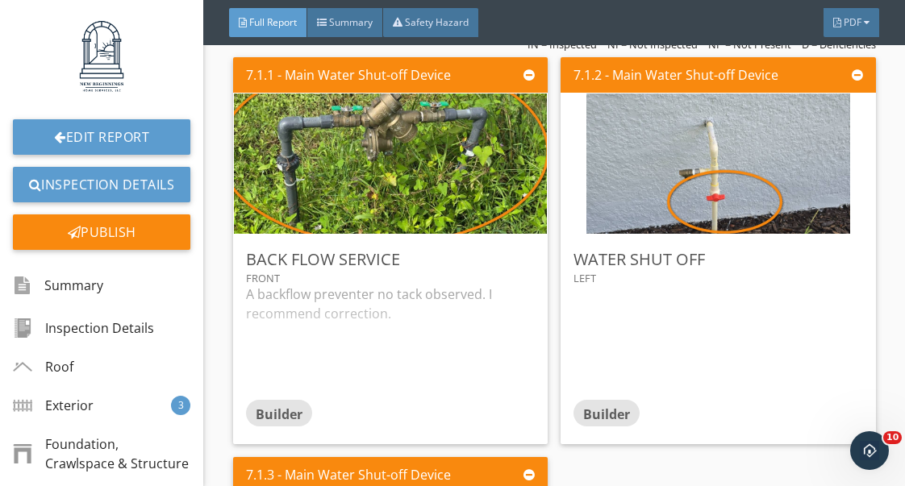
scroll to position [10118, 0]
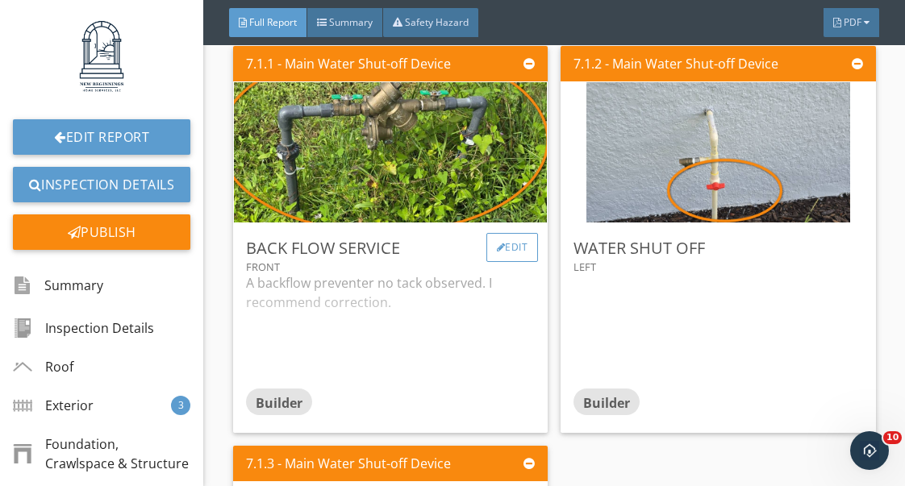
click at [509, 252] on div "Edit" at bounding box center [512, 247] width 52 height 29
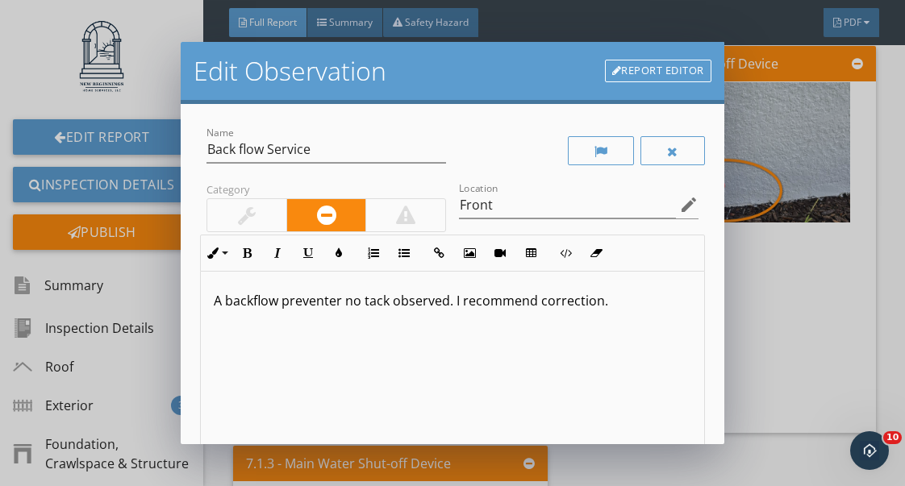
click at [386, 306] on p "A backflow preventer no tack observed. I recommend correction." at bounding box center [452, 300] width 477 height 19
click at [220, 302] on p "A backflow preventer no tag observed. I recommend correction." at bounding box center [452, 300] width 477 height 19
click at [398, 305] on p "On backflow preventer no tag observed. I recommend correction." at bounding box center [452, 300] width 477 height 19
click at [375, 302] on p "On backflow preventer no tag was observed. I recommend correction." at bounding box center [452, 300] width 477 height 19
click at [263, 303] on p "On backflow preventer no service tag was observed. I recommend correction." at bounding box center [452, 300] width 477 height 19
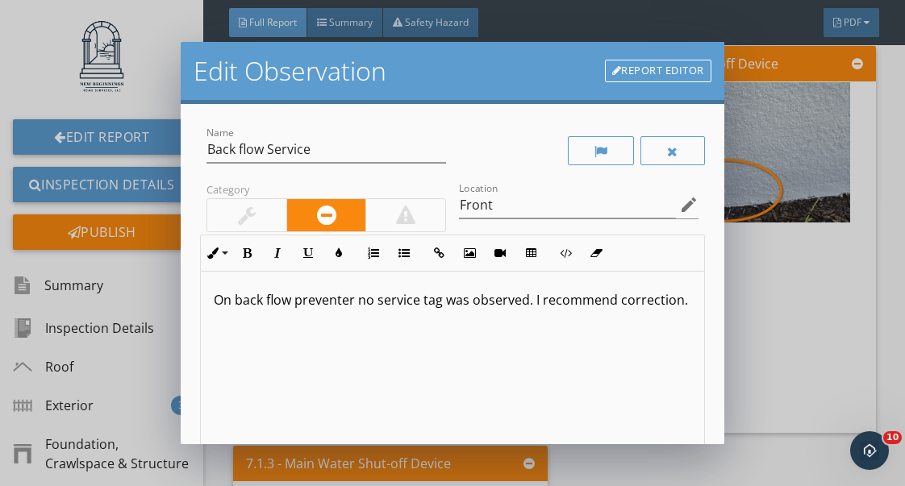
scroll to position [1, 0]
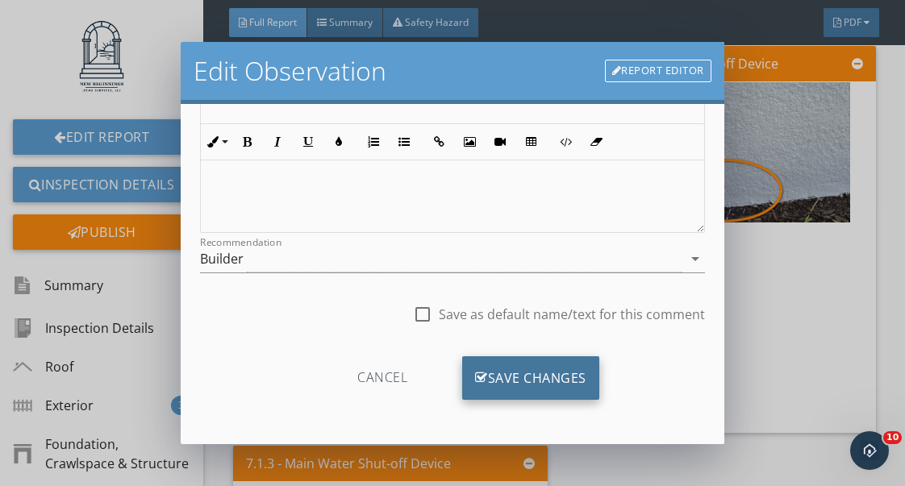
click at [561, 380] on div "Save Changes" at bounding box center [530, 378] width 137 height 44
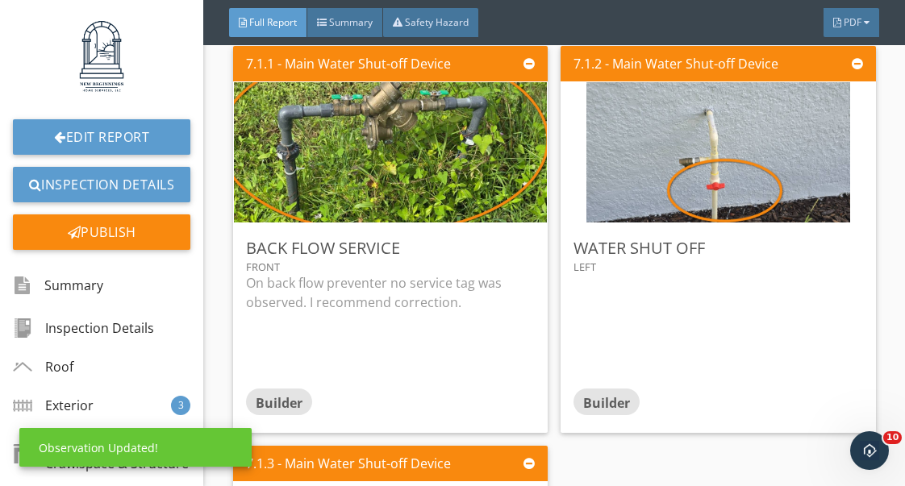
scroll to position [103, 0]
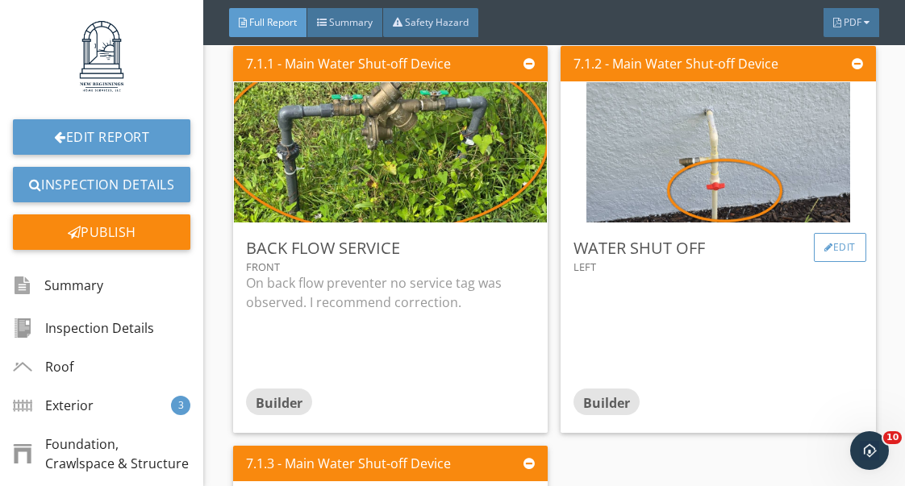
click at [835, 254] on div "Edit" at bounding box center [840, 247] width 52 height 29
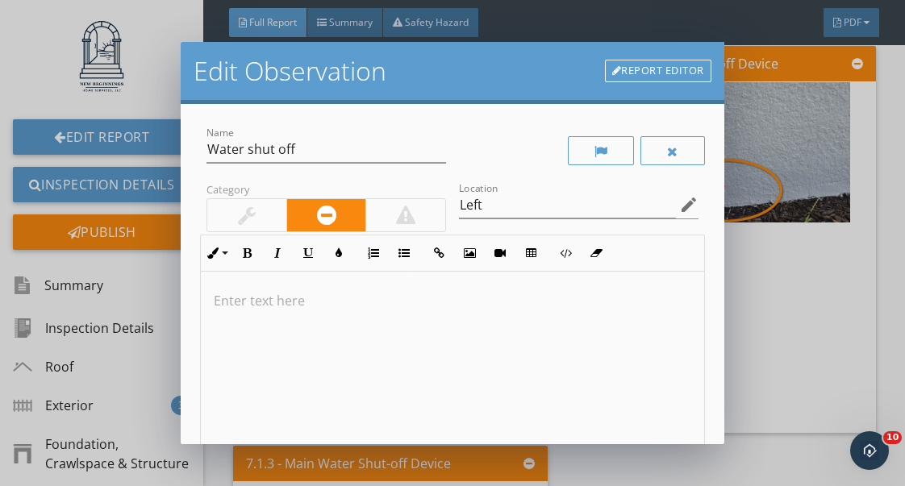
click at [231, 295] on p at bounding box center [452, 300] width 477 height 19
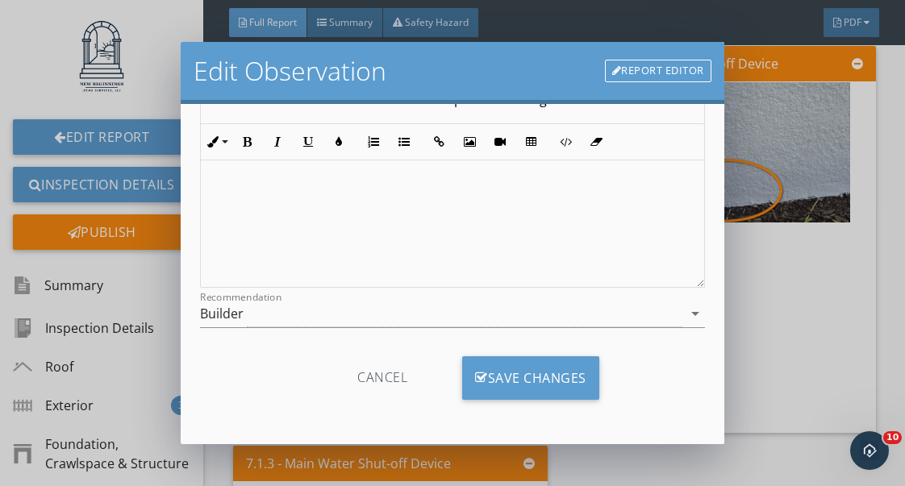
scroll to position [239, 0]
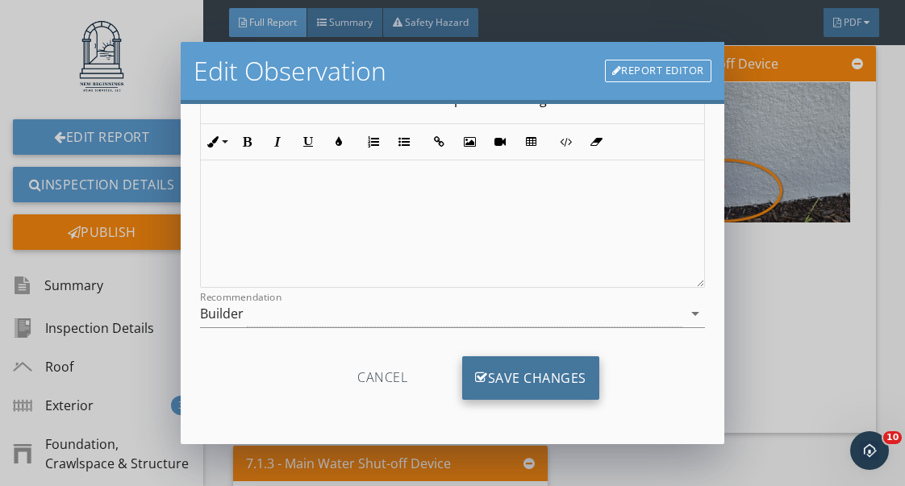
click at [557, 381] on div "Save Changes" at bounding box center [530, 378] width 137 height 44
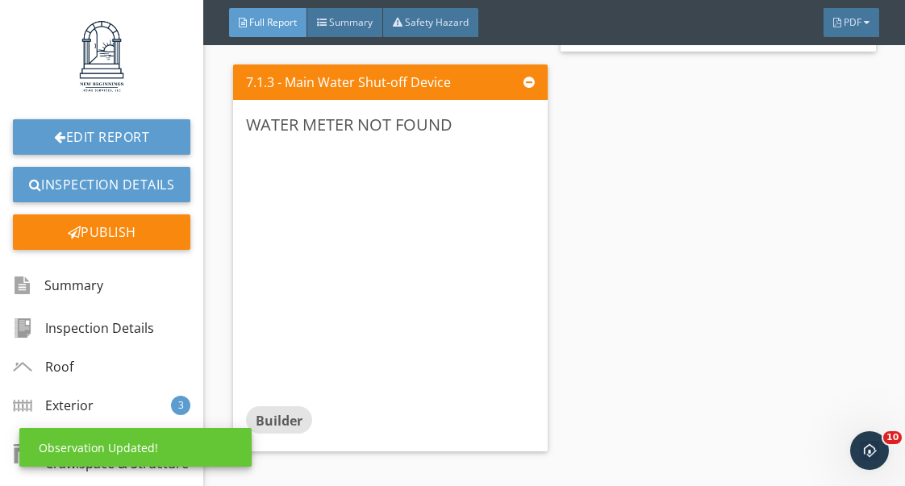
scroll to position [10568, 0]
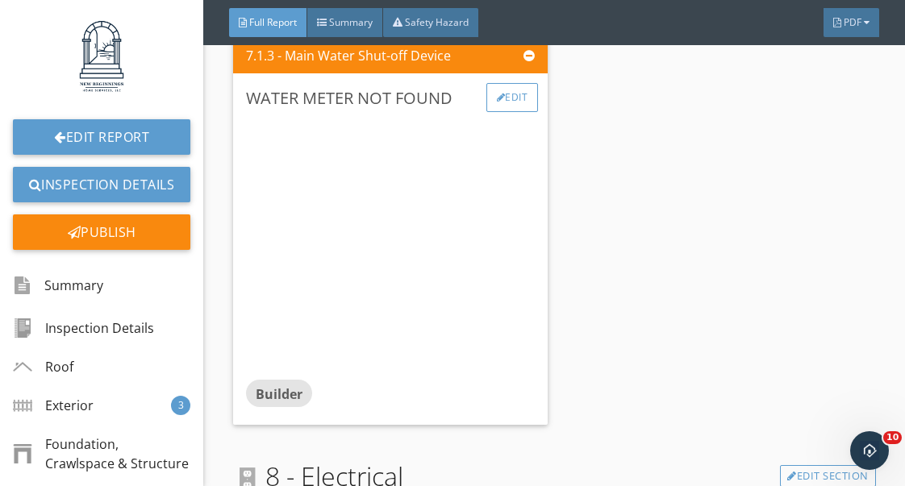
click at [521, 104] on div "Edit" at bounding box center [512, 97] width 52 height 29
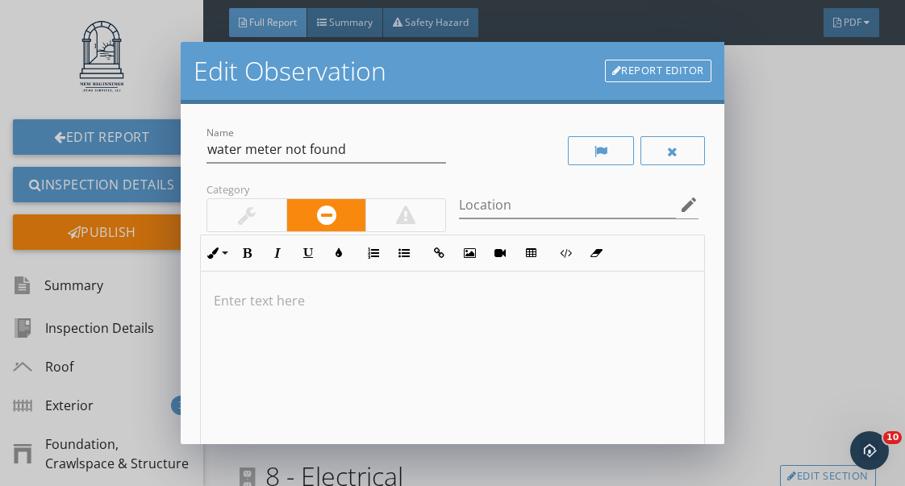
click at [243, 300] on p at bounding box center [452, 300] width 477 height 19
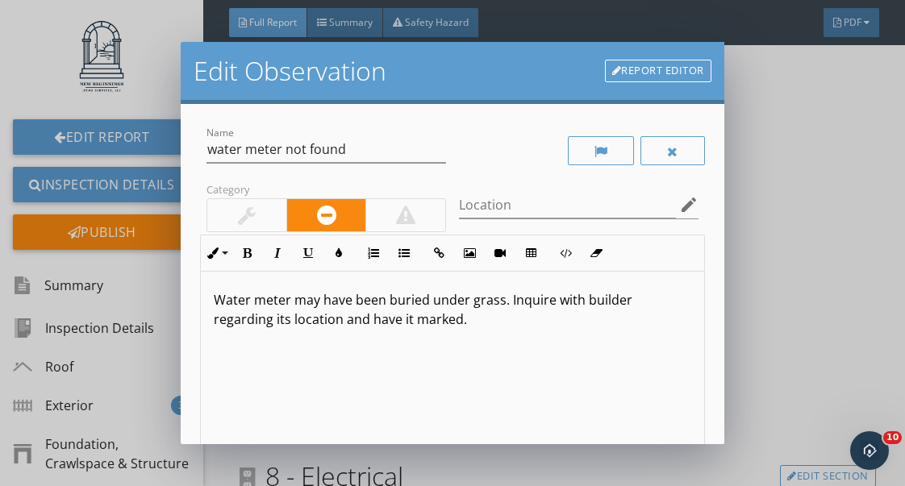
scroll to position [1, 0]
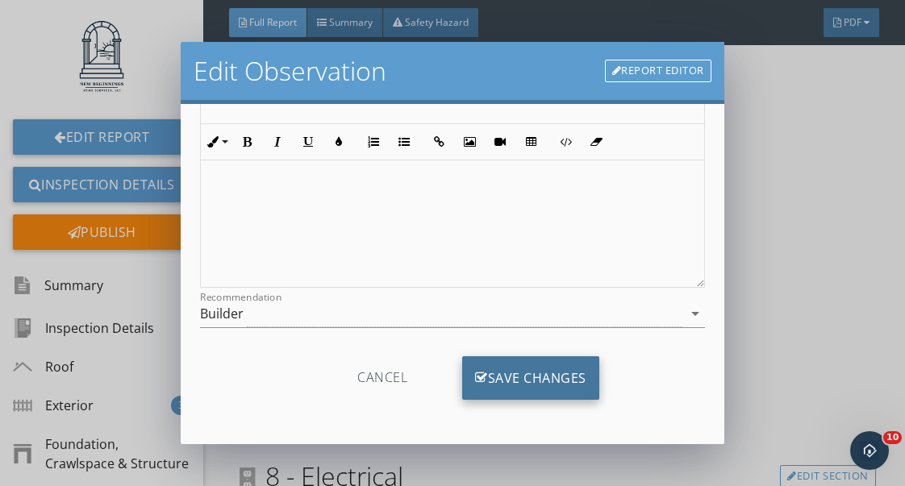
click at [528, 368] on div "Save Changes" at bounding box center [530, 378] width 137 height 44
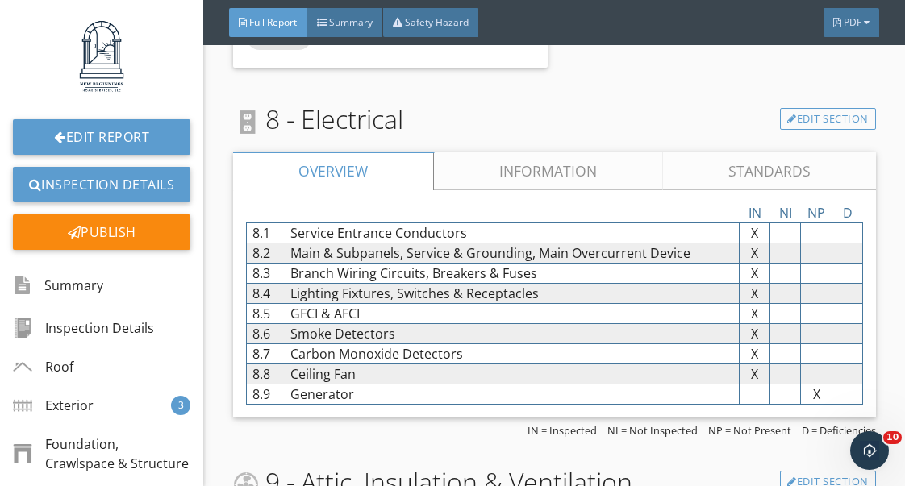
scroll to position [10938, 0]
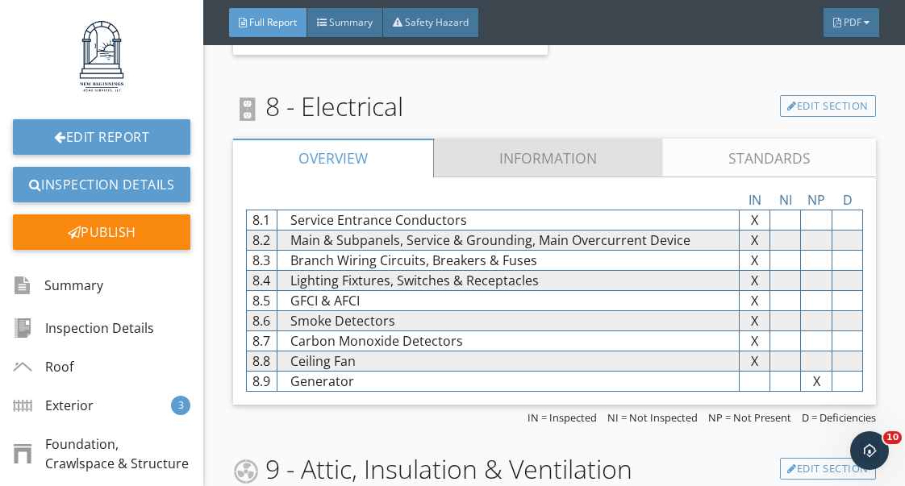
click at [569, 154] on link "Information" at bounding box center [548, 158] width 229 height 39
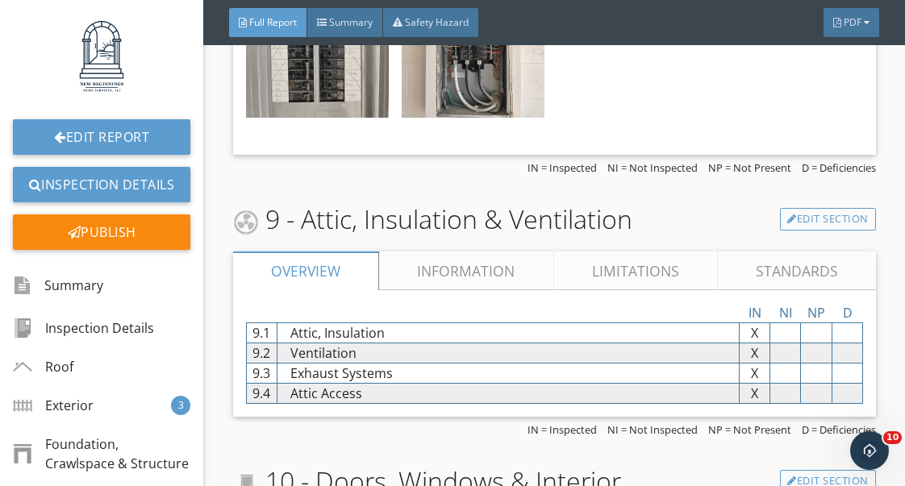
scroll to position [12230, 0]
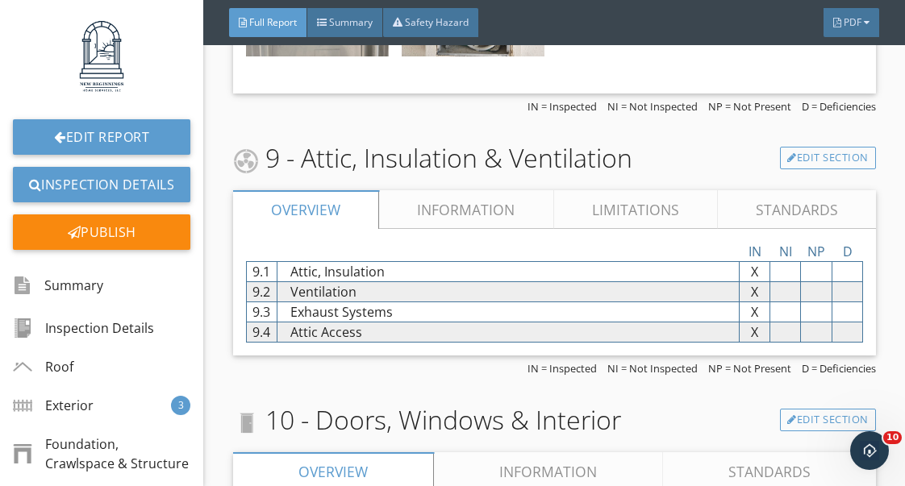
click at [491, 210] on link "Information" at bounding box center [466, 209] width 174 height 39
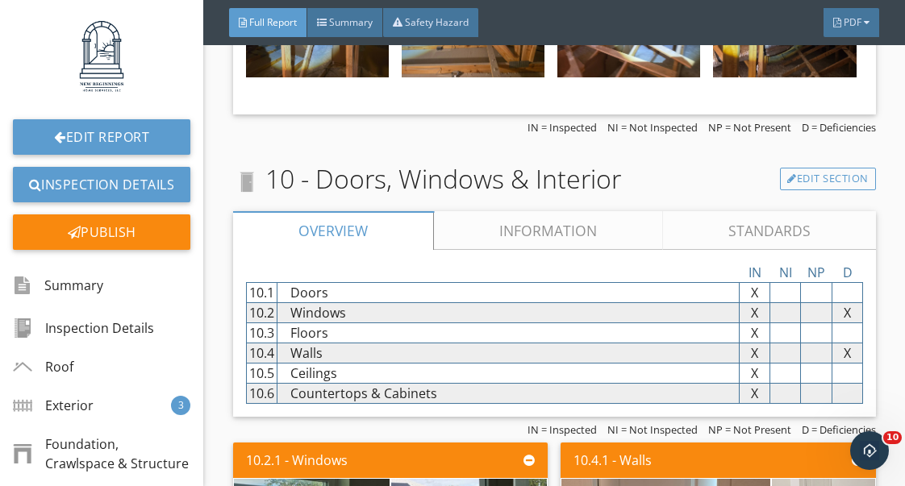
scroll to position [13186, 0]
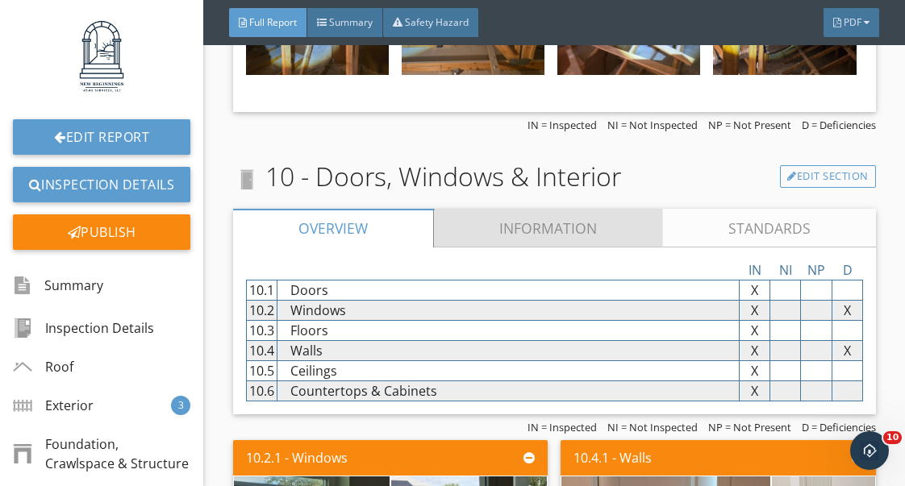
click at [523, 230] on link "Information" at bounding box center [548, 228] width 229 height 39
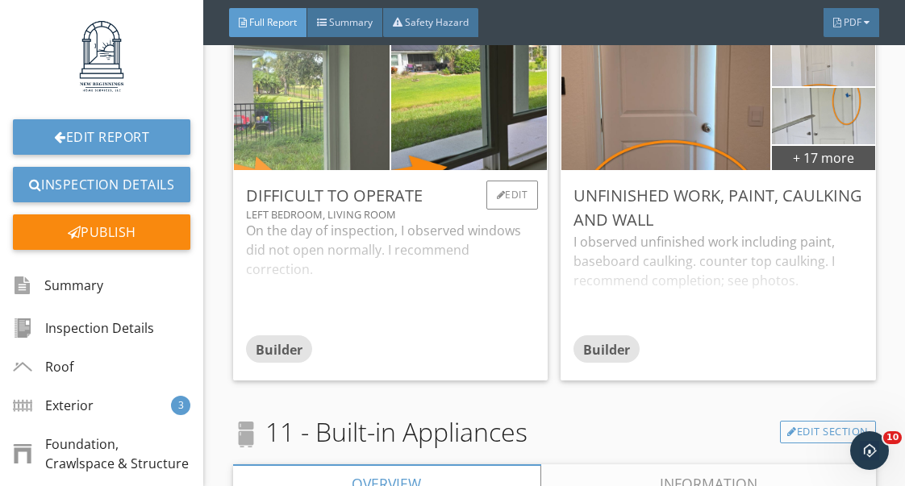
scroll to position [15087, 0]
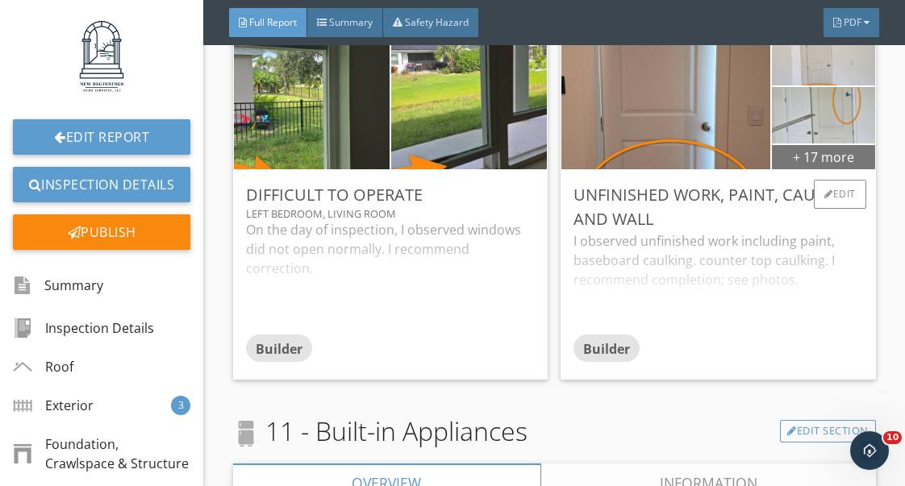
click at [835, 160] on div "+ 17 more" at bounding box center [823, 157] width 103 height 26
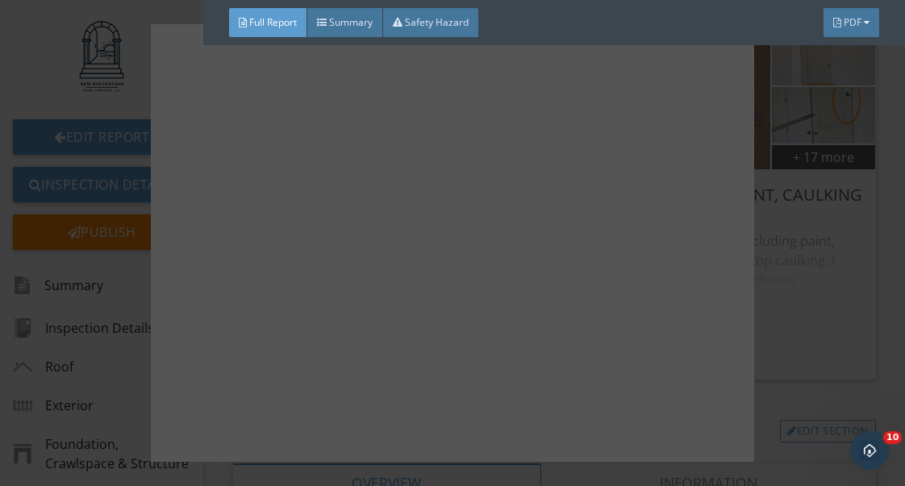
scroll to position [1249, 0]
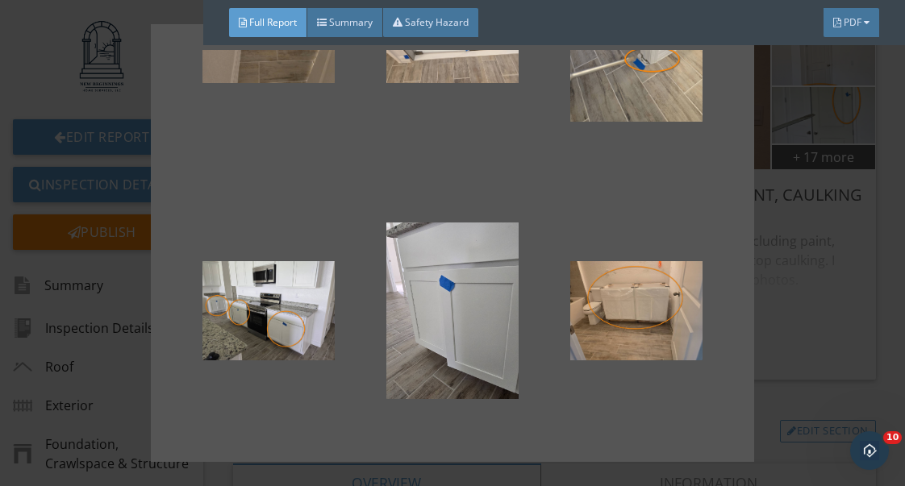
click at [795, 334] on div at bounding box center [452, 243] width 905 height 486
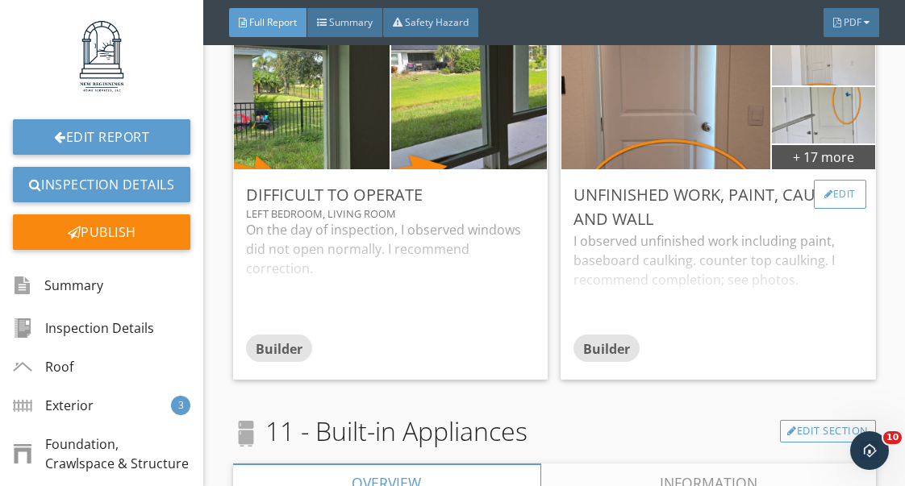
click at [850, 195] on div "Edit" at bounding box center [840, 194] width 52 height 29
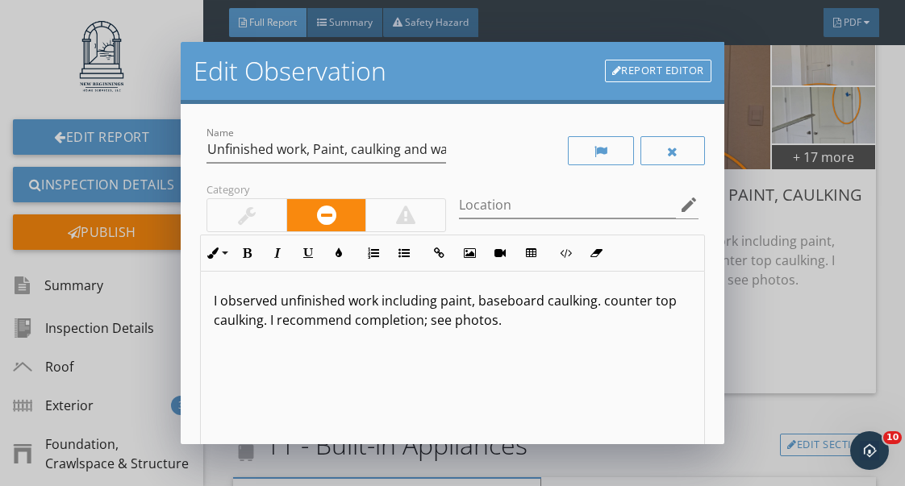
click at [267, 327] on p "I observed unfinished work including paint, baseboard caulking. counter top cau…" at bounding box center [452, 310] width 477 height 39
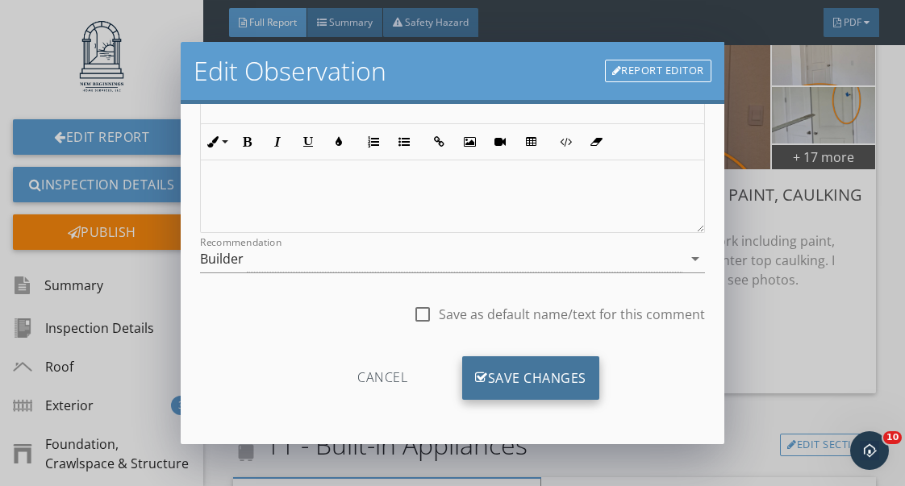
click at [554, 380] on div "Save Changes" at bounding box center [530, 378] width 137 height 44
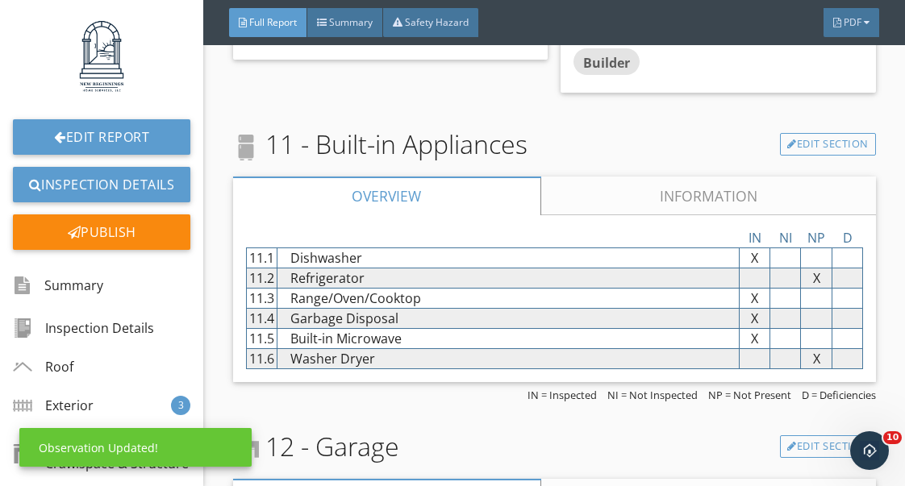
scroll to position [15444, 0]
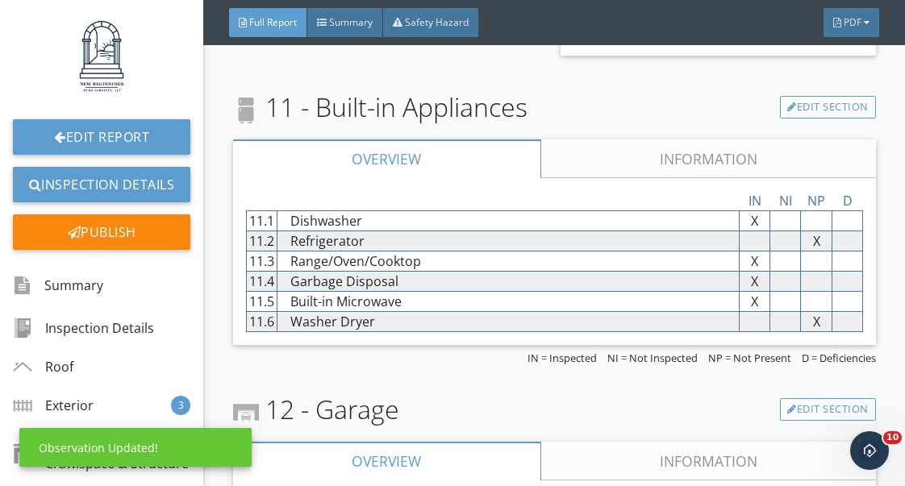
click at [649, 161] on link "Information" at bounding box center [707, 158] width 335 height 39
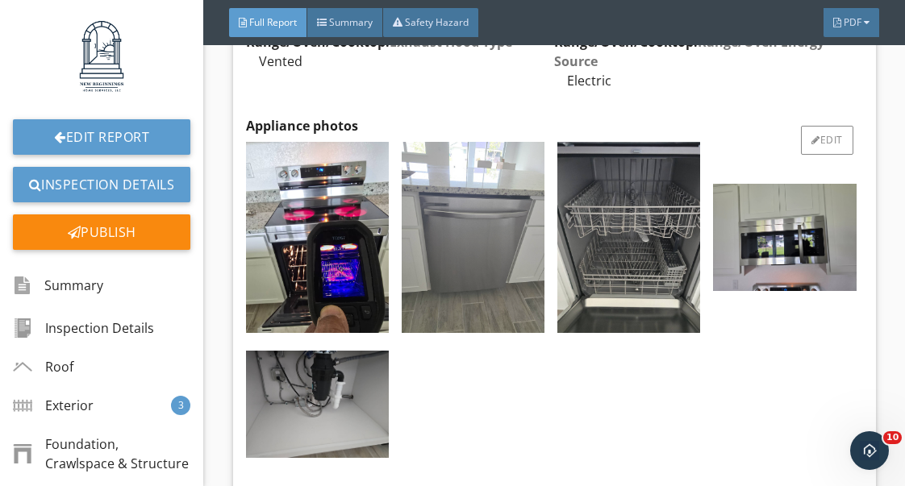
scroll to position [15458, 0]
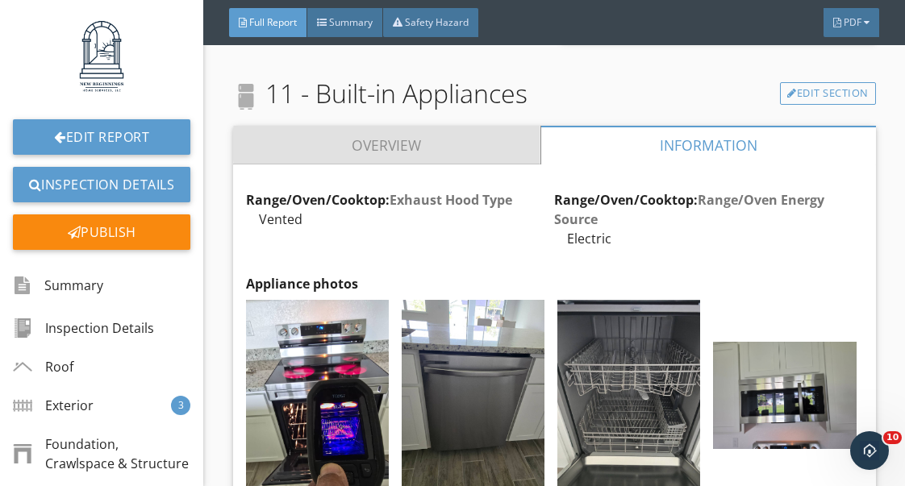
click at [439, 135] on link "Overview" at bounding box center [386, 145] width 307 height 39
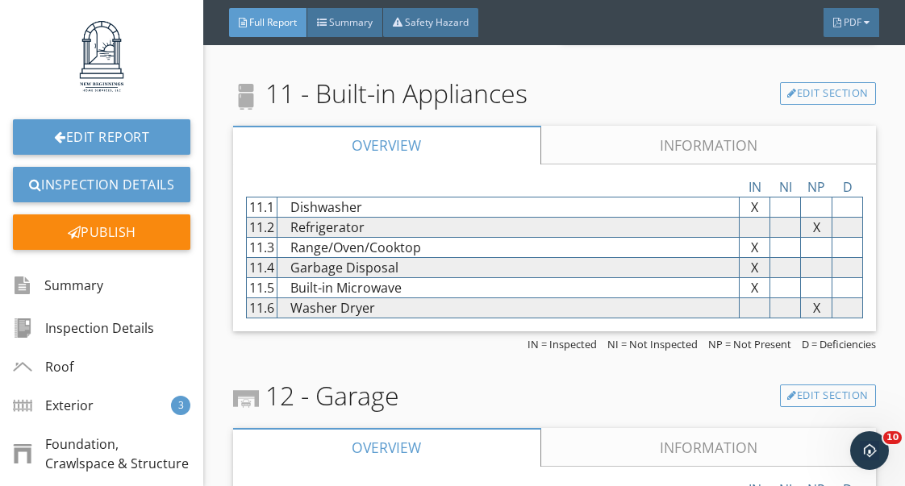
scroll to position [15477, 0]
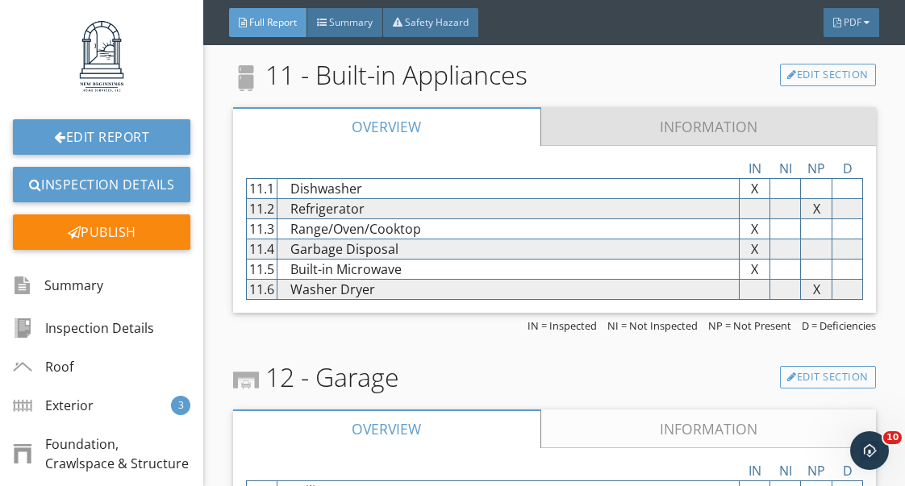
click at [722, 131] on link "Information" at bounding box center [707, 126] width 335 height 39
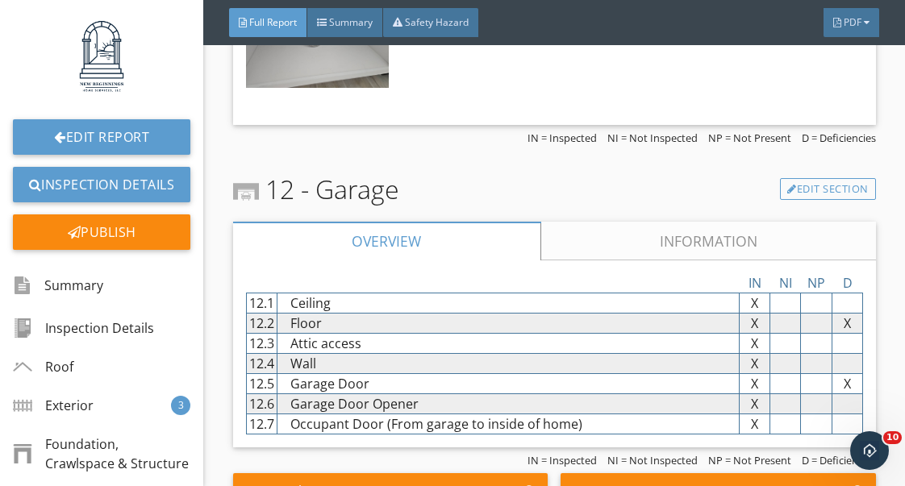
scroll to position [16020, 0]
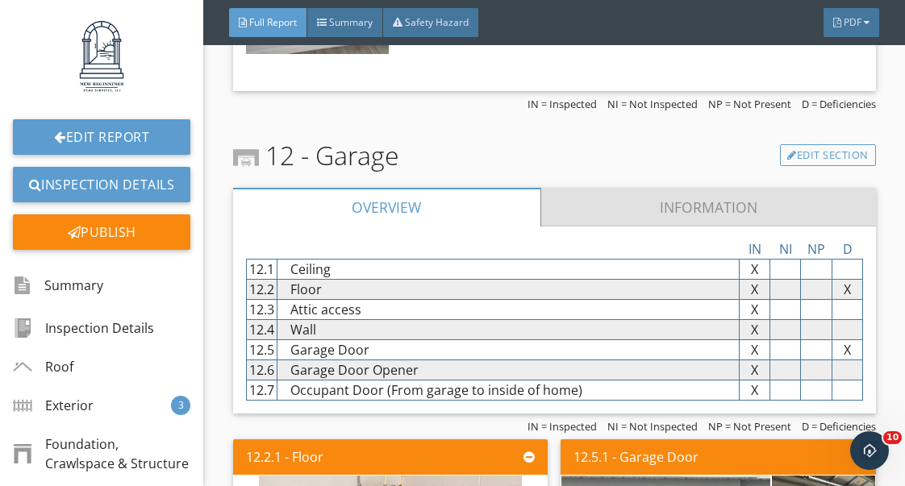
click at [689, 214] on link "Information" at bounding box center [707, 207] width 335 height 39
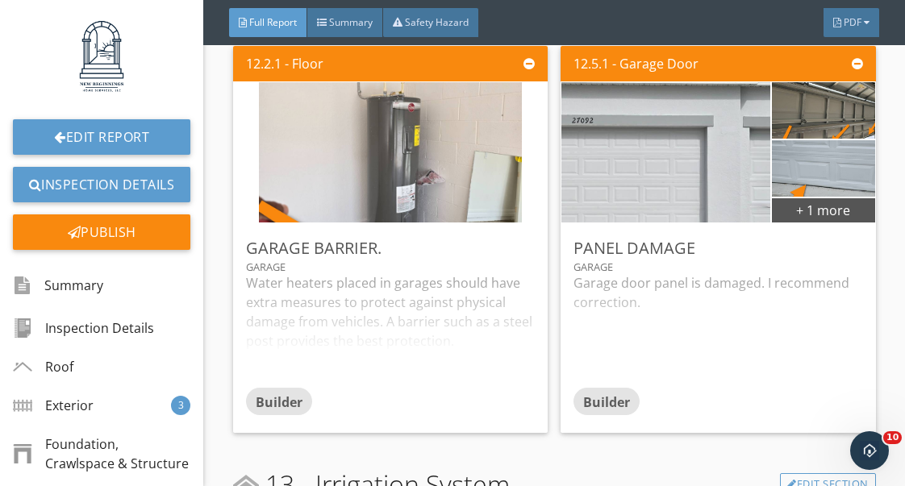
scroll to position [16822, 0]
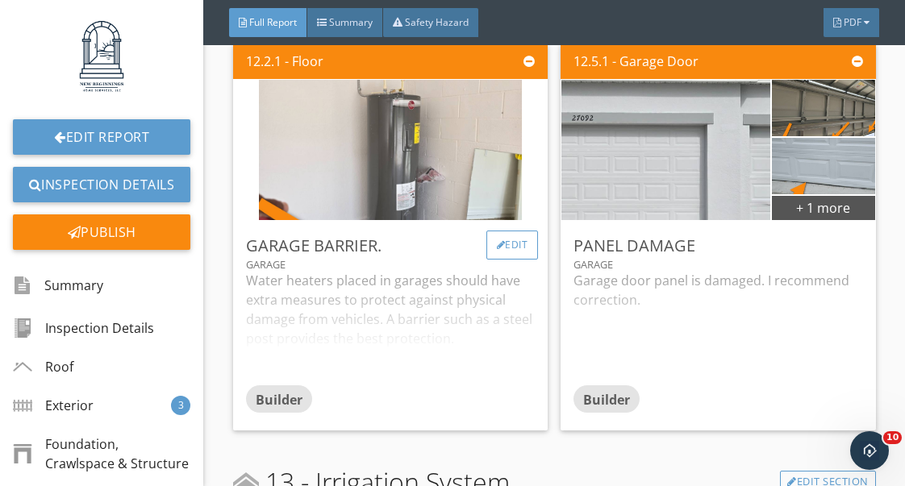
click at [522, 238] on div "Edit" at bounding box center [512, 245] width 52 height 29
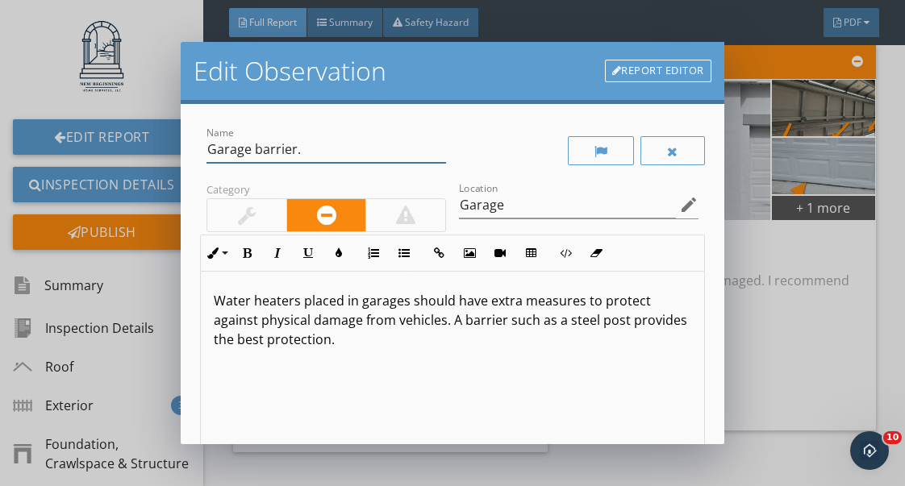
click at [298, 152] on input "Garage barrier." at bounding box center [325, 149] width 239 height 27
click at [249, 145] on input "Garage barrier" at bounding box center [325, 149] width 239 height 27
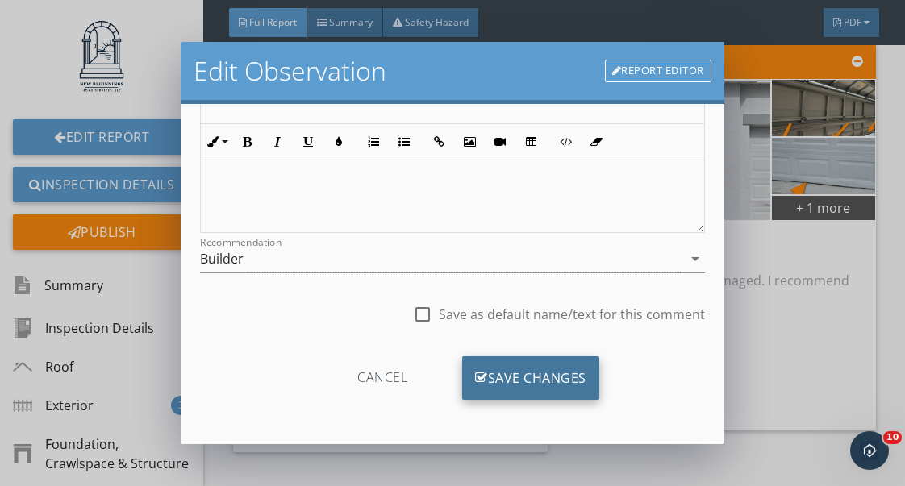
type input "No barrier"
click at [527, 385] on div "Save Changes" at bounding box center [530, 378] width 137 height 44
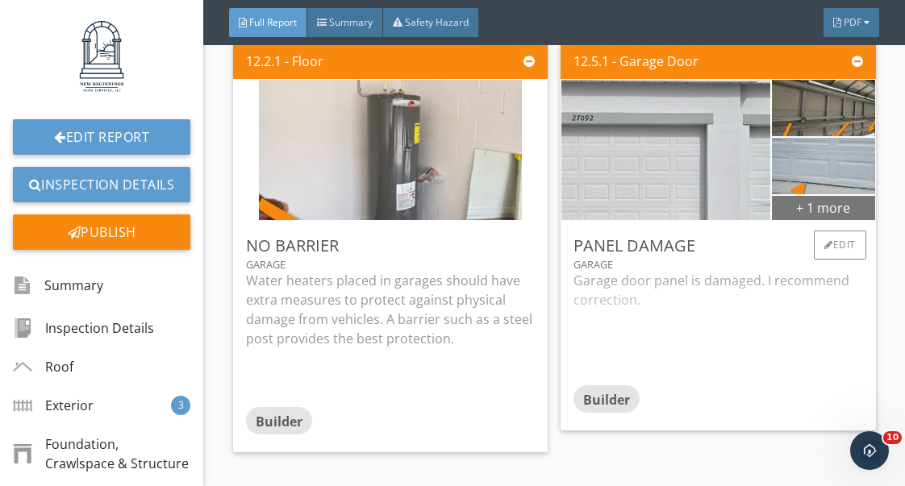
click at [825, 210] on div "+ 1 more" at bounding box center [823, 207] width 103 height 26
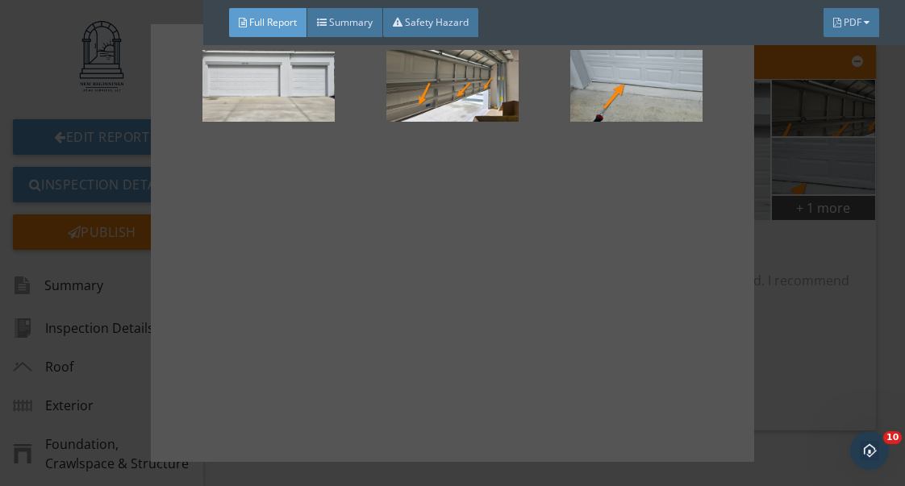
scroll to position [102, 0]
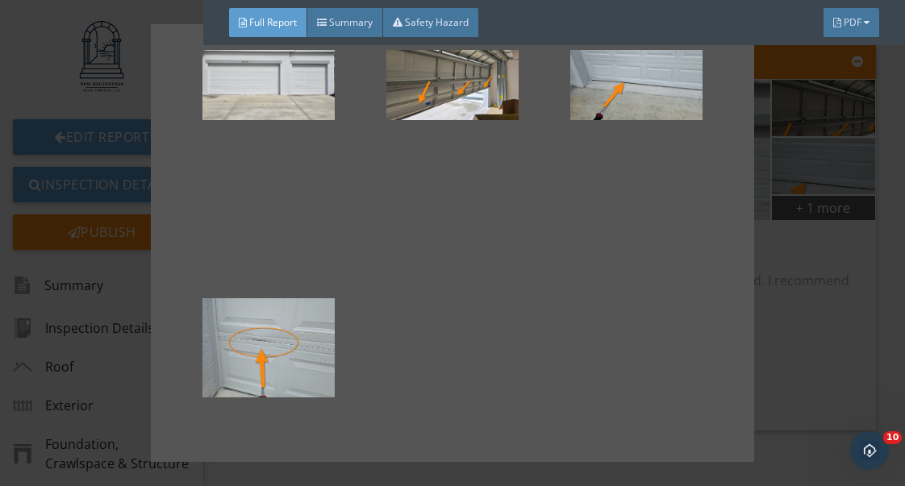
click at [814, 291] on div at bounding box center [452, 243] width 905 height 486
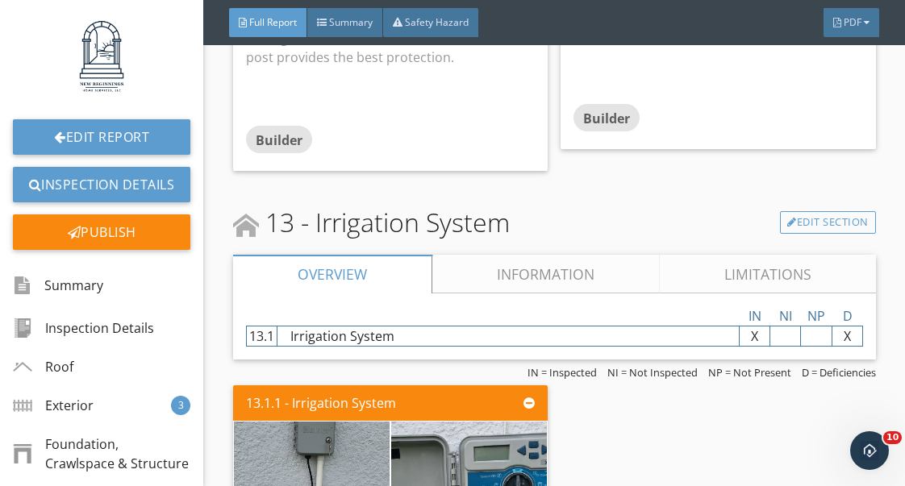
scroll to position [17104, 0]
click at [587, 274] on link "Information" at bounding box center [545, 273] width 227 height 39
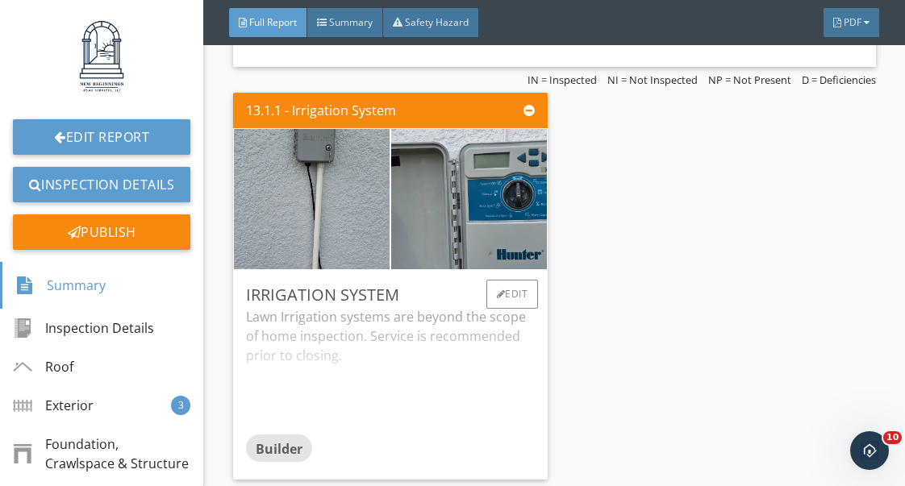
scroll to position [17357, 0]
click at [530, 296] on div "Edit" at bounding box center [512, 294] width 52 height 29
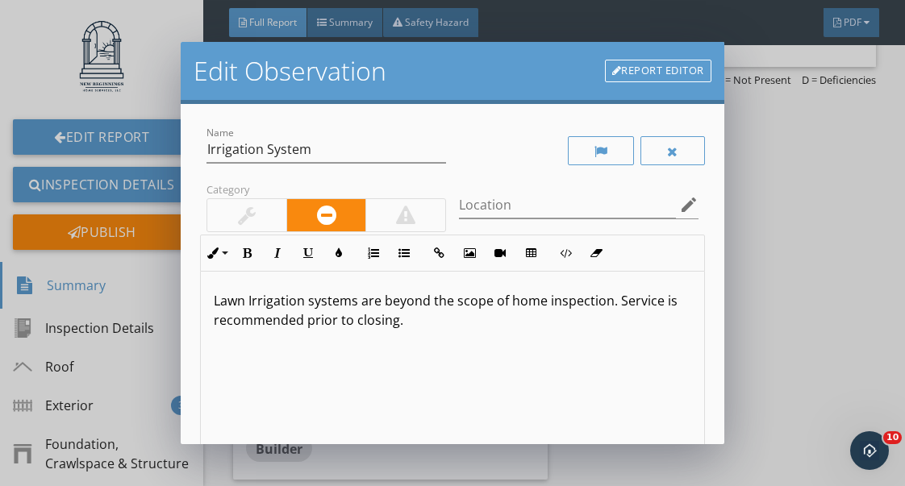
click at [618, 303] on p "Lawn Irrigation systems are beyond the scope of home inspection. Service is rec…" at bounding box center [452, 310] width 477 height 39
click at [547, 324] on p "Lawn Irrigation systems are beyond the scope of home inspection. Have the build…" at bounding box center [452, 310] width 477 height 39
click at [551, 327] on p "Lawn Irrigation systems are beyond the scope of home inspection. Have the build…" at bounding box center [452, 310] width 477 height 39
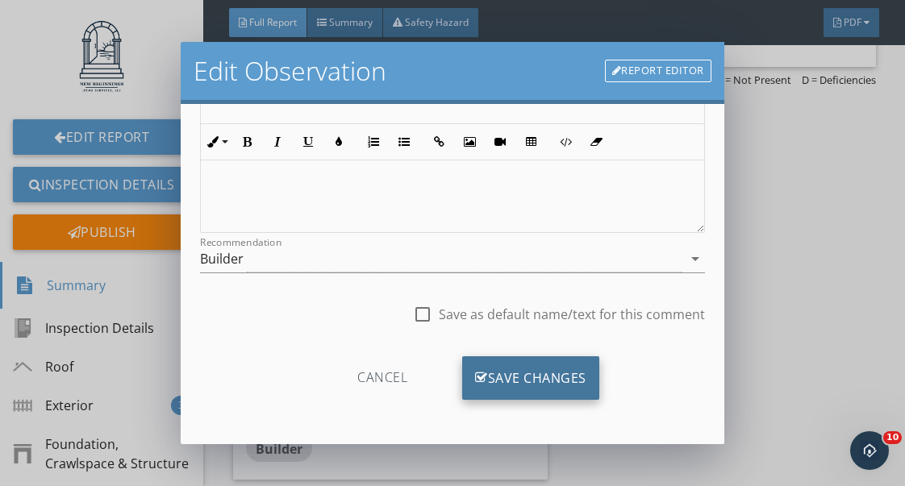
click at [536, 381] on div "Save Changes" at bounding box center [530, 378] width 137 height 44
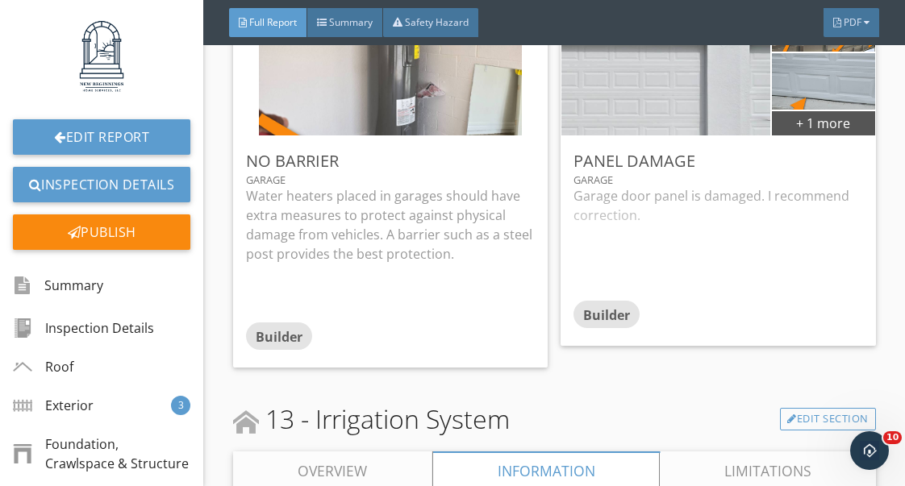
scroll to position [16812, 0]
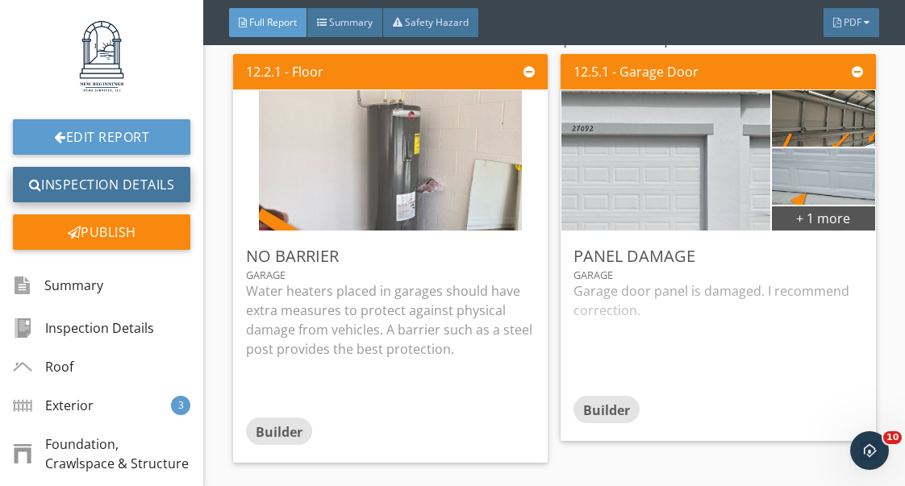
click at [159, 170] on link "Inspection Details" at bounding box center [101, 184] width 177 height 35
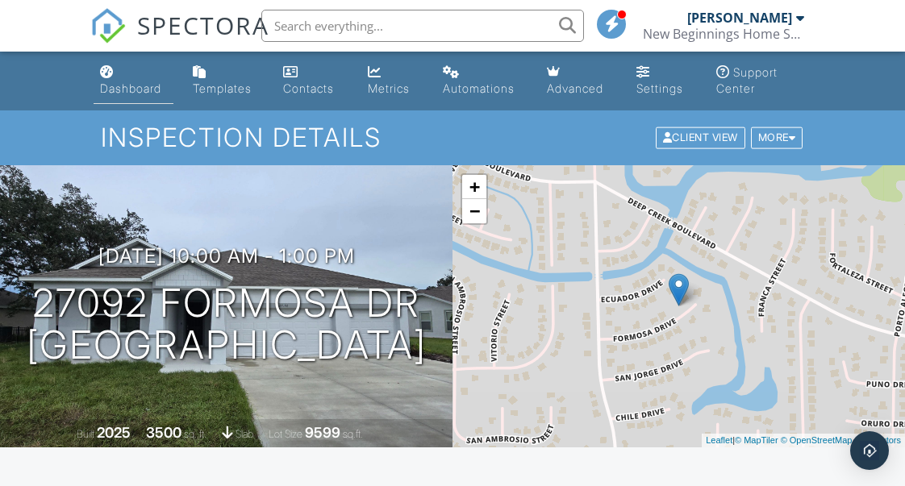
click at [130, 88] on div "Dashboard" at bounding box center [130, 88] width 61 height 14
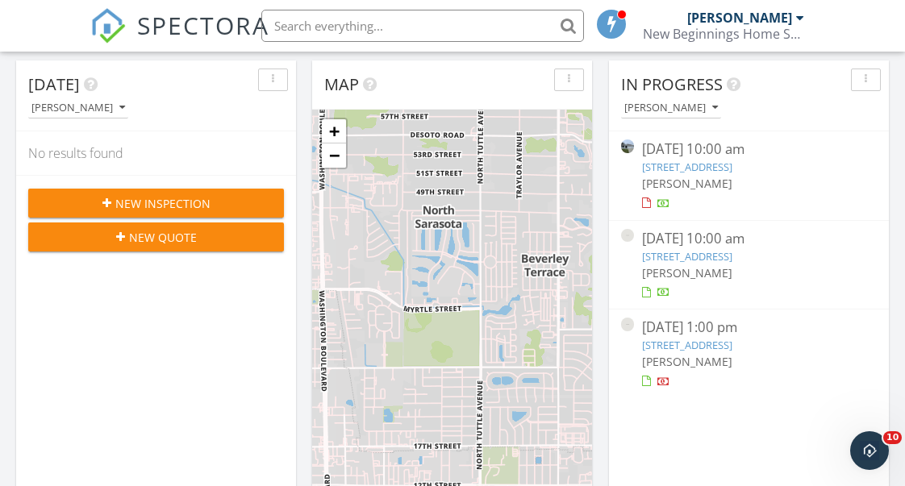
scroll to position [331, 0]
